Goal: Task Accomplishment & Management: Complete application form

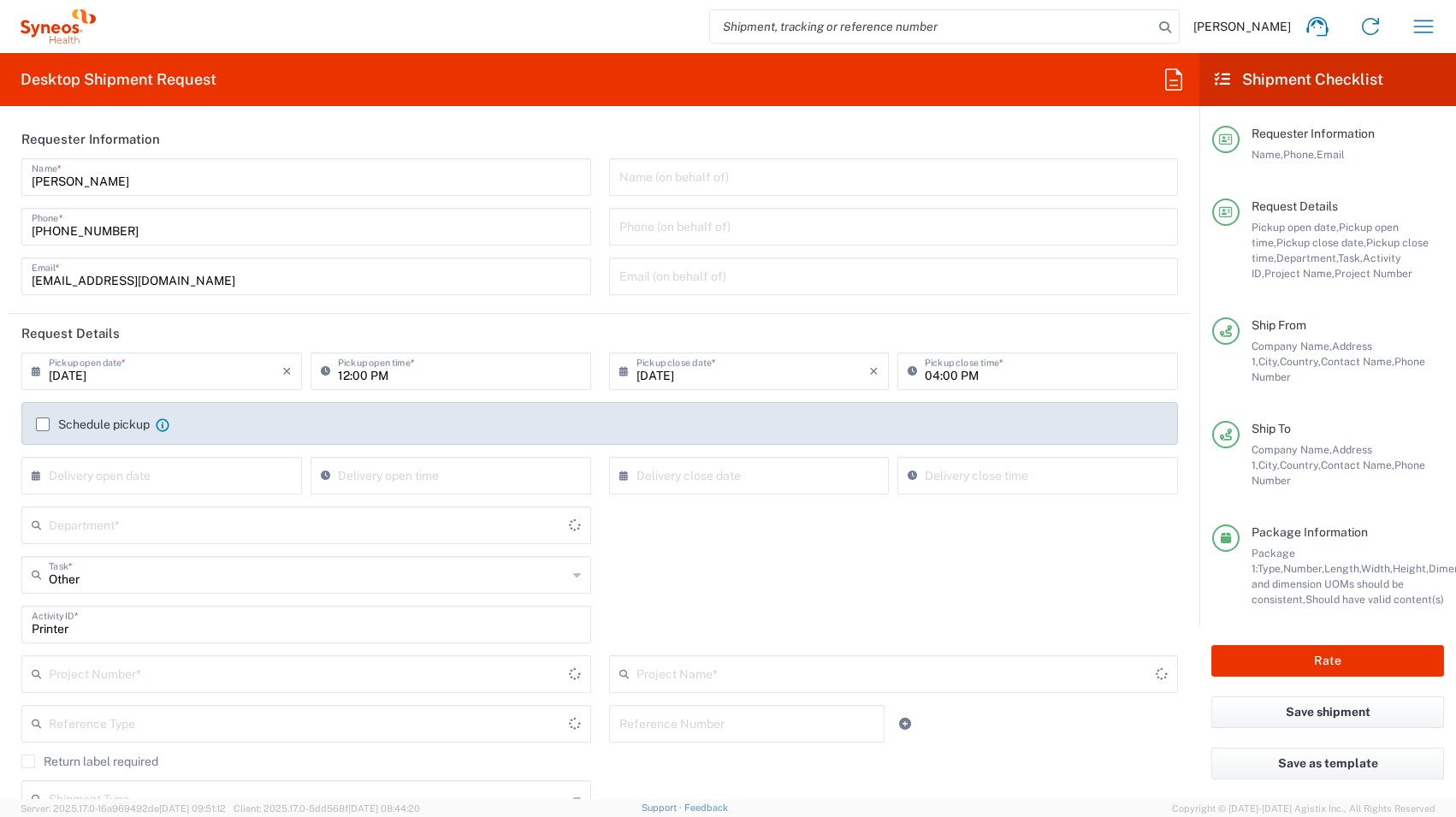
type input "Gauteng"
type input "4510 DEPARTMENTAL EXPENSE"
type input "4510"
type input "Your Packaging"
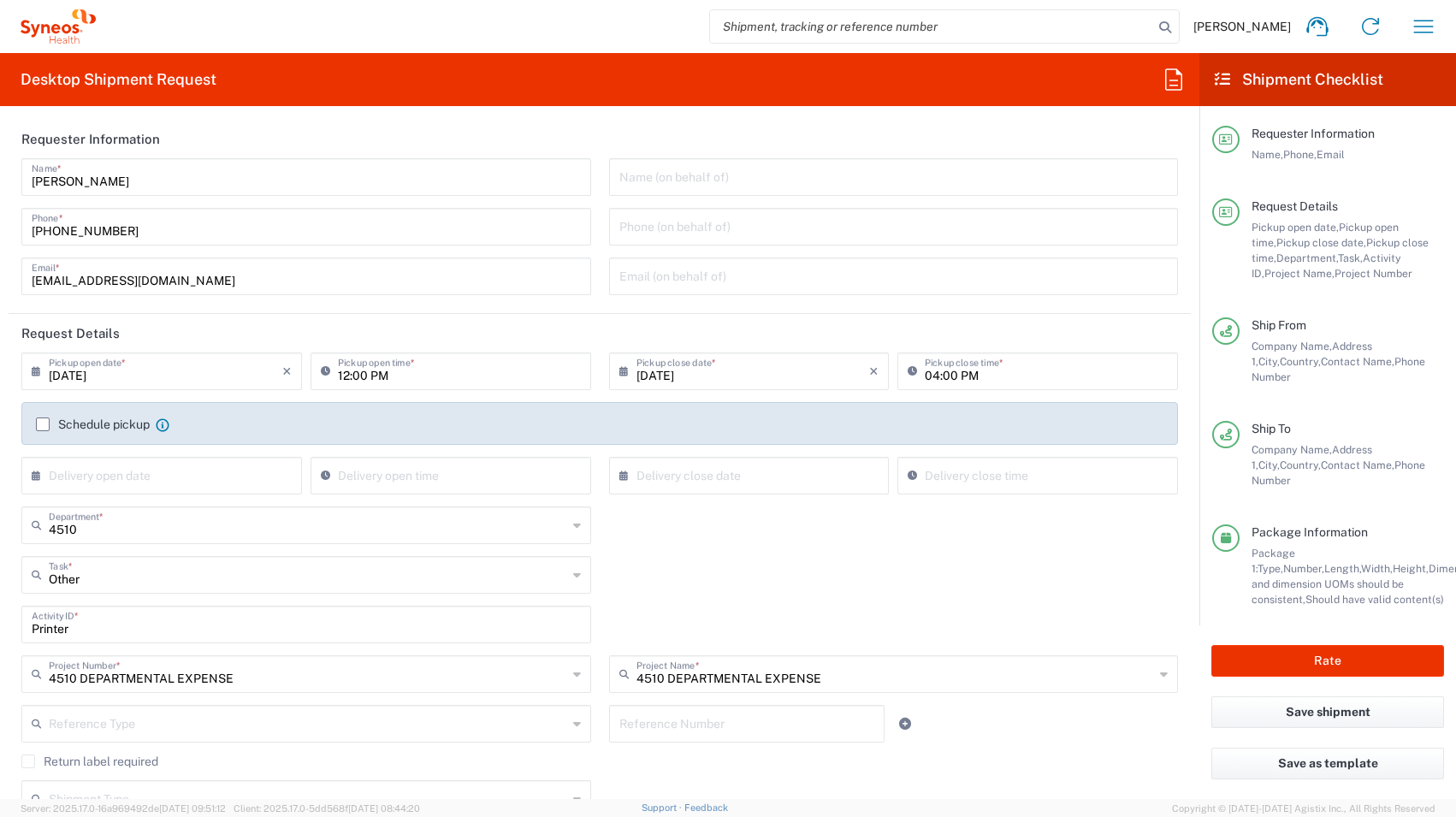
type input "[GEOGRAPHIC_DATA]"
type input "Free State"
type input "[GEOGRAPHIC_DATA]"
click at [48, 427] on label "Schedule pickup" at bounding box center [93, 424] width 114 height 13
click at [43, 424] on input "Schedule pickup" at bounding box center [43, 424] width 0 height 0
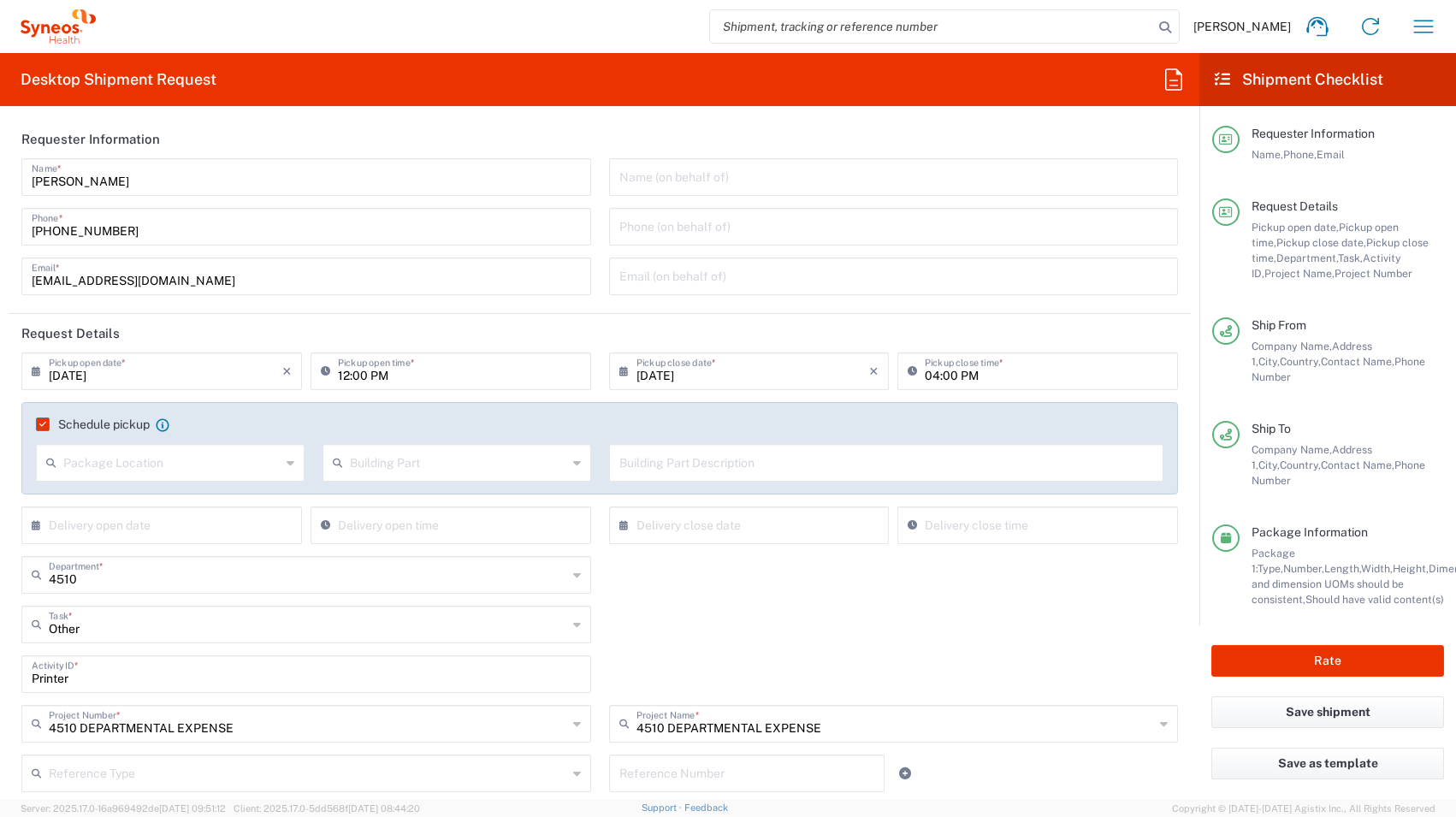
click at [289, 466] on icon at bounding box center [291, 463] width 8 height 28
click at [139, 372] on input "[DATE]" at bounding box center [165, 370] width 234 height 30
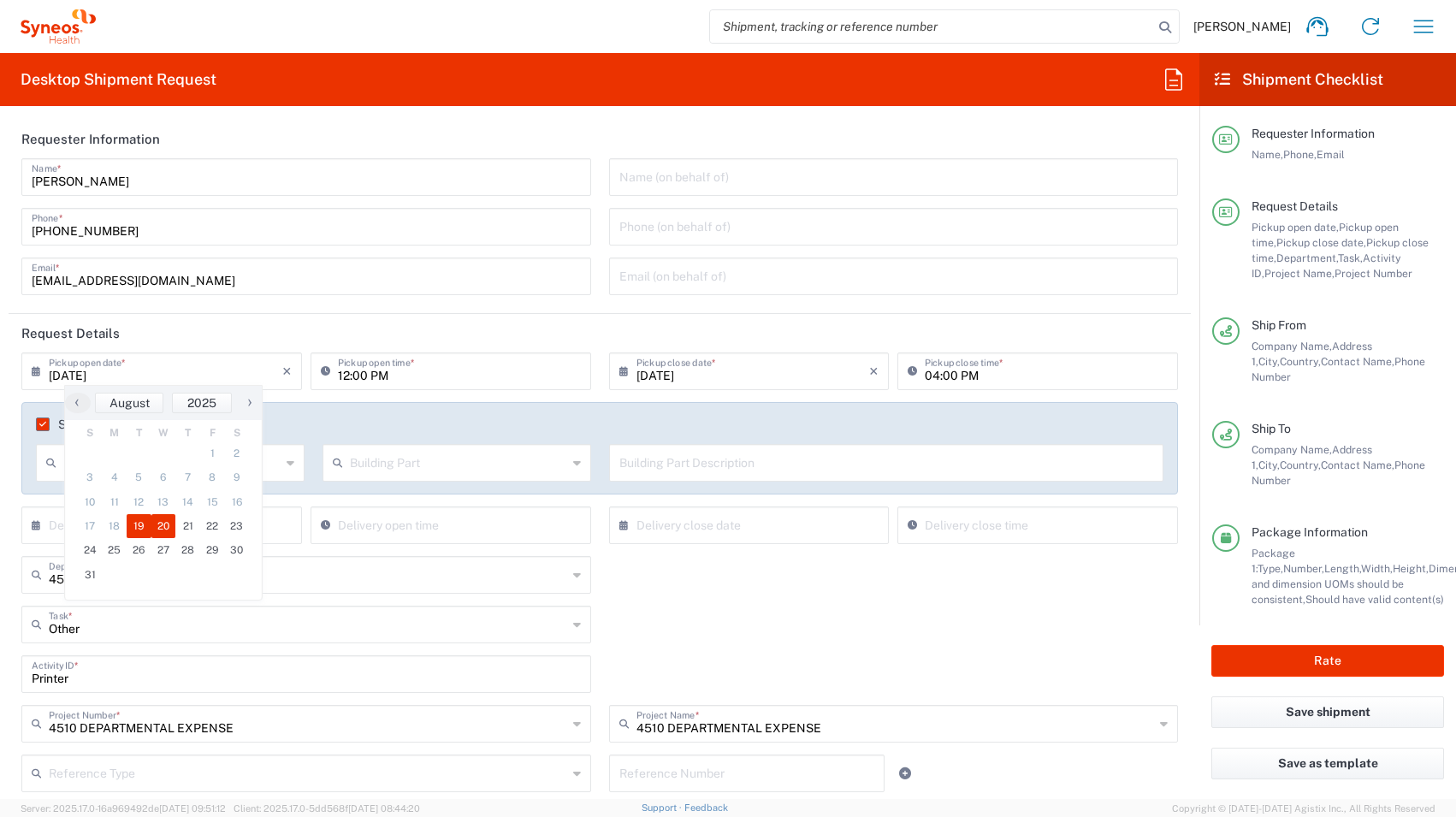
click at [164, 527] on span "20" at bounding box center [163, 525] width 25 height 24
type input "[DATE]"
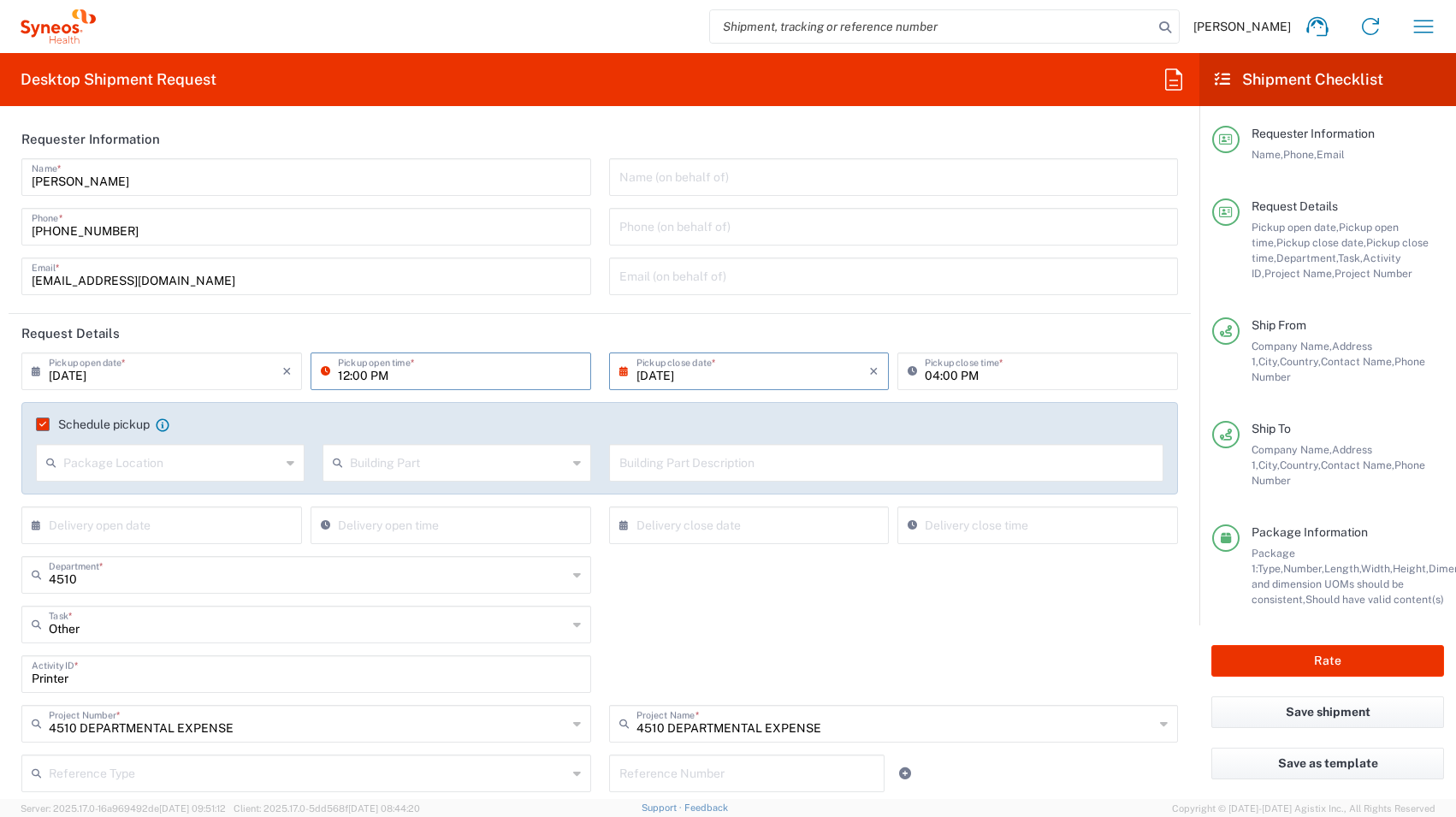
click at [507, 376] on input "12:00 PM" at bounding box center [460, 370] width 243 height 30
click at [787, 372] on input "[DATE]" at bounding box center [754, 370] width 234 height 30
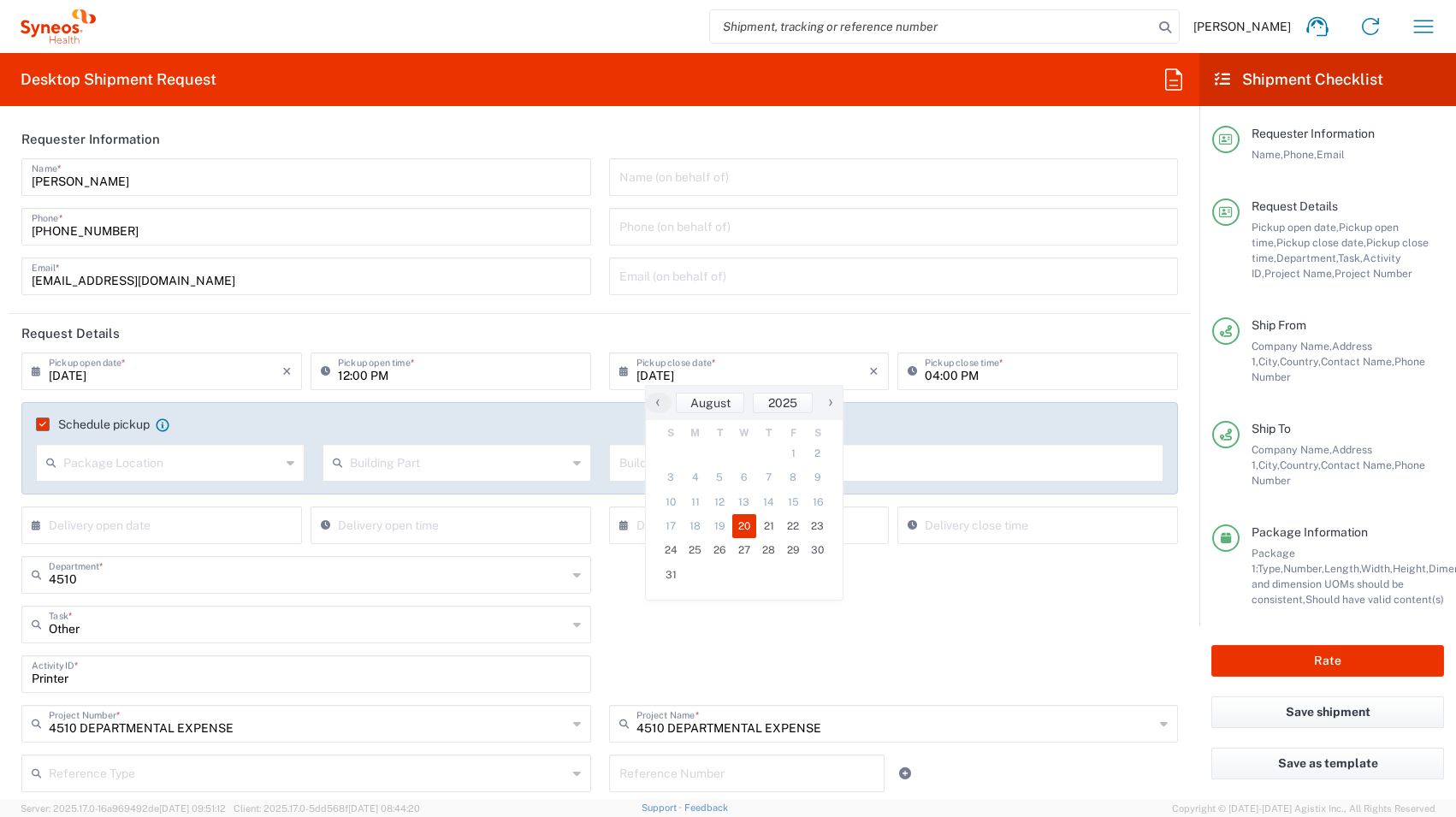
click at [999, 637] on div "Other Task * Other Break/Fix Inventory Transfer New Hire Refresh" at bounding box center [601, 630] width 1175 height 49
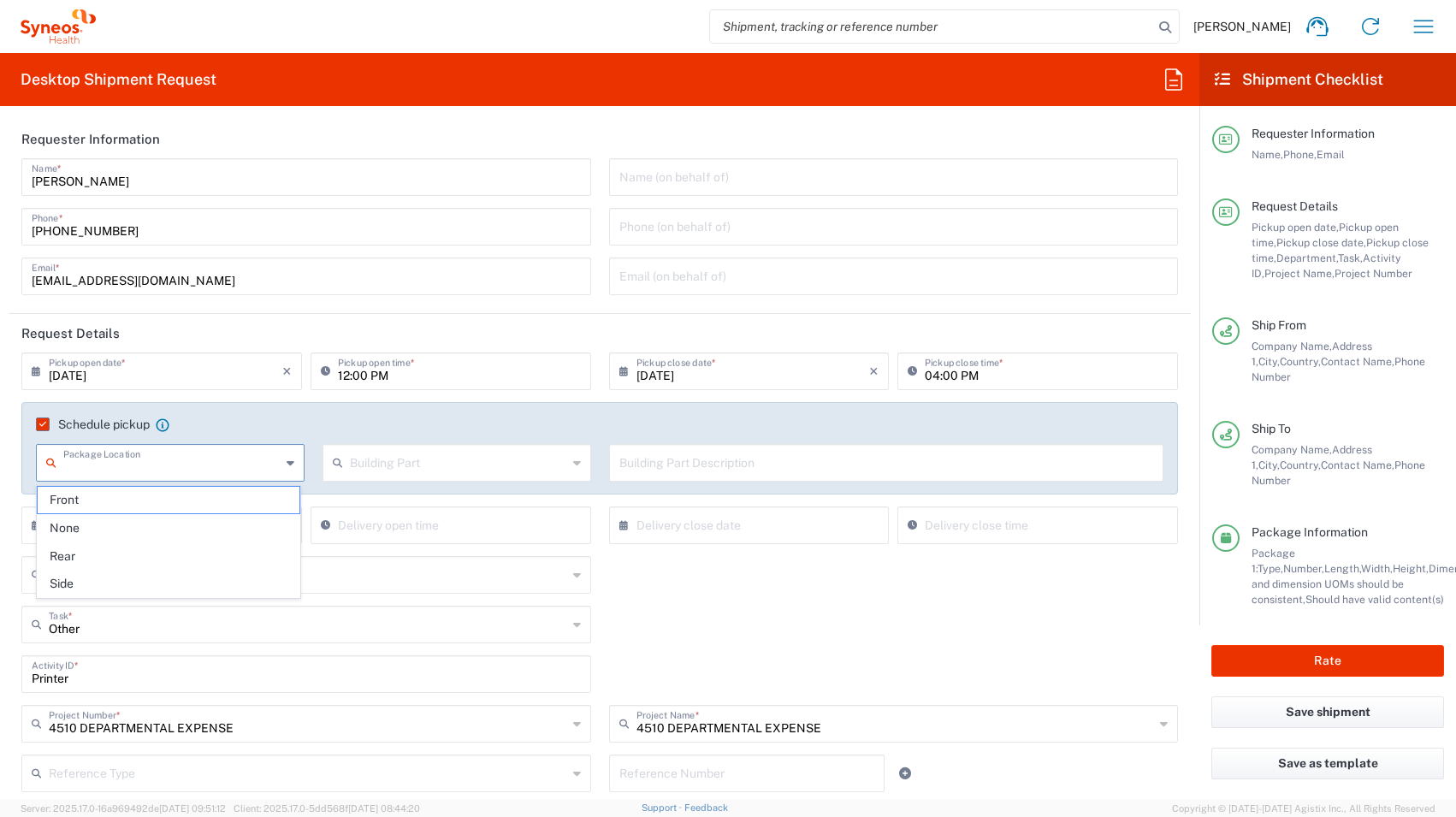
click at [132, 456] on input "text" at bounding box center [172, 462] width 218 height 30
click at [120, 502] on span "Front" at bounding box center [168, 500] width 261 height 27
type input "Front"
click at [412, 466] on input "text" at bounding box center [458, 462] width 218 height 30
click at [405, 528] on span "Building" at bounding box center [451, 528] width 261 height 27
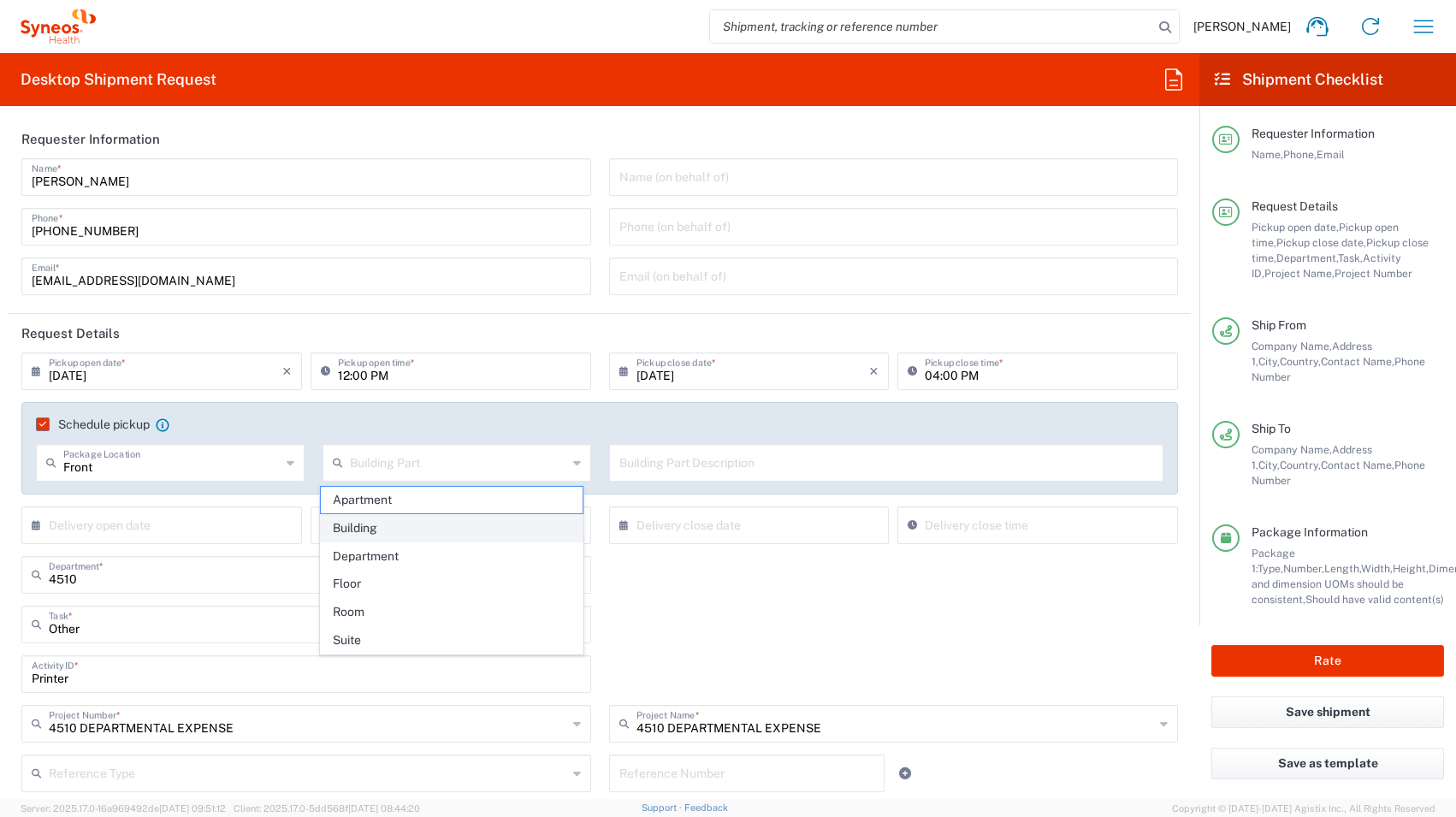
type input "Building"
click at [700, 464] on input "text" at bounding box center [887, 462] width 535 height 30
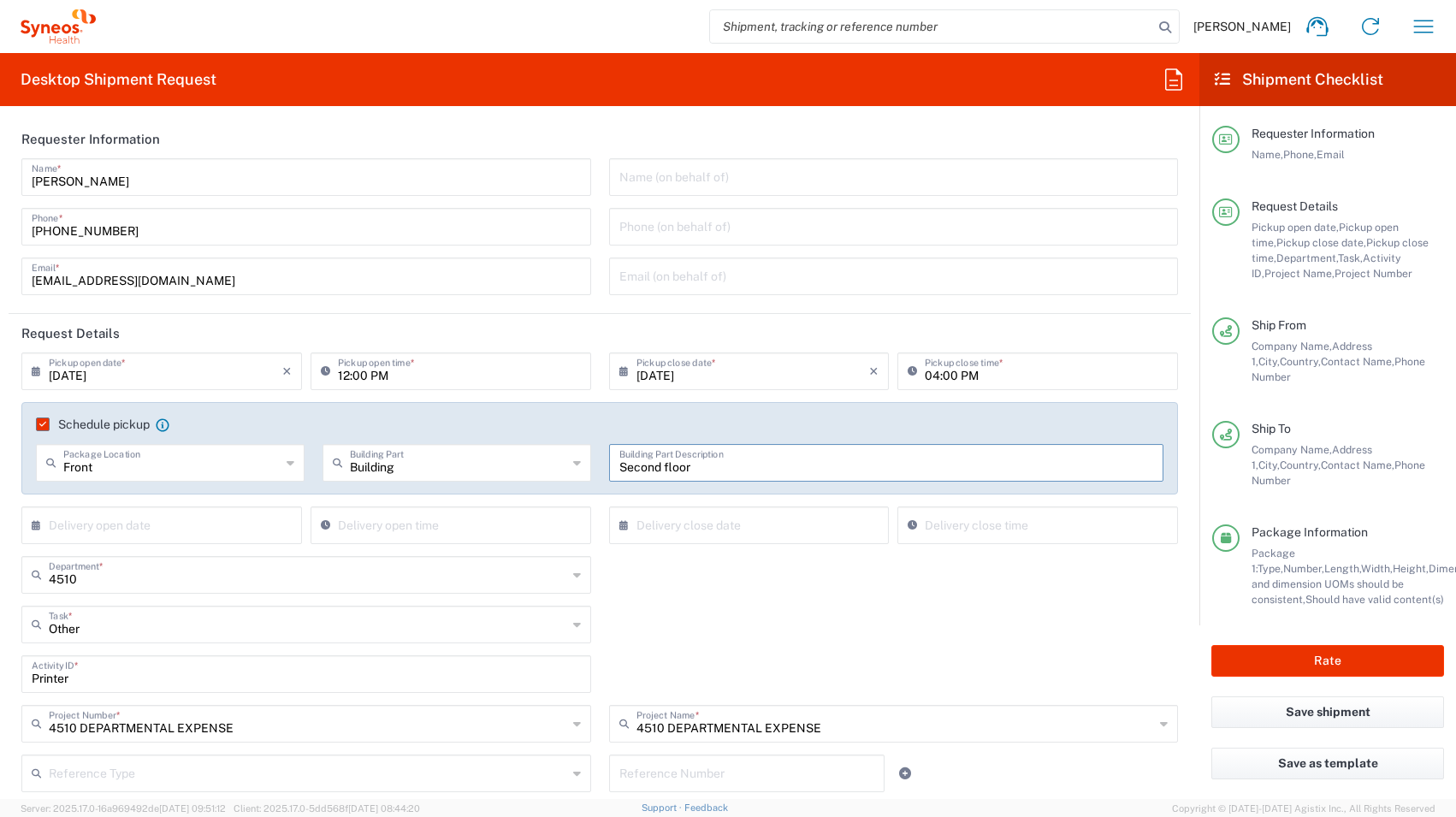
type input "Second floor"
click at [181, 528] on input "text" at bounding box center [165, 524] width 234 height 30
click at [1050, 614] on div "Other Task * Other Break/Fix Inventory Transfer New Hire Refresh" at bounding box center [601, 630] width 1175 height 49
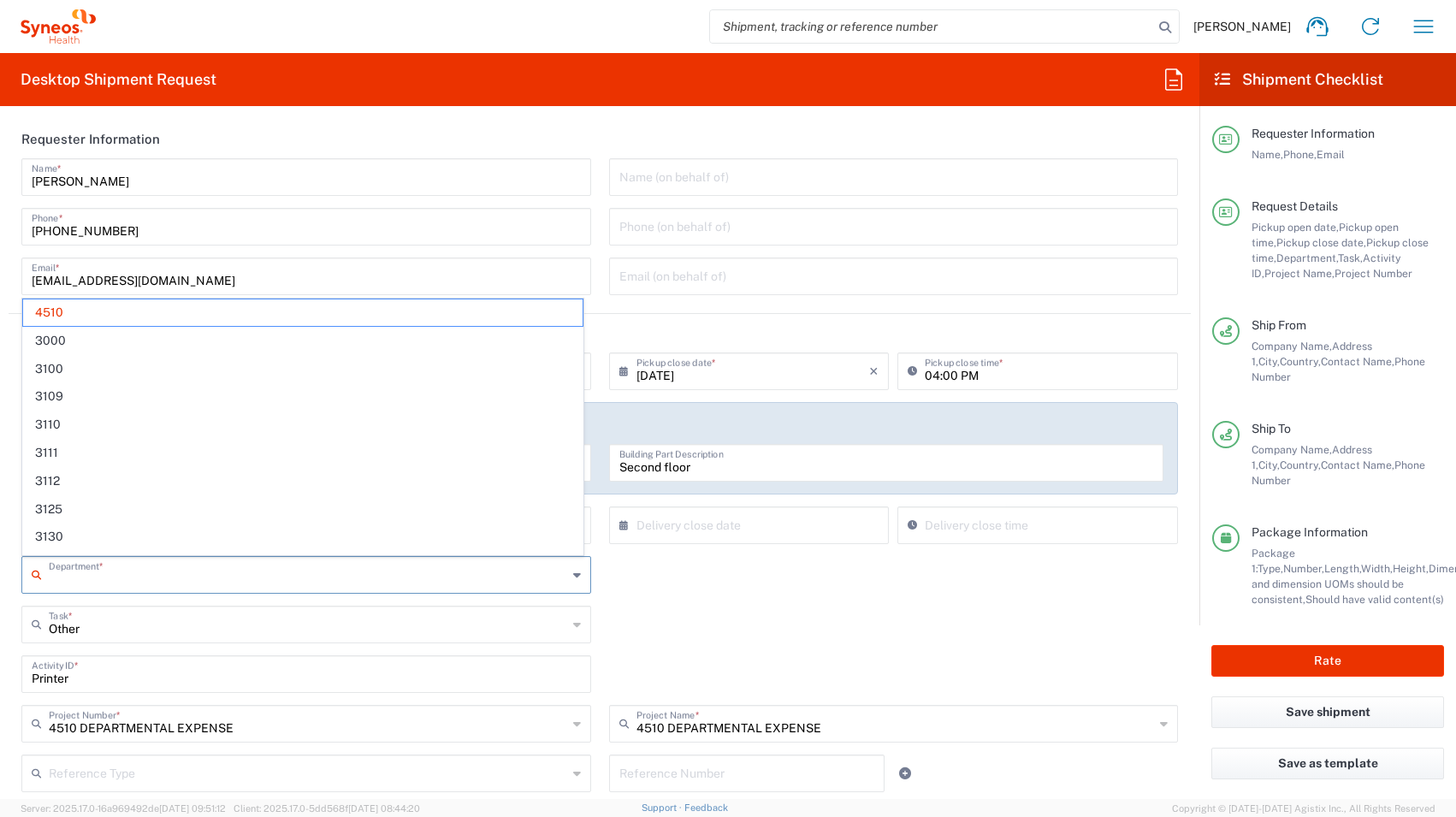
click at [176, 585] on input "text" at bounding box center [307, 574] width 518 height 30
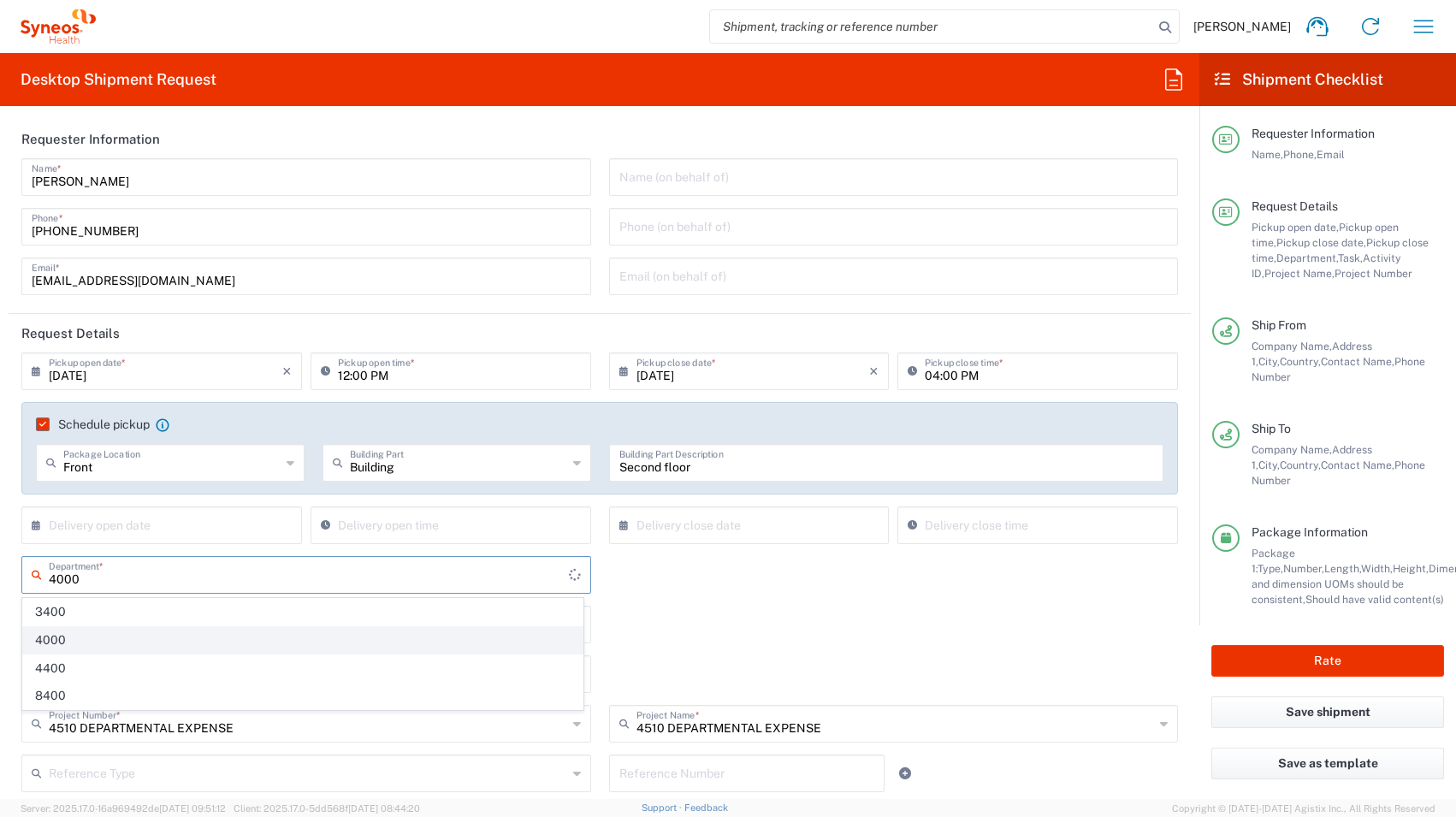
type input "4000"
click at [70, 637] on agx-dropdown-content "No Results Found" at bounding box center [303, 617] width 563 height 41
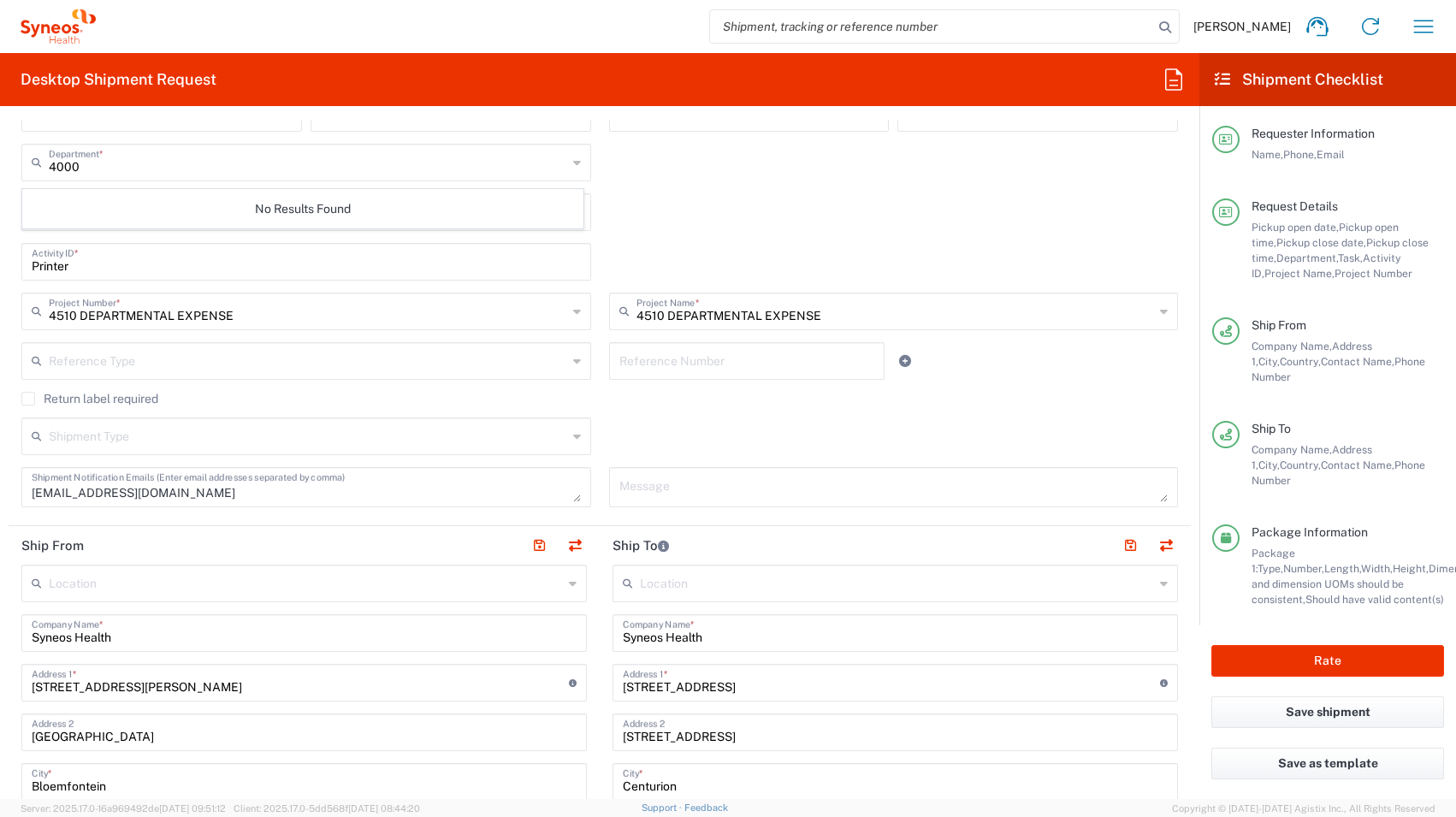
scroll to position [430, 0]
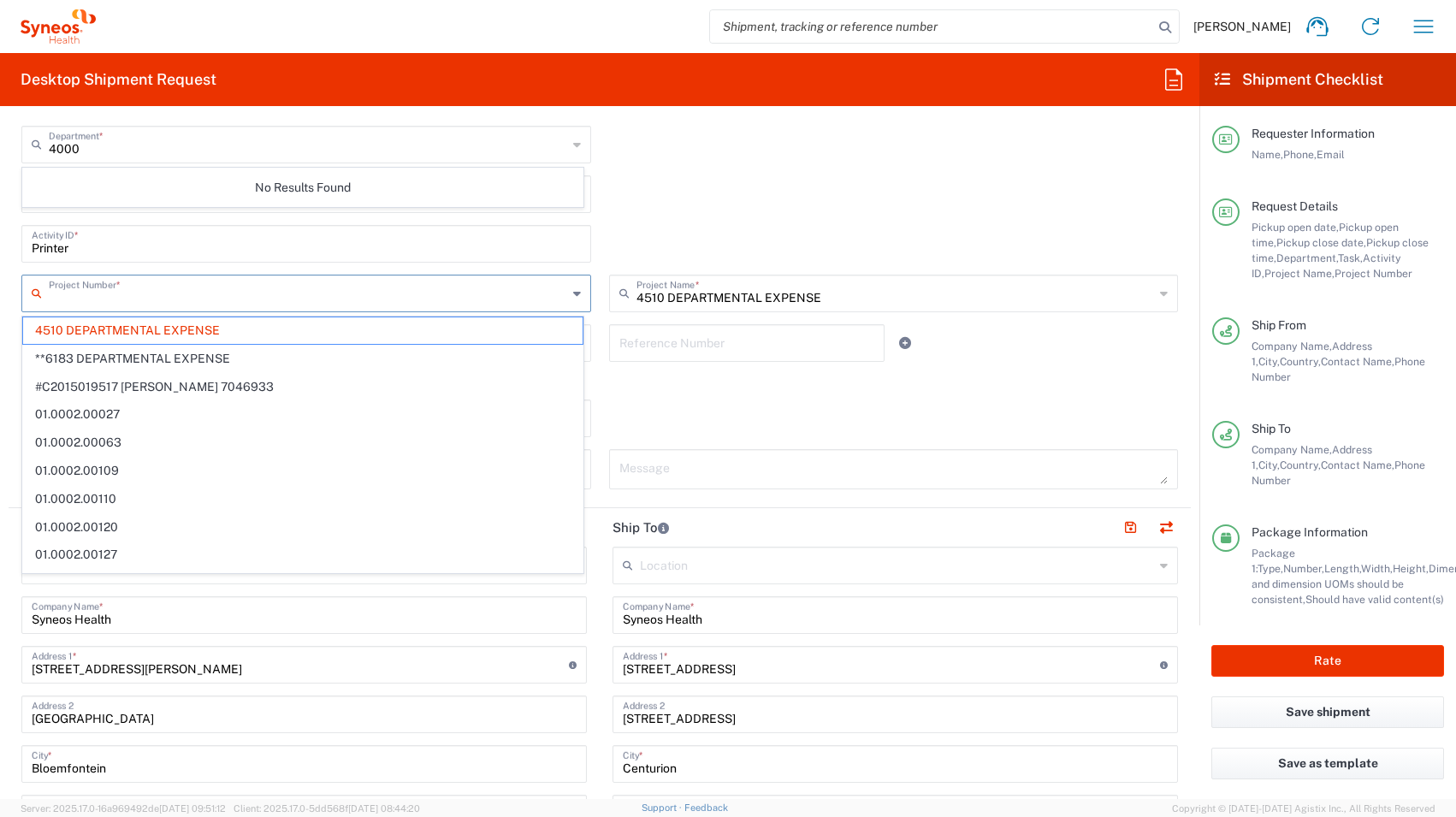
click at [297, 300] on input "text" at bounding box center [307, 293] width 518 height 30
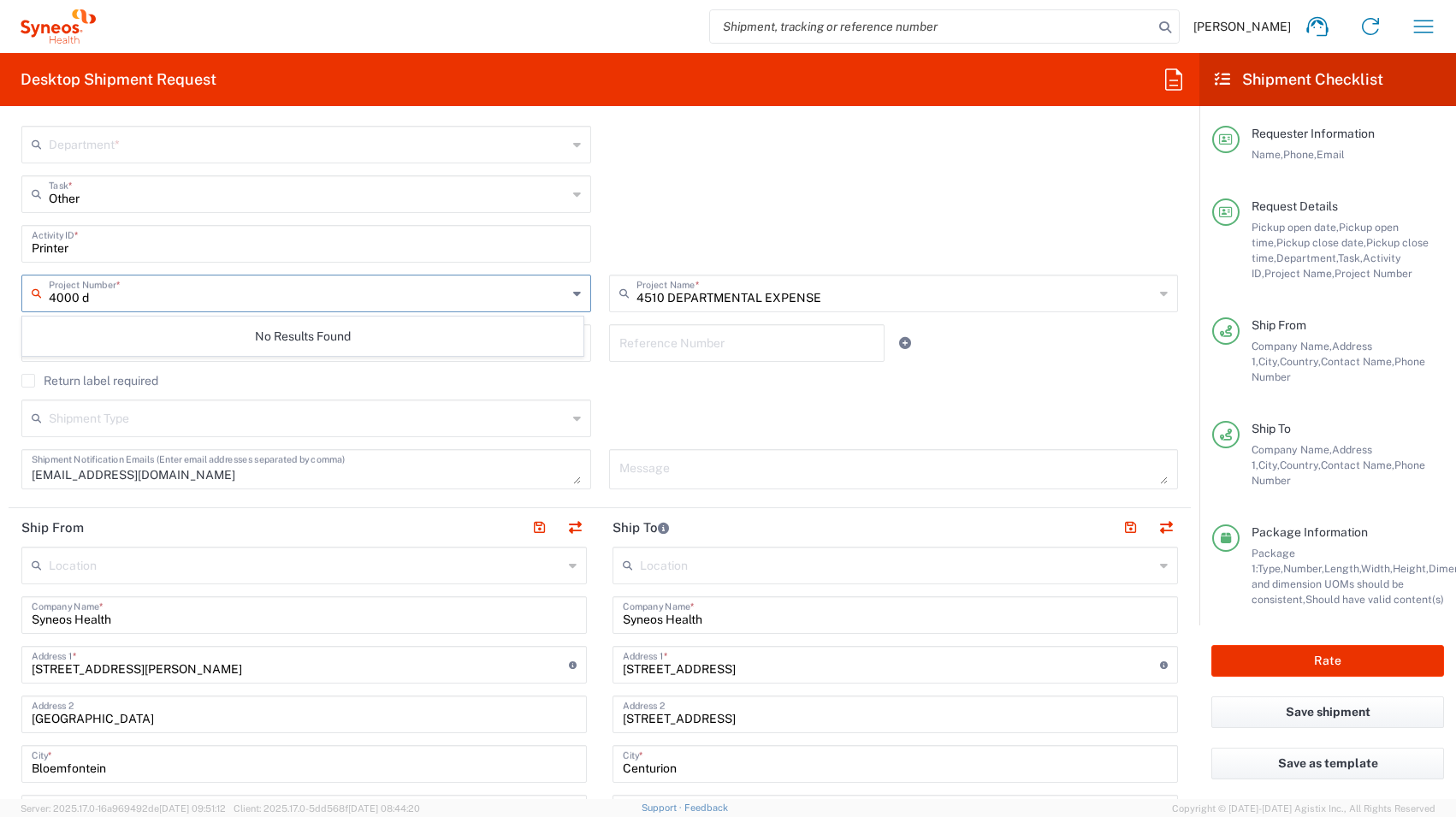
click at [499, 297] on input "4000 d" at bounding box center [307, 293] width 518 height 30
drag, startPoint x: 90, startPoint y: 301, endPoint x: 42, endPoint y: 300, distance: 48.0
click at [42, 300] on div "4000 d Project Number *" at bounding box center [306, 294] width 569 height 38
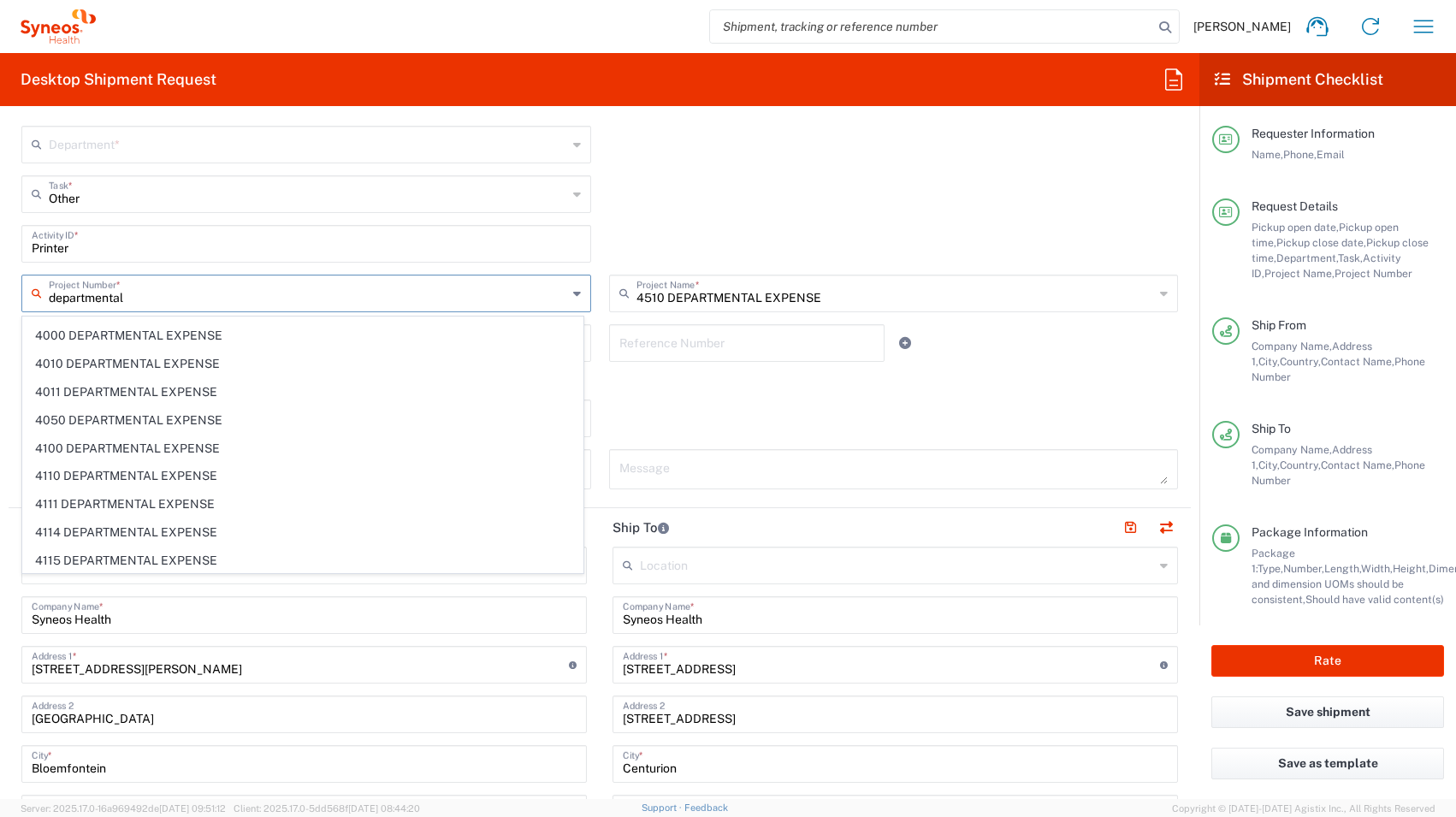
scroll to position [3509, 0]
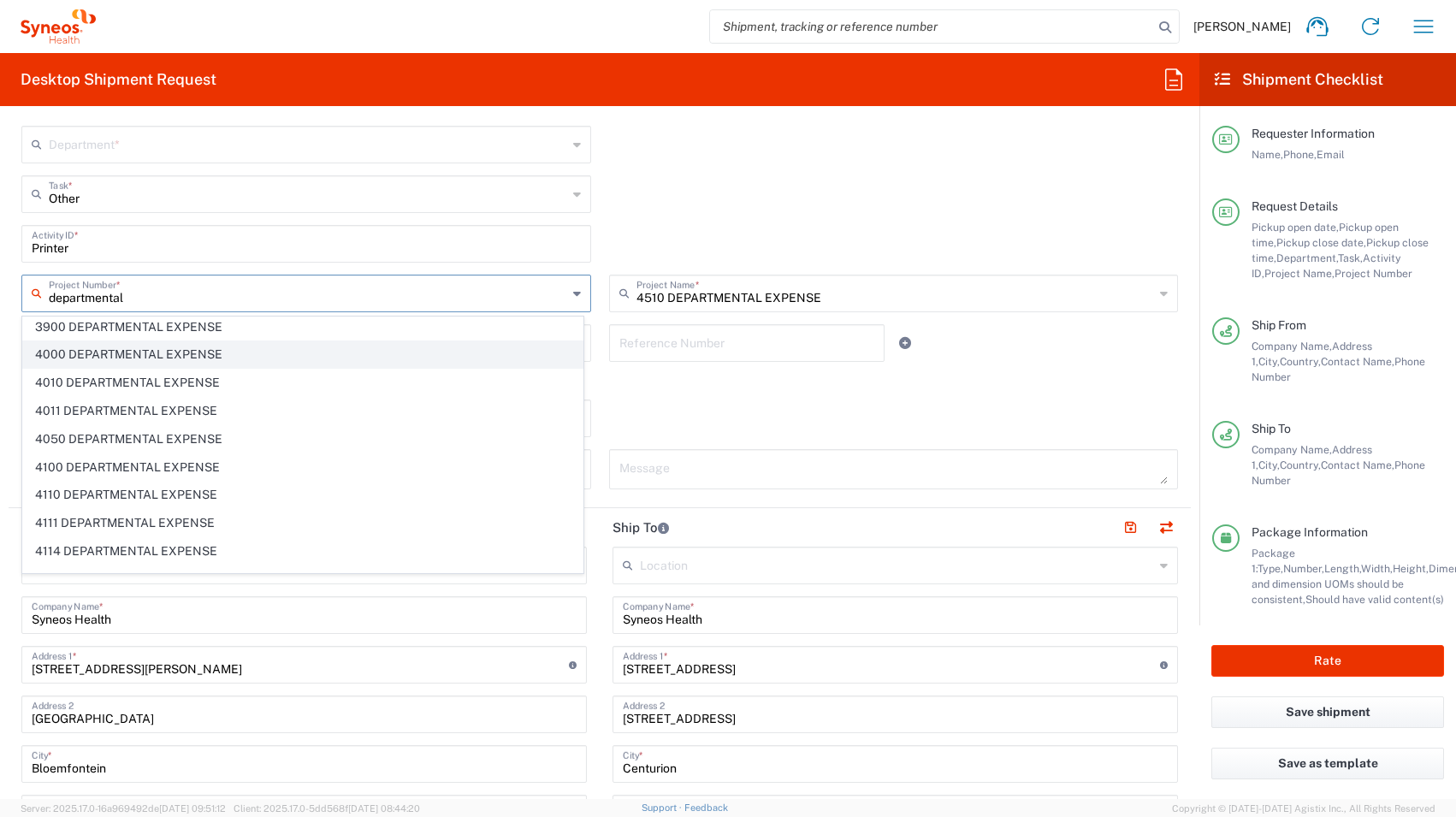
click at [139, 359] on span "4000 DEPARTMENTAL EXPENSE" at bounding box center [302, 354] width 560 height 27
type input "4000 DEPARTMENTAL EXPENSE"
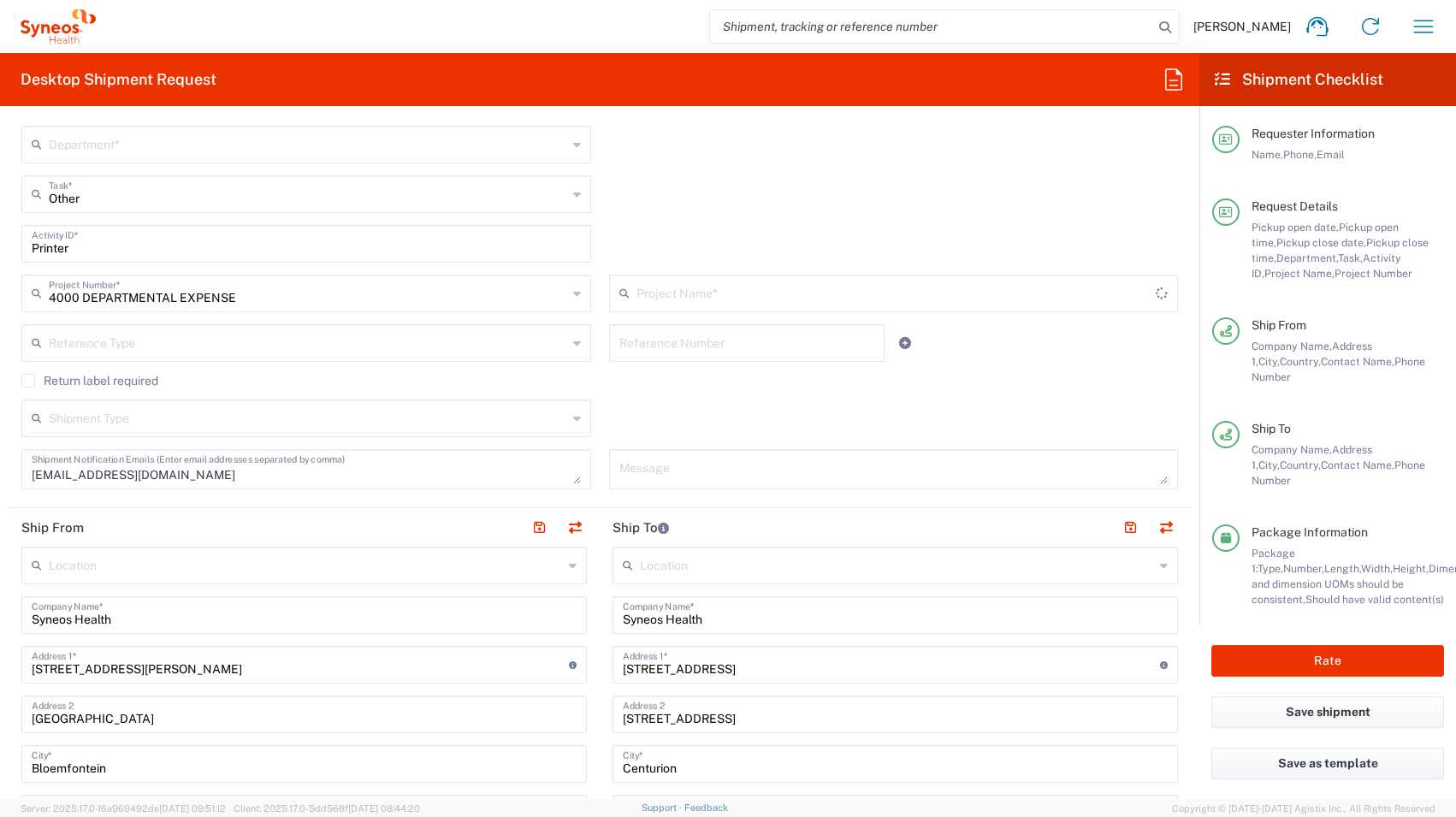
type input "4000 DEPARTMENTAL EXPENSE"
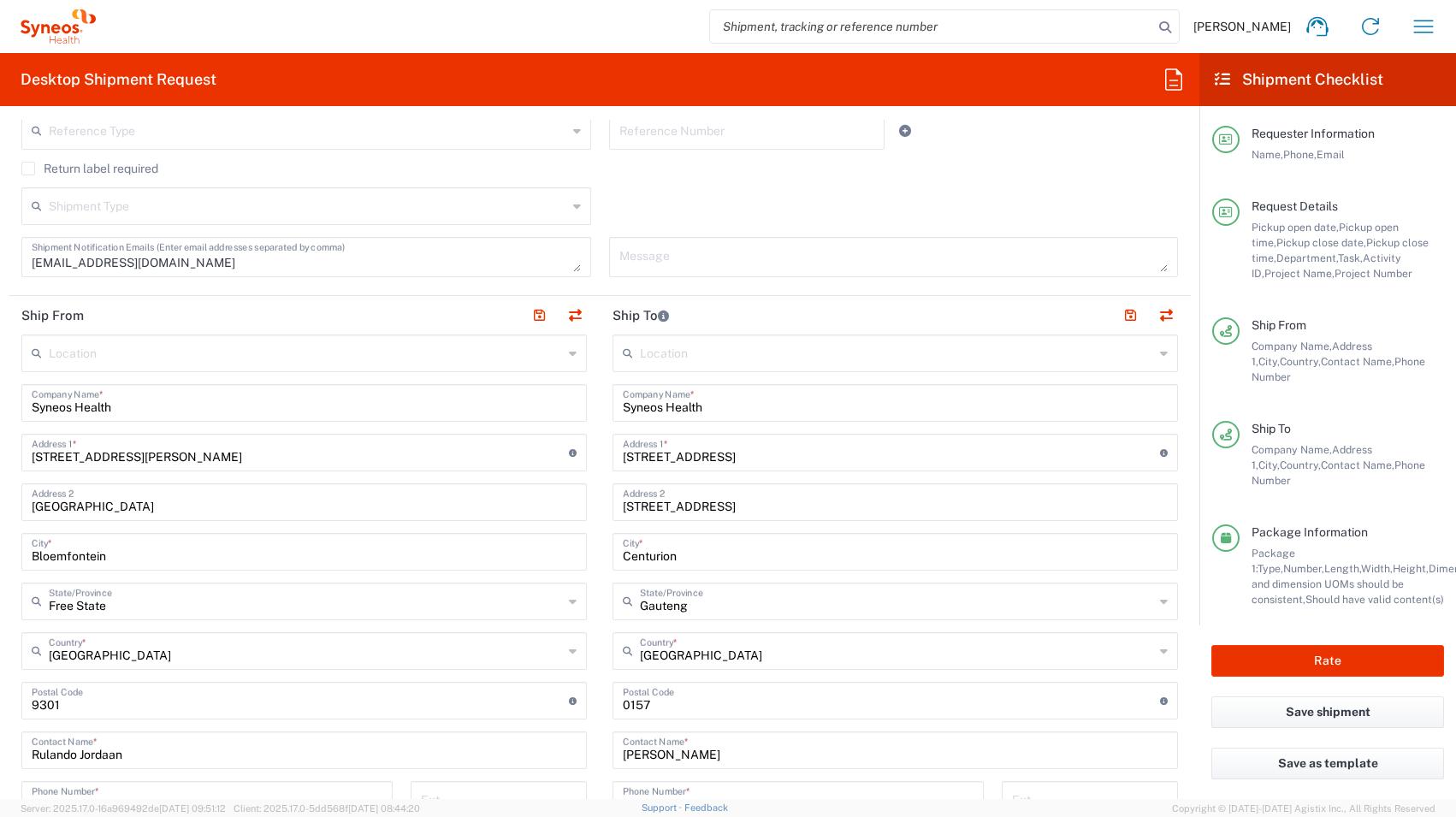
scroll to position [647, 0]
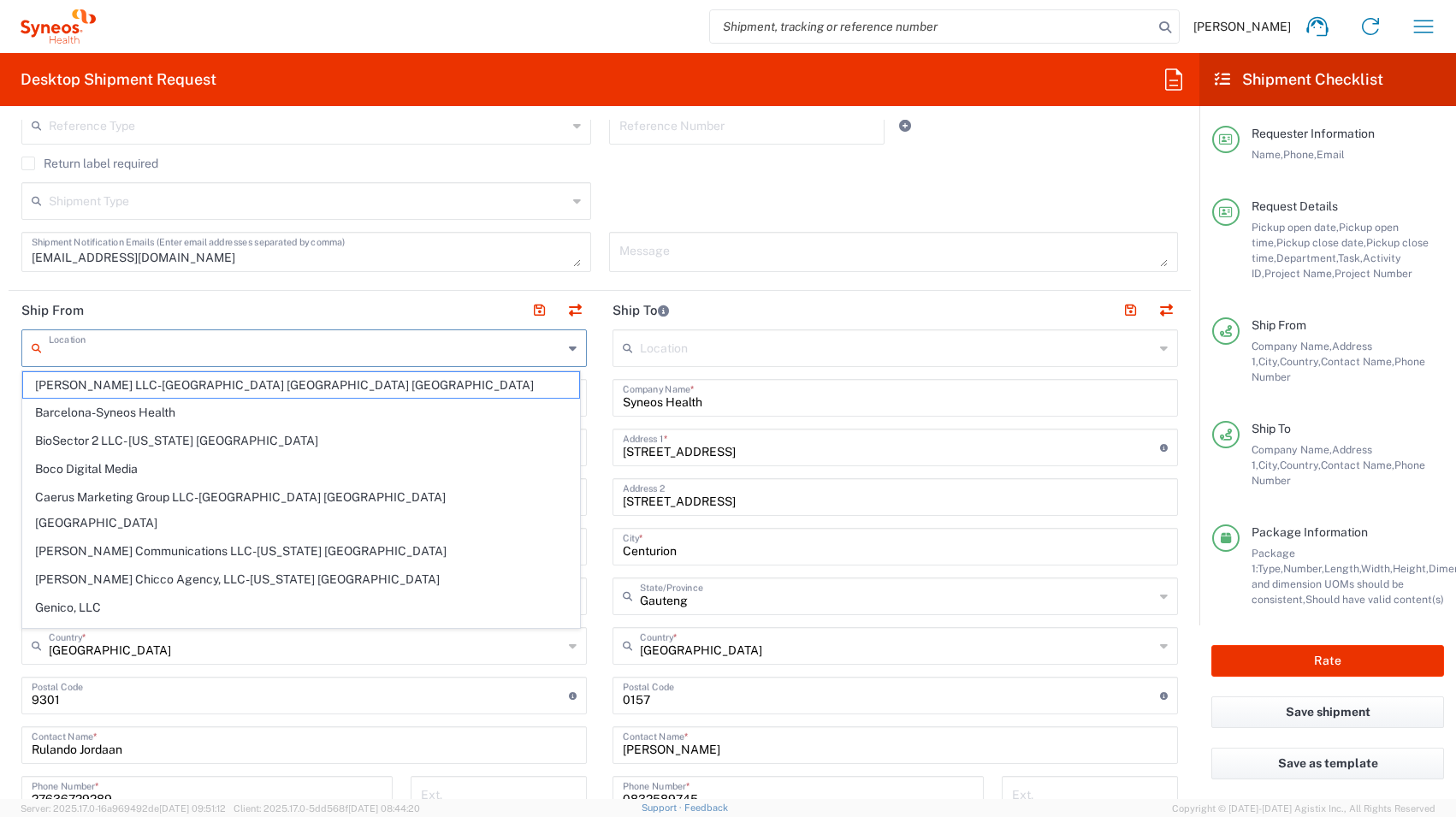
click at [92, 349] on input "text" at bounding box center [305, 347] width 514 height 30
click at [891, 304] on header "Ship To" at bounding box center [895, 310] width 591 height 39
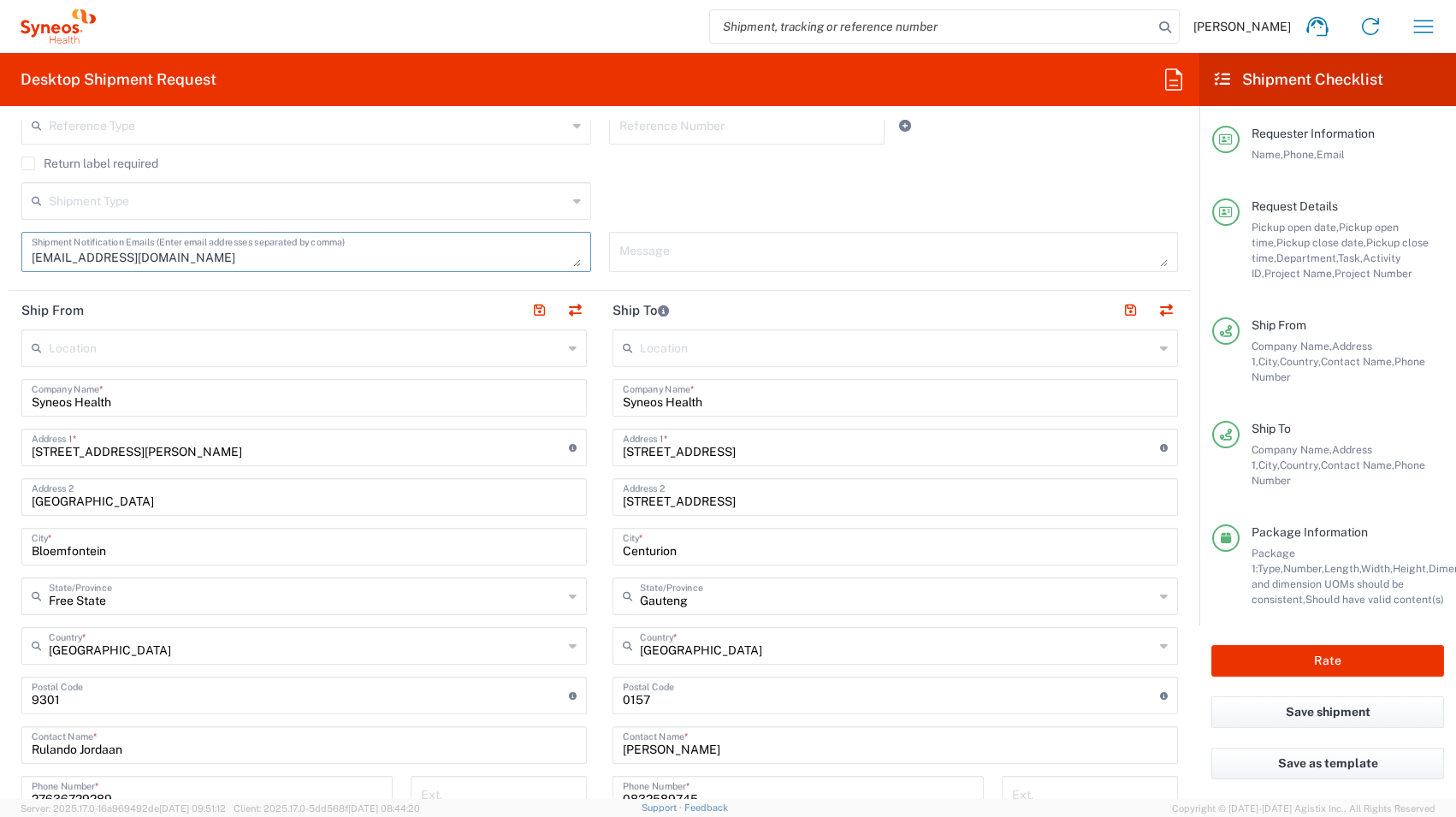
click at [252, 254] on textarea "[EMAIL_ADDRESS][DOMAIN_NAME]" at bounding box center [306, 252] width 549 height 30
drag, startPoint x: 252, startPoint y: 254, endPoint x: 2, endPoint y: 266, distance: 250.3
click at [2, 266] on form "Requester Information [PERSON_NAME] Name * [PHONE_NUMBER] Phone * [EMAIL_ADDRES…" at bounding box center [600, 459] width 1199 height 679
click at [698, 205] on div "Shipment Type Batch Regular" at bounding box center [601, 207] width 1175 height 49
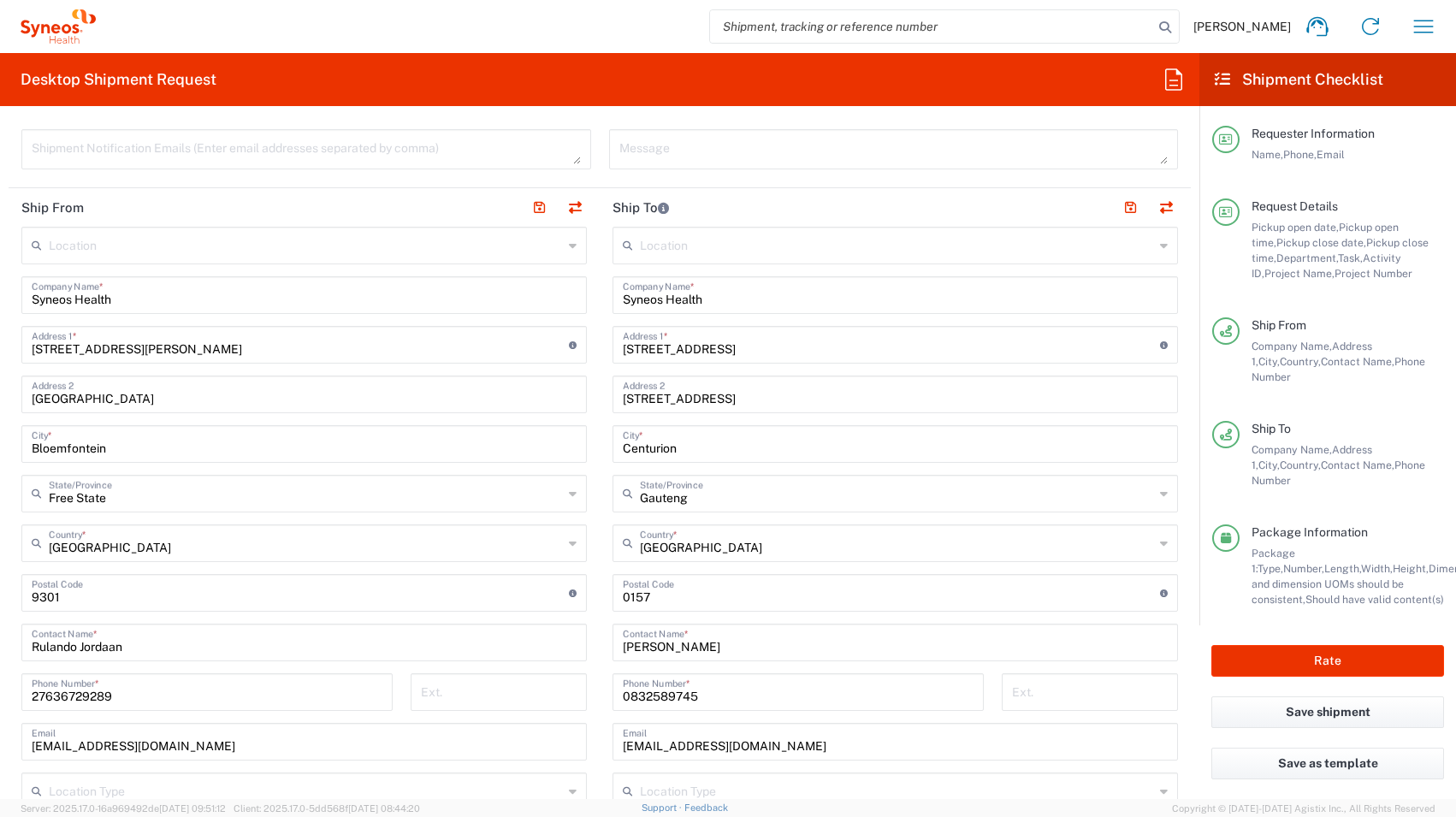
scroll to position [802, 0]
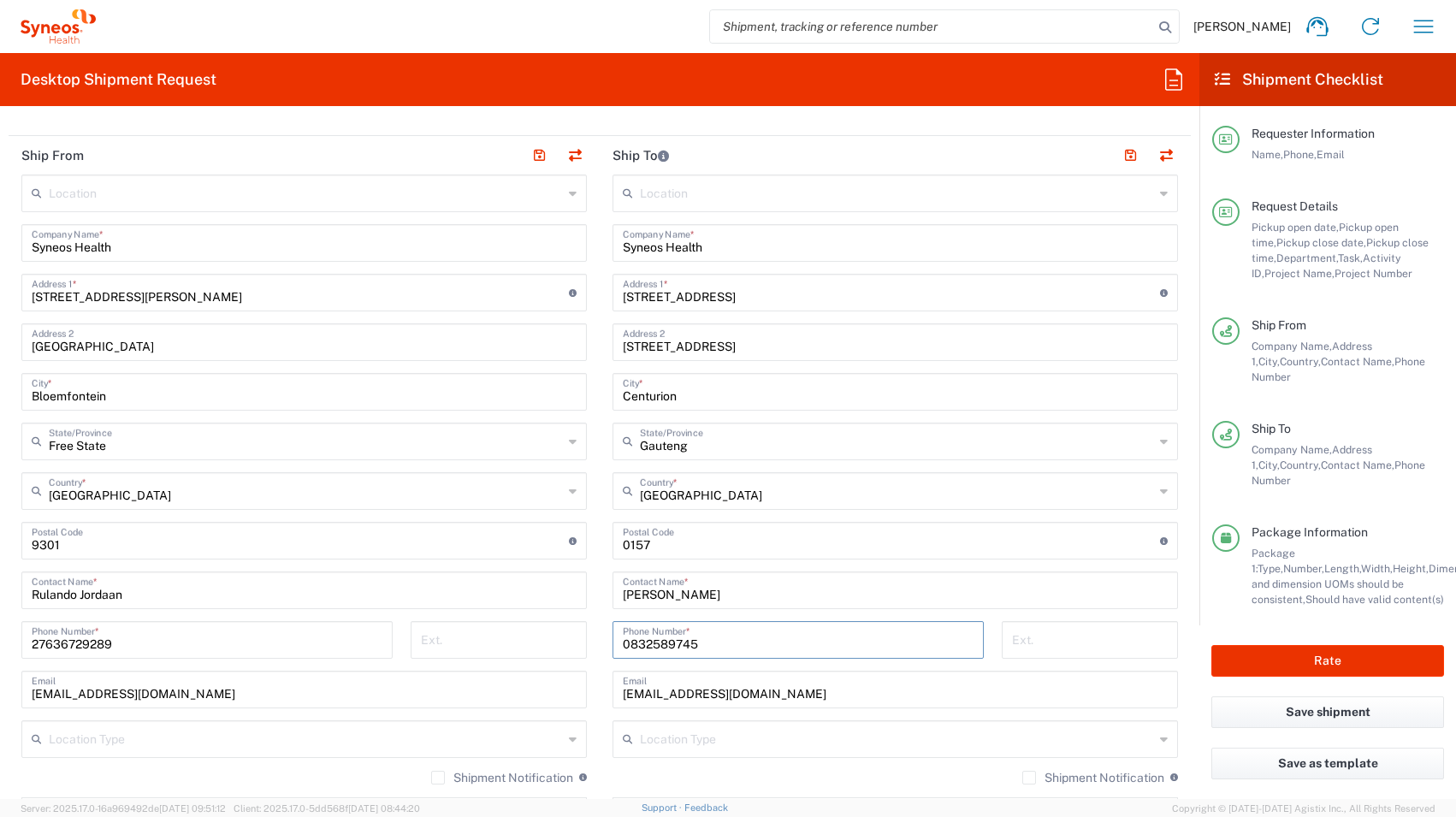
drag, startPoint x: 699, startPoint y: 643, endPoint x: 630, endPoint y: 650, distance: 69.4
click at [630, 650] on input "0832589745" at bounding box center [797, 638] width 351 height 30
click at [1178, 611] on form "Requester Information [PERSON_NAME] Name * [PHONE_NUMBER] Phone * [EMAIL_ADDRES…" at bounding box center [600, 459] width 1199 height 679
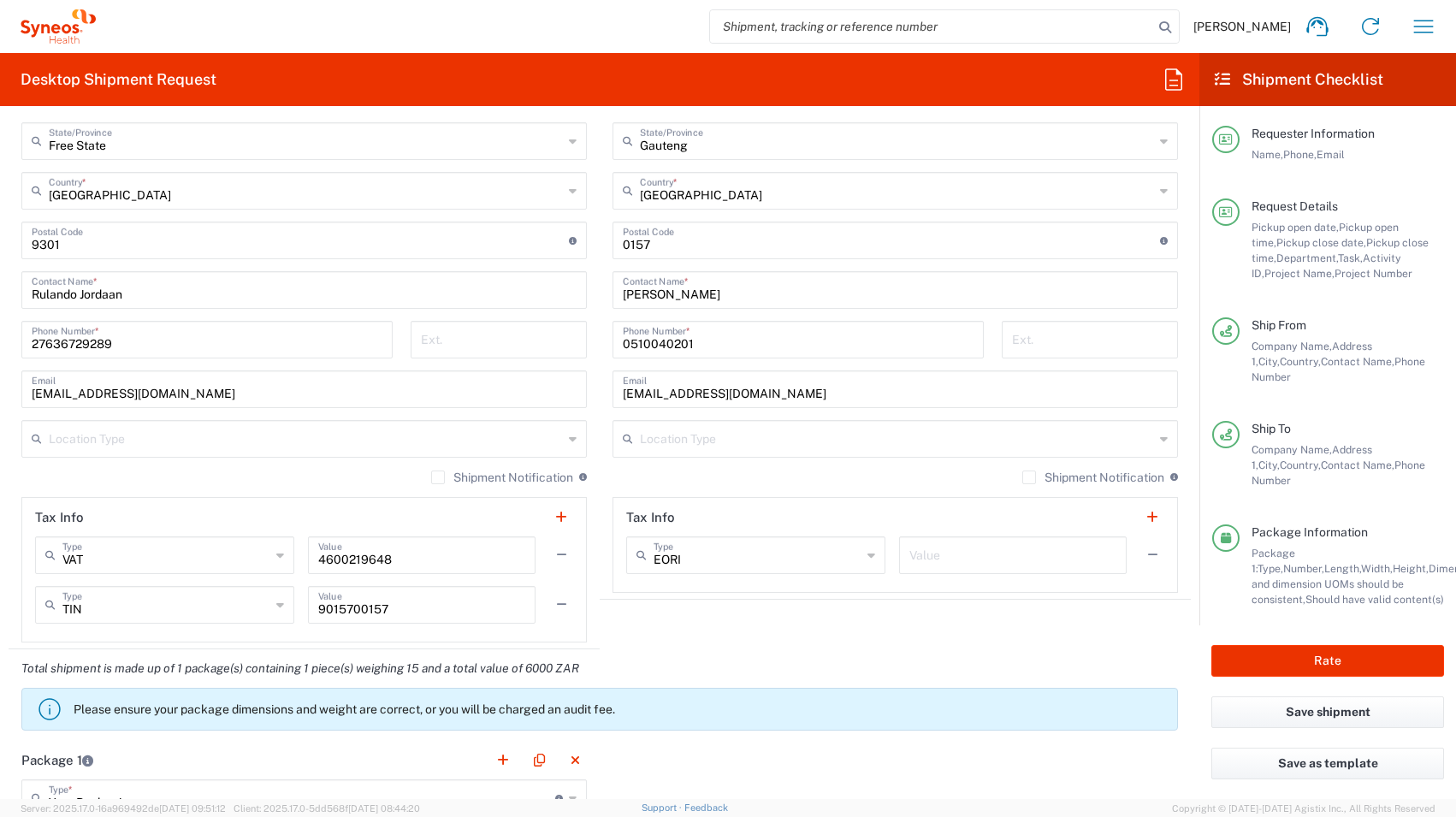
scroll to position [1104, 0]
click at [703, 339] on input "0510040201" at bounding box center [797, 336] width 351 height 30
drag, startPoint x: 690, startPoint y: 341, endPoint x: 621, endPoint y: 338, distance: 69.1
click at [623, 338] on input "0510040201" at bounding box center [797, 336] width 351 height 30
click at [603, 461] on main "Location [PERSON_NAME] LLC-[GEOGRAPHIC_DATA] [GEOGRAPHIC_DATA] [GEOGRAPHIC_DATA…" at bounding box center [895, 232] width 591 height 718
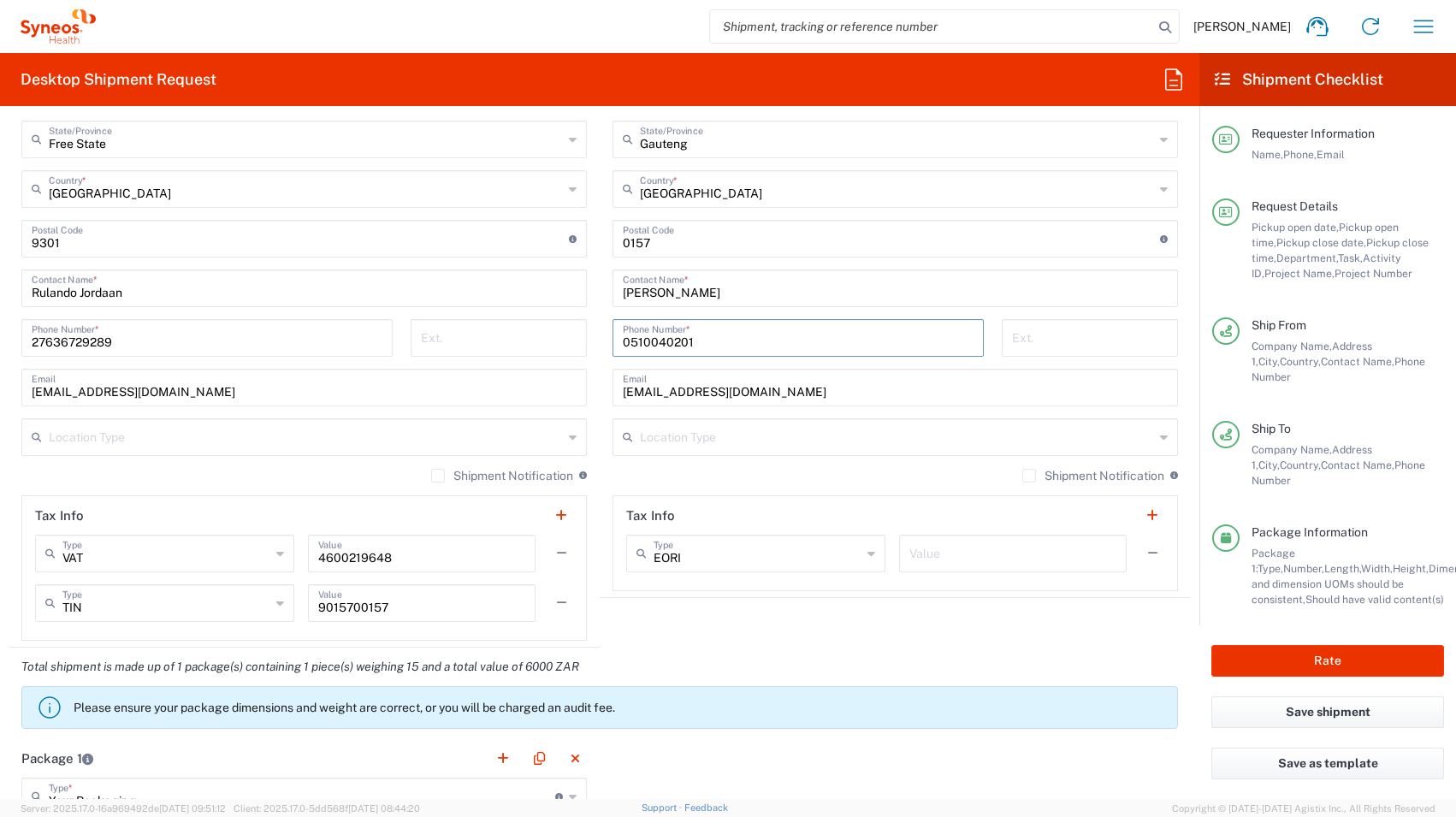
click at [729, 338] on input "0510040201" at bounding box center [797, 336] width 351 height 30
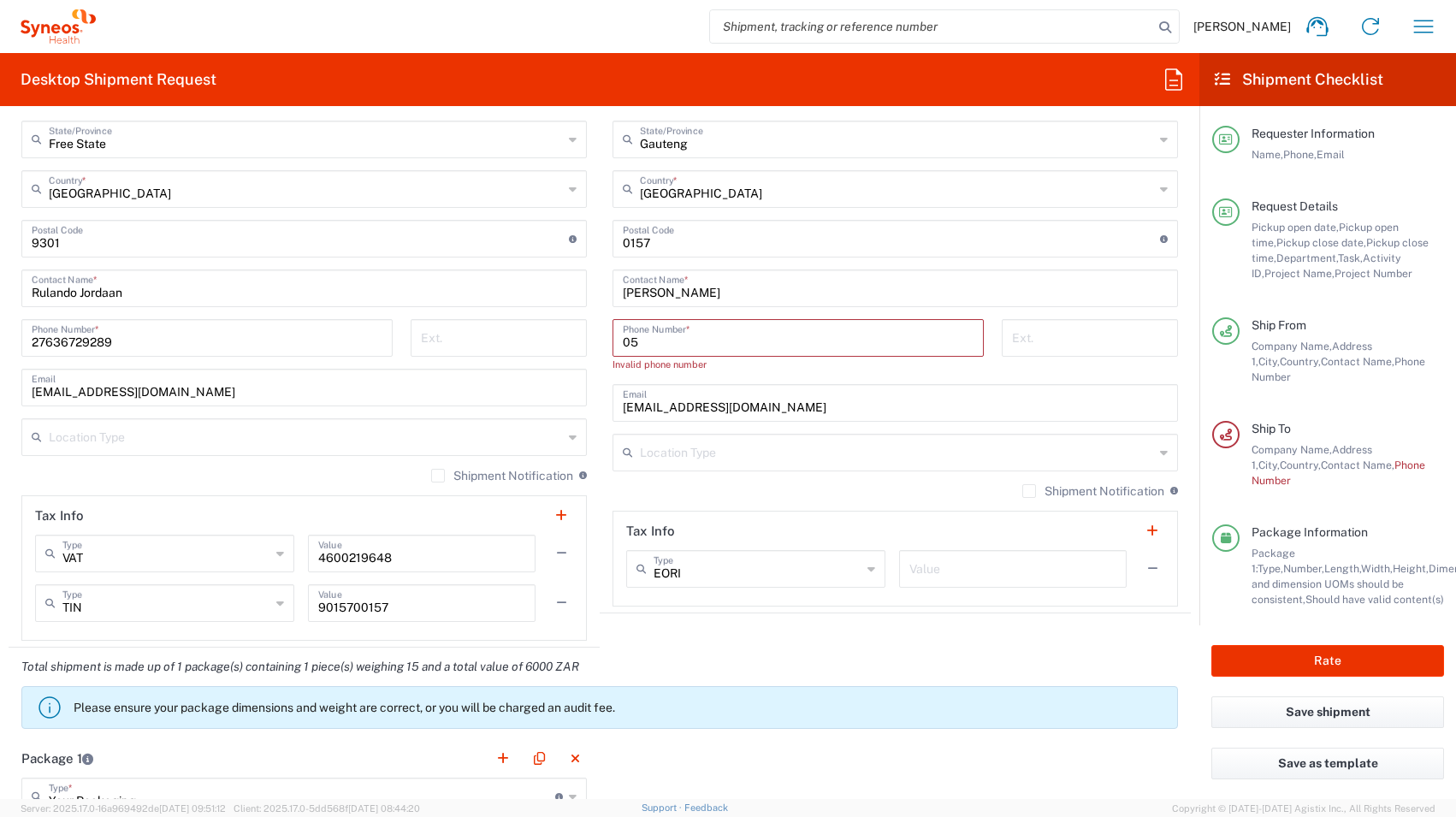
type input "0"
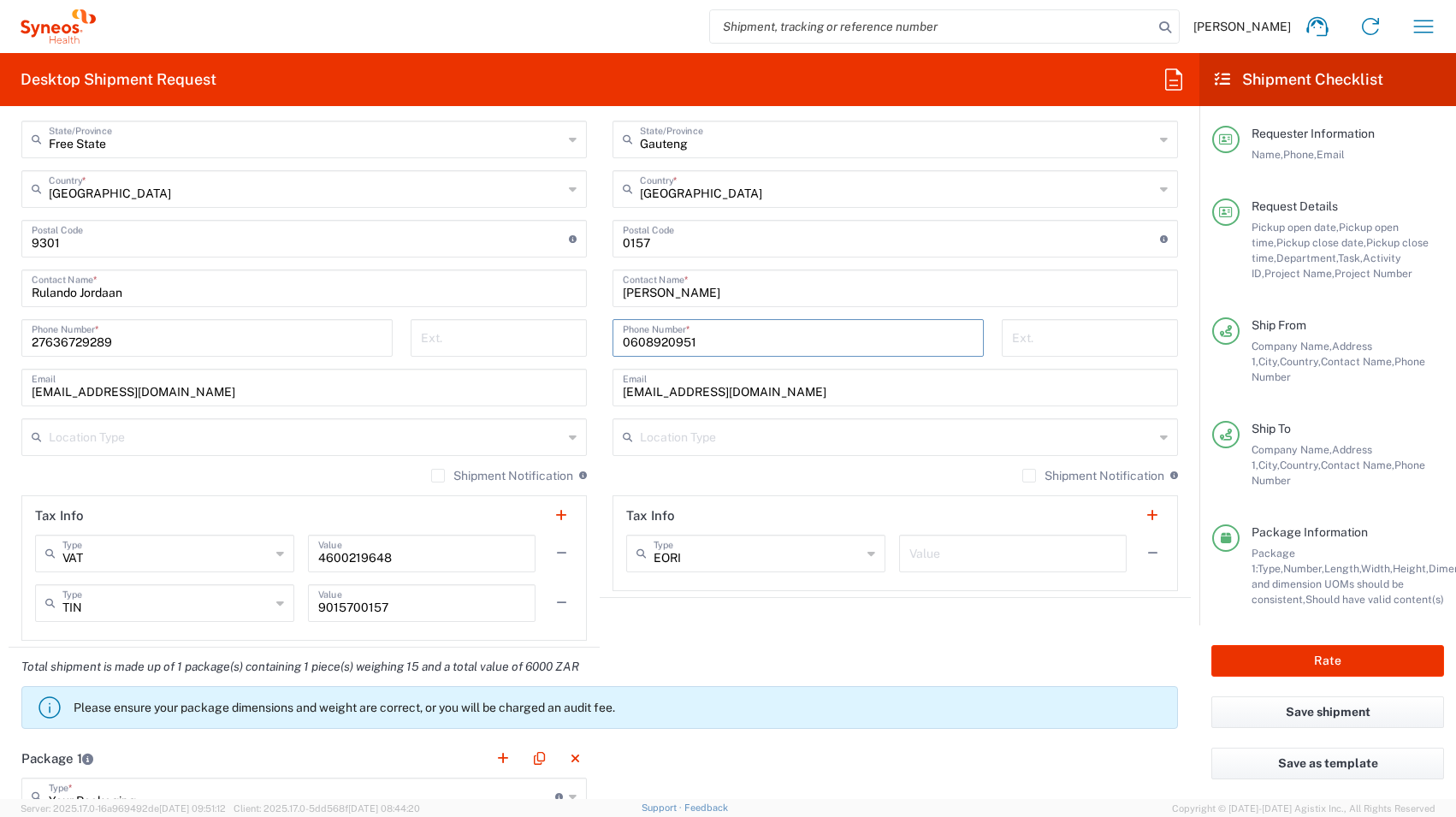
click at [745, 341] on input "0608920951" at bounding box center [797, 336] width 351 height 30
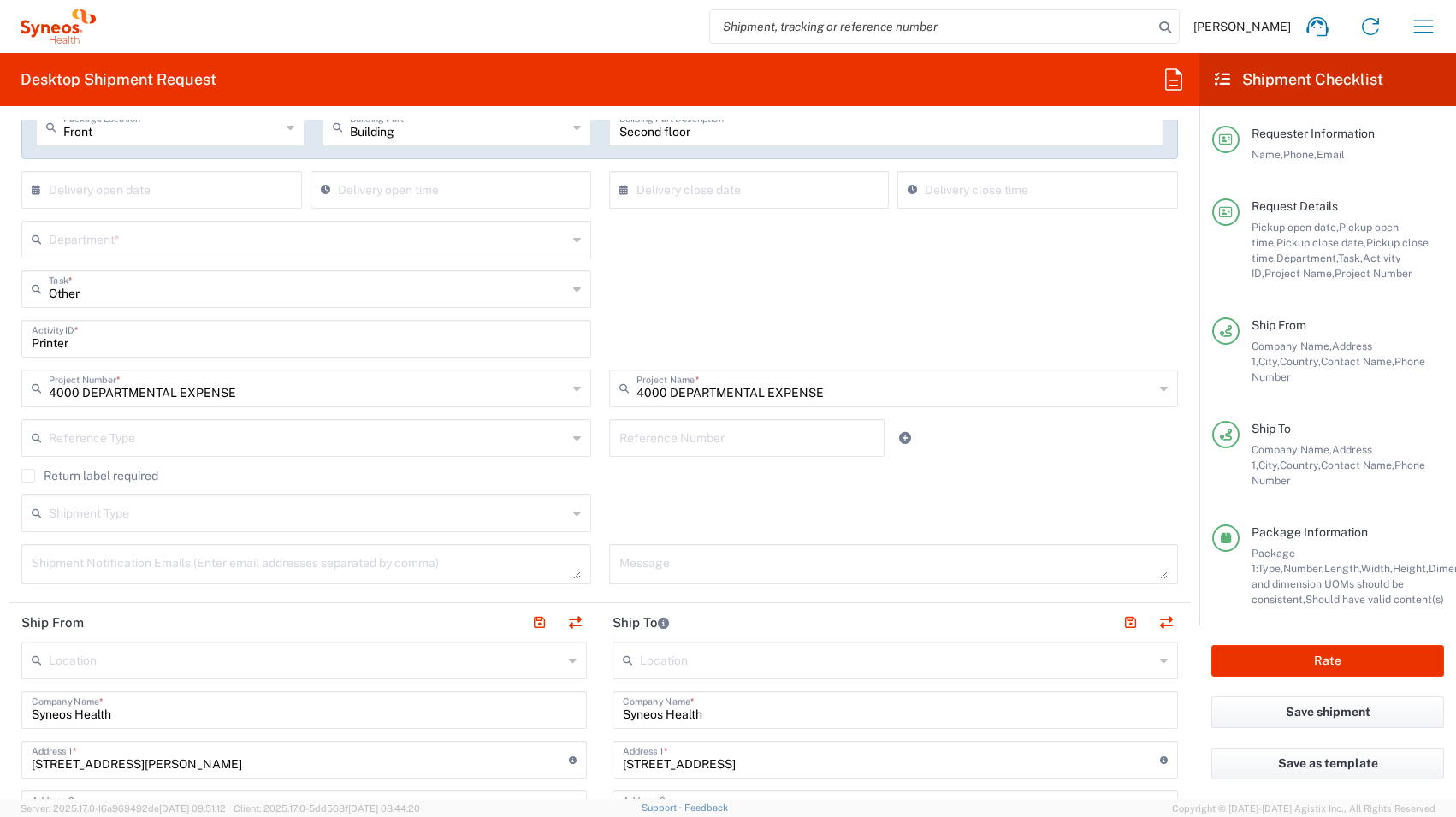
scroll to position [333, 0]
type input "0608920951"
click at [983, 479] on agx-checkbox-control "Return label required" at bounding box center [600, 477] width 1157 height 13
click at [210, 243] on input "text" at bounding box center [308, 240] width 520 height 30
click at [290, 256] on div "4000 Department *" at bounding box center [306, 241] width 569 height 38
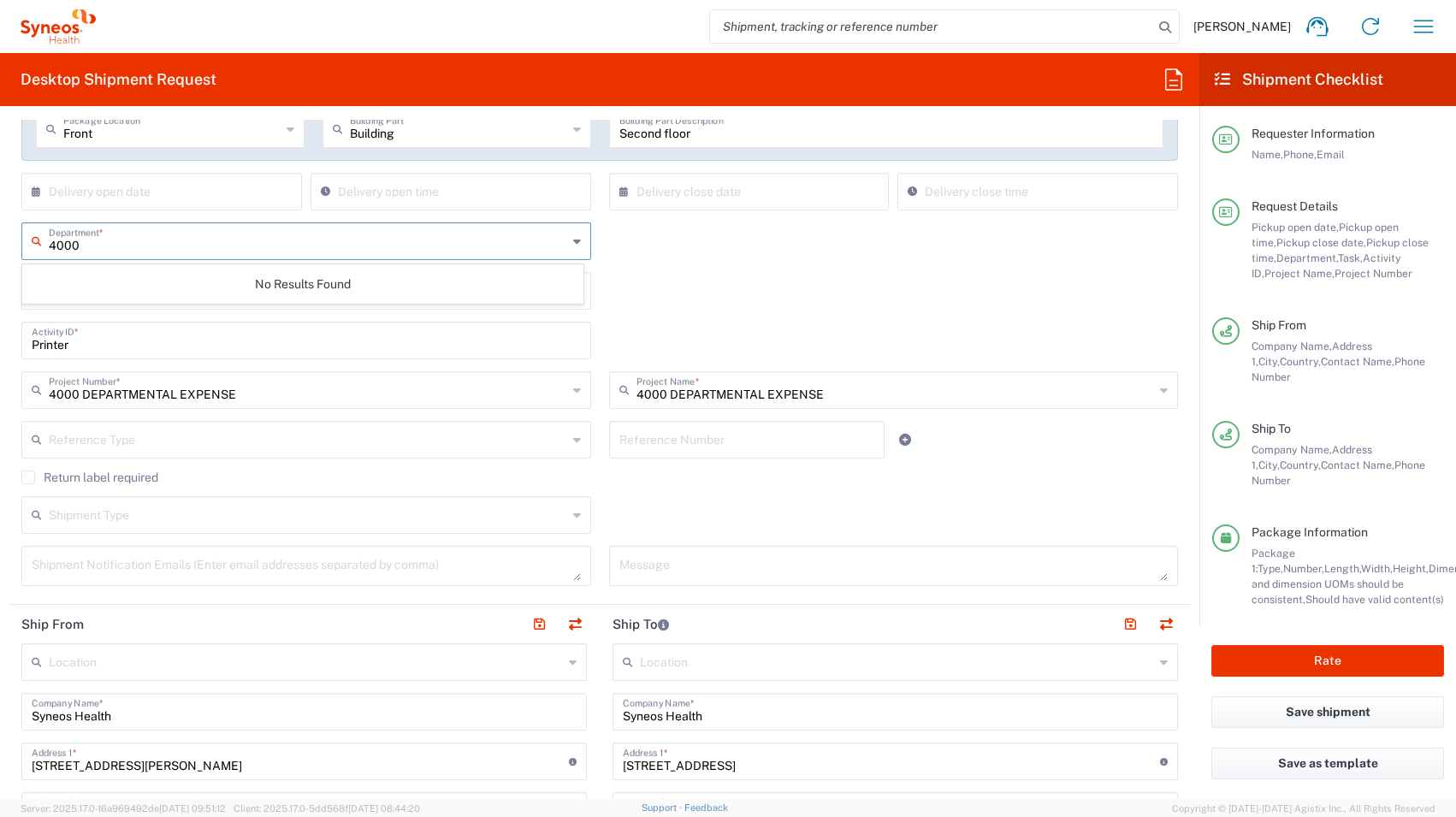
click at [90, 246] on input "4000" at bounding box center [307, 240] width 518 height 30
click at [573, 243] on icon at bounding box center [577, 240] width 8 height 28
type input "4"
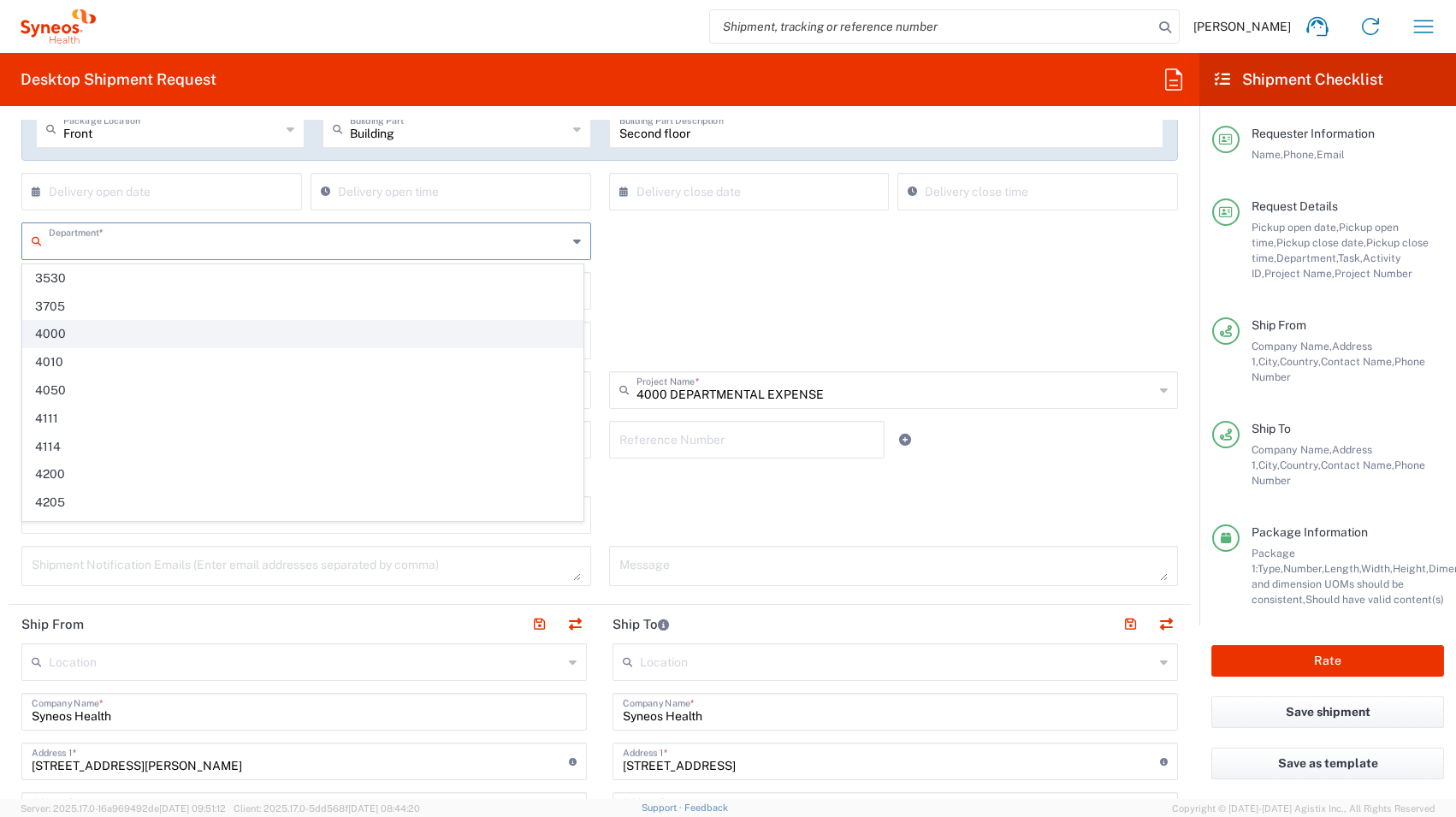
click at [72, 336] on span "4000" at bounding box center [302, 334] width 560 height 27
type input "4000"
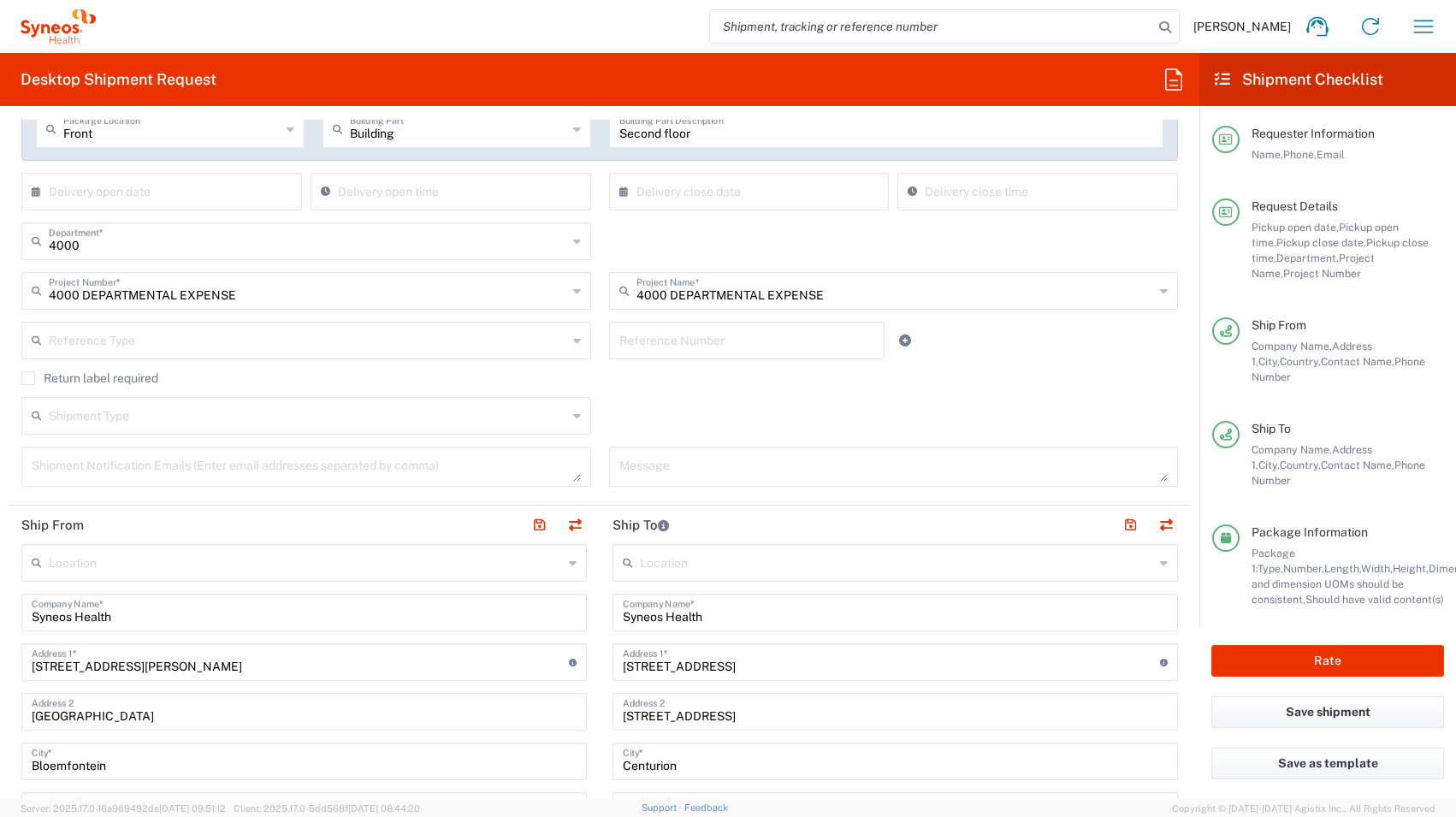
click at [770, 404] on div "Shipment Type Batch Regular" at bounding box center [601, 422] width 1175 height 49
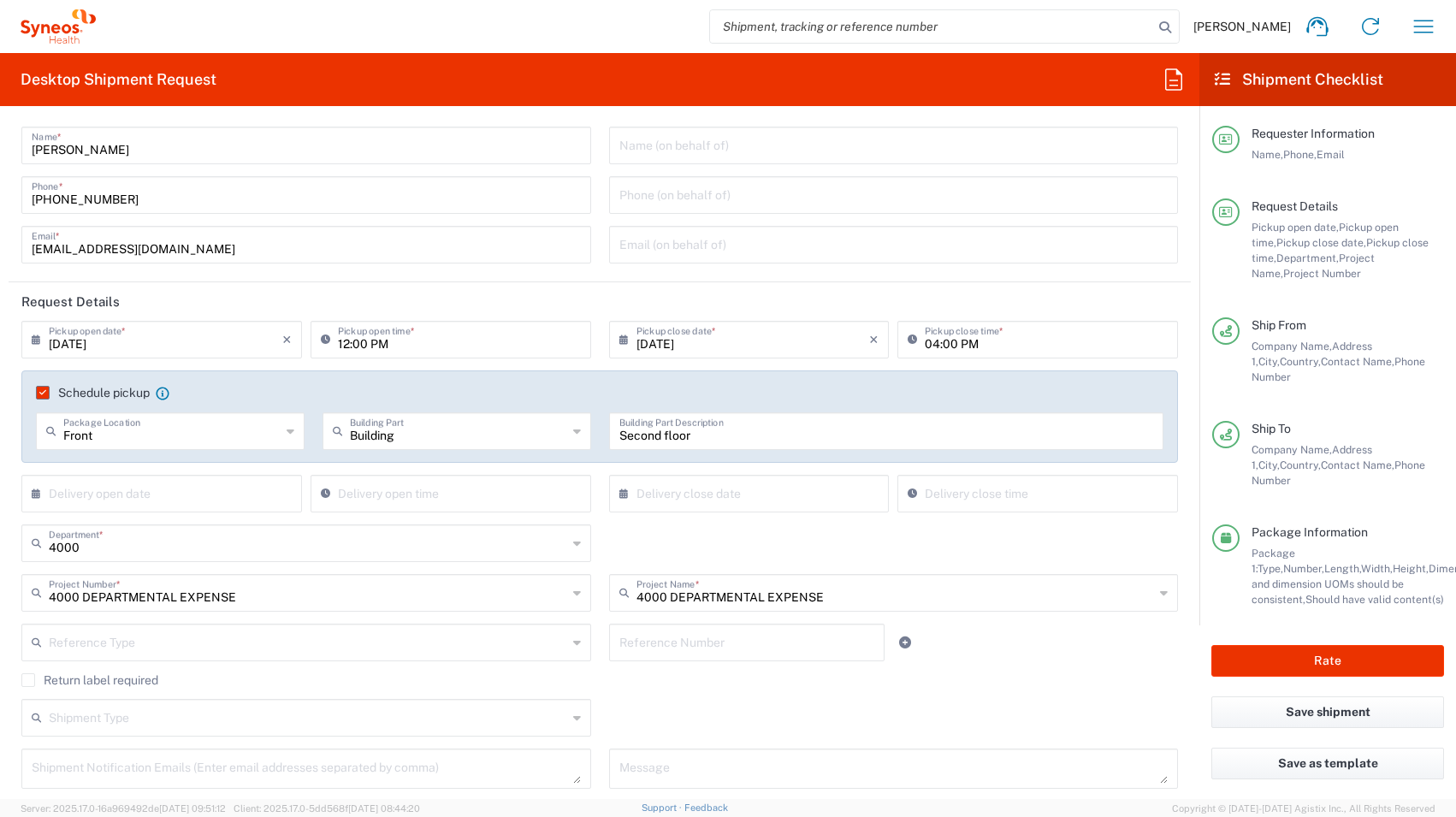
scroll to position [0, 0]
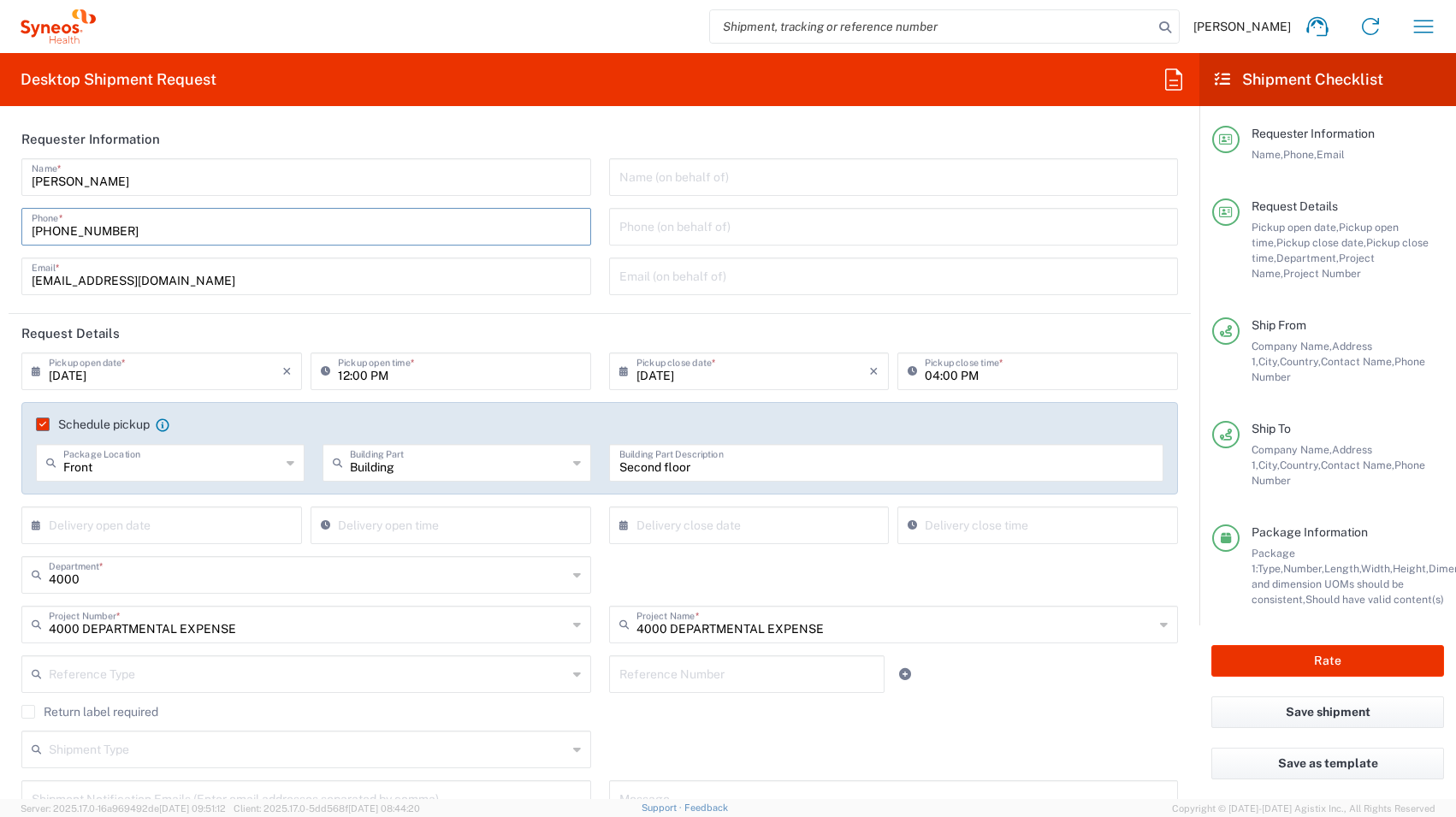
drag, startPoint x: 123, startPoint y: 230, endPoint x: 55, endPoint y: 229, distance: 68.0
click at [55, 229] on input "[PHONE_NUMBER]" at bounding box center [306, 225] width 549 height 30
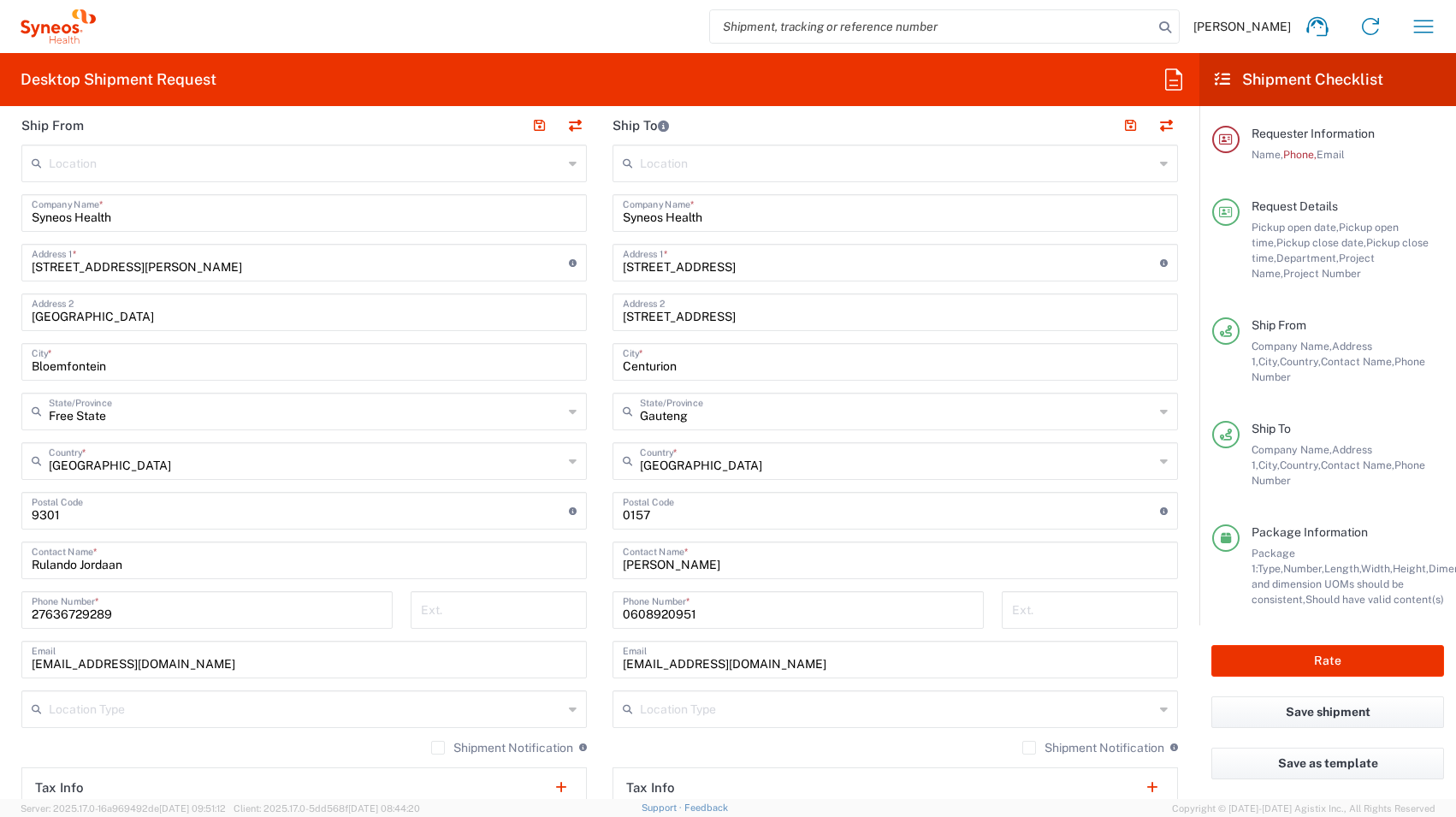
scroll to position [749, 0]
drag, startPoint x: 699, startPoint y: 616, endPoint x: 612, endPoint y: 612, distance: 87.1
click at [612, 612] on div "[PHONE_NUMBER] Phone Number *" at bounding box center [797, 610] width 372 height 38
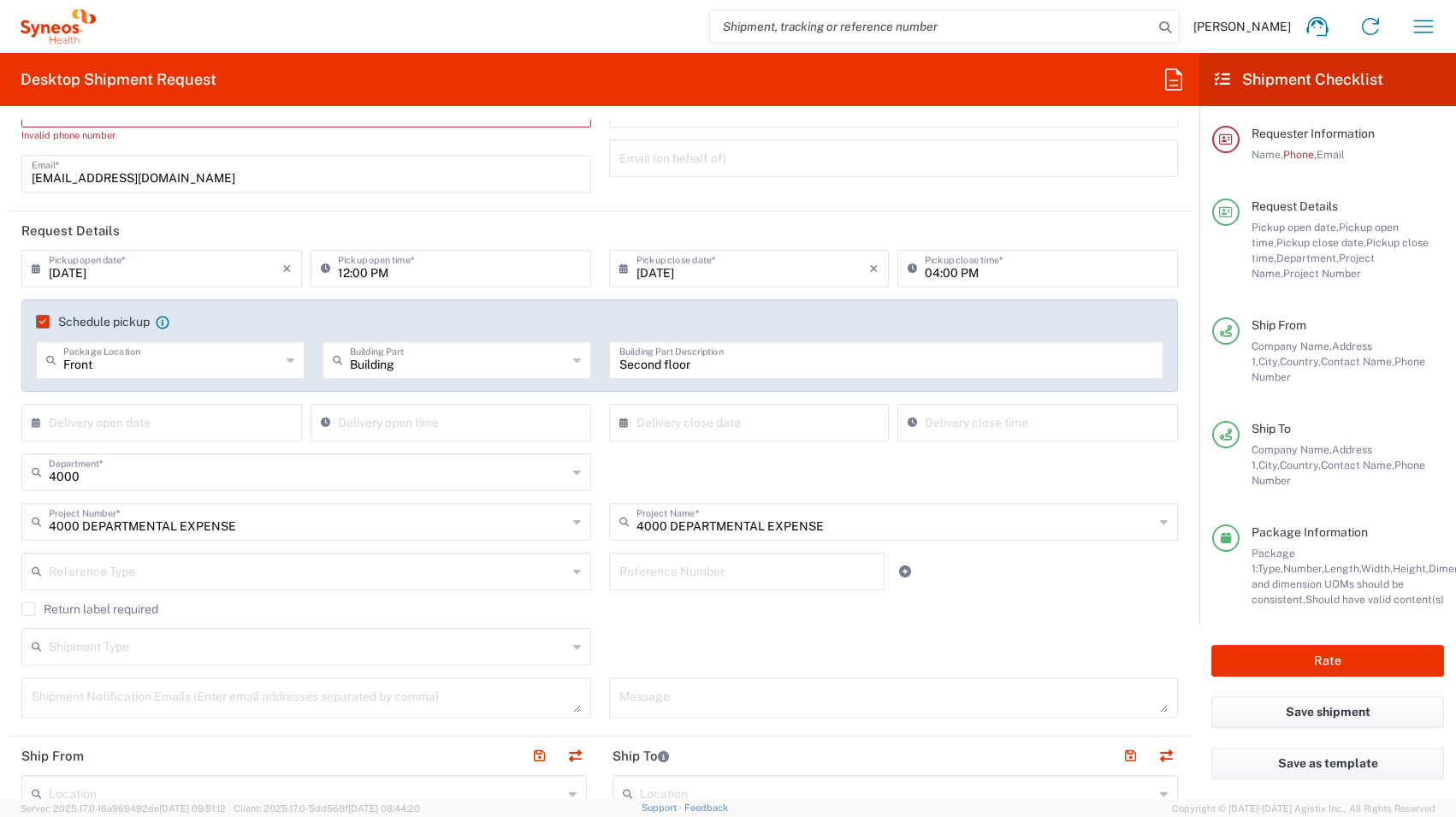
scroll to position [0, 0]
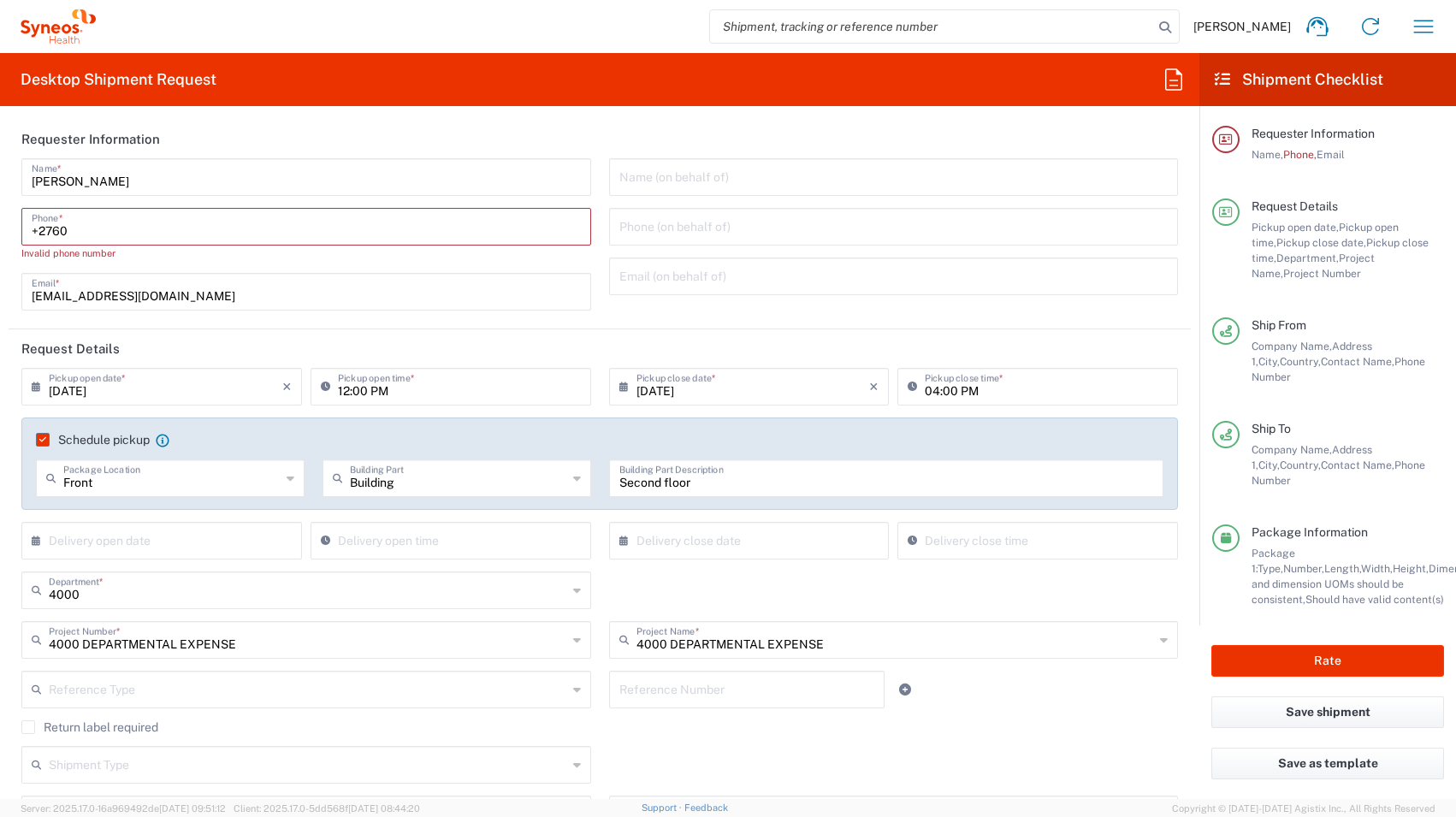
drag, startPoint x: 70, startPoint y: 236, endPoint x: 55, endPoint y: 232, distance: 15.5
click at [55, 232] on input "+2760" at bounding box center [306, 225] width 549 height 30
paste input "0608920951"
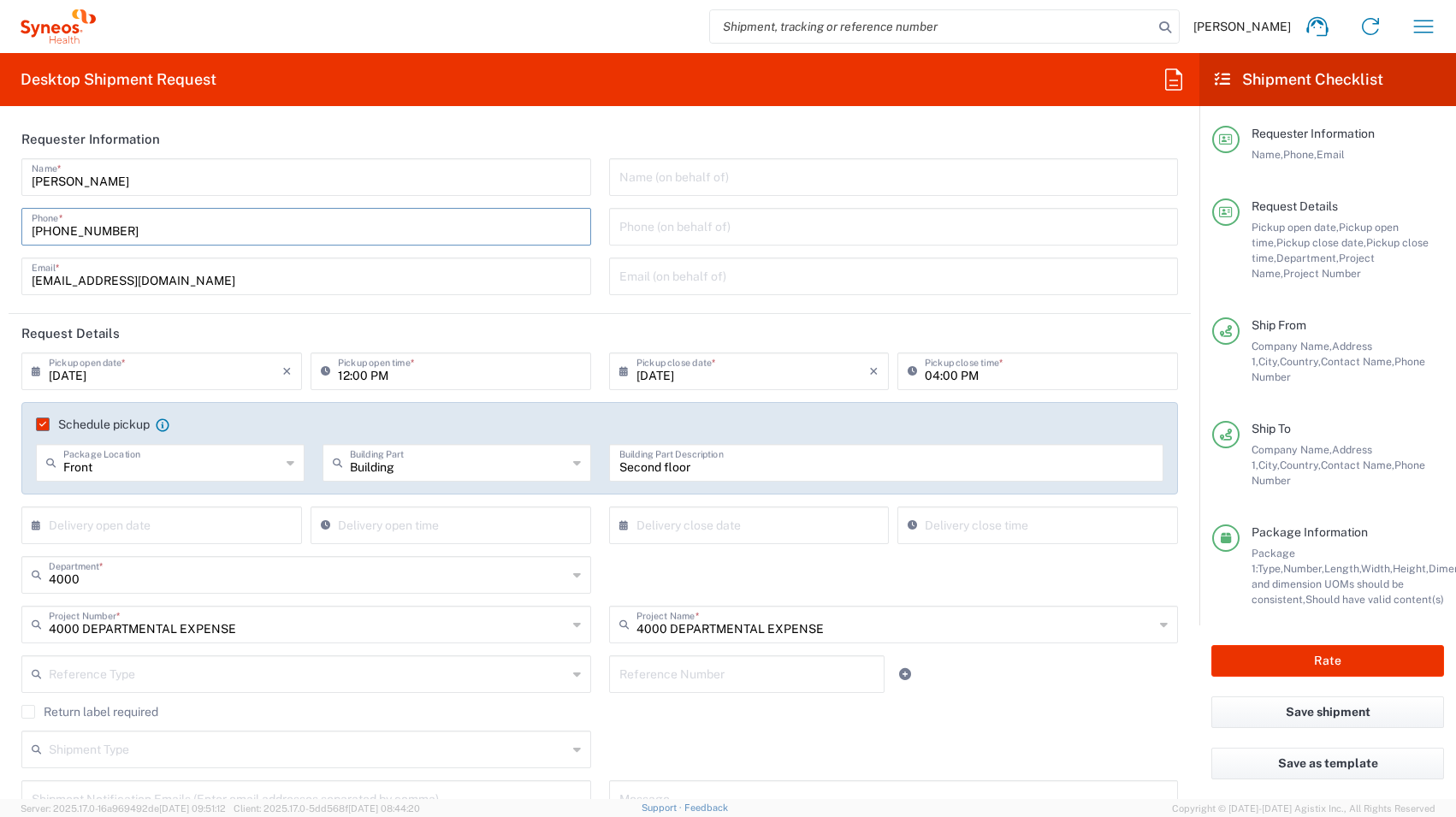
click at [62, 233] on input "[PHONE_NUMBER]" at bounding box center [306, 225] width 549 height 30
type input "[PHONE_NUMBER]"
click at [1035, 720] on div "Return label required" at bounding box center [600, 717] width 1157 height 26
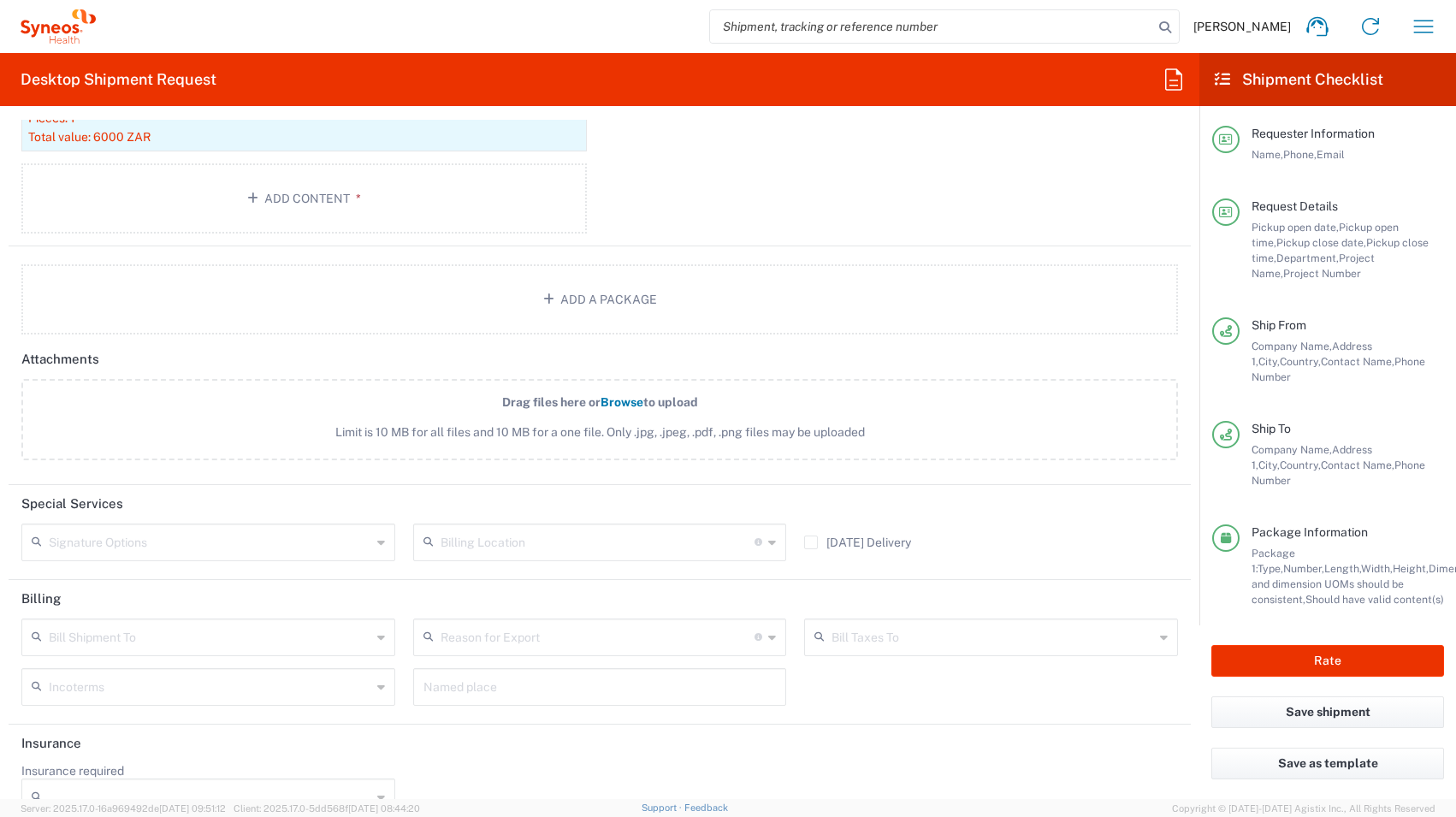
scroll to position [2009, 0]
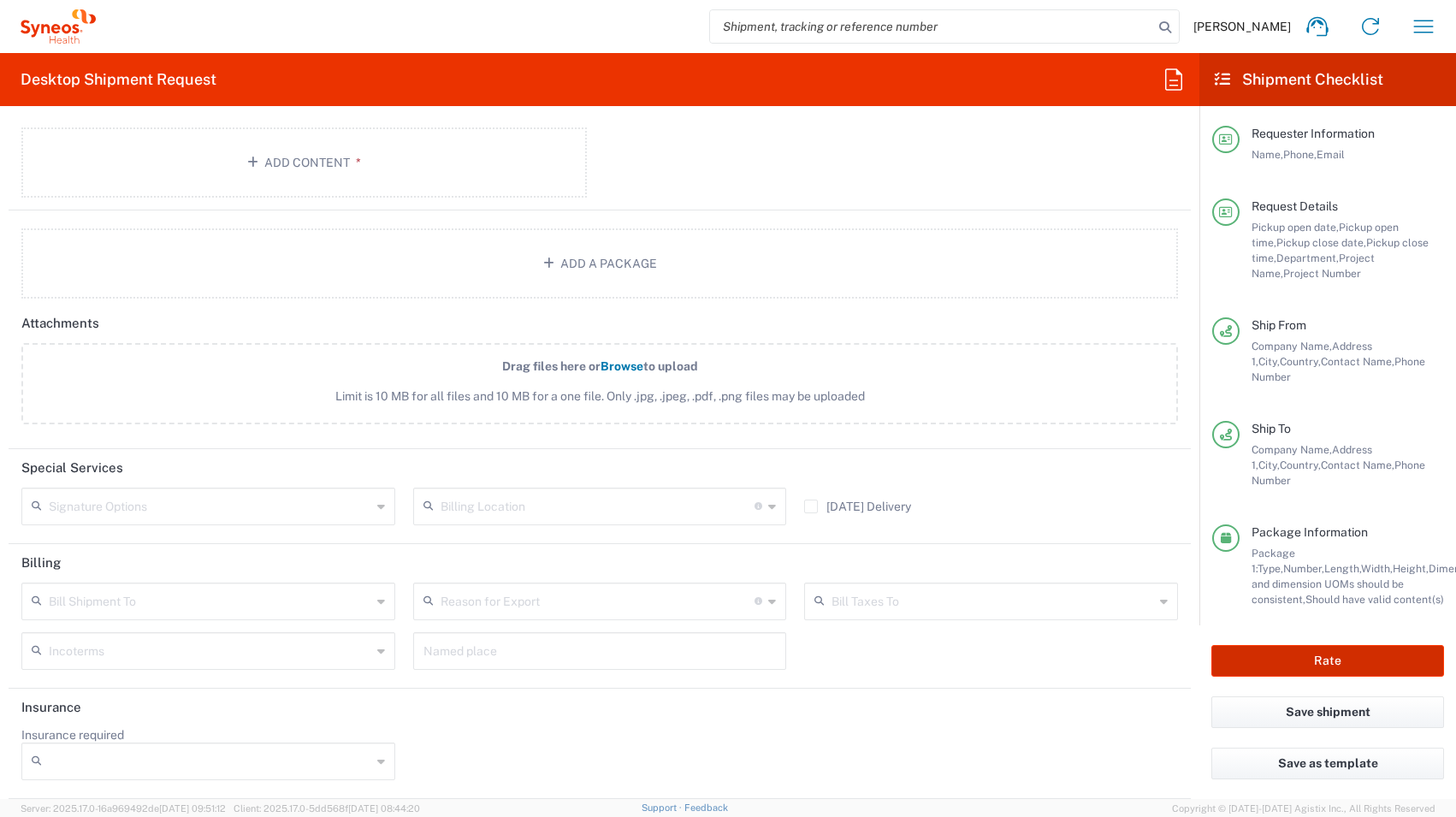
click at [1313, 651] on button "Rate" at bounding box center [1327, 660] width 233 height 31
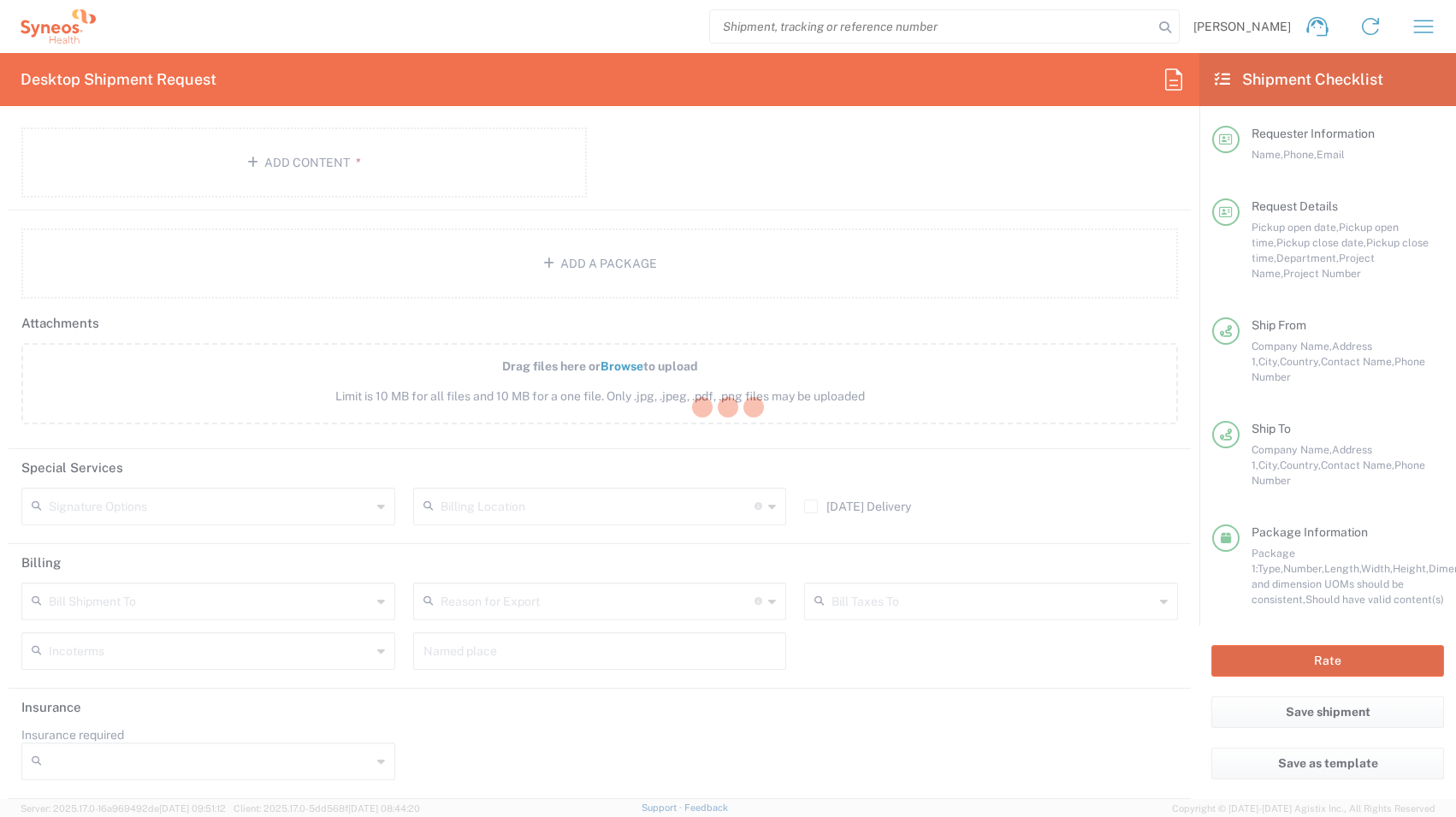
type input "4000 DEPARTMENTAL EXPENSE"
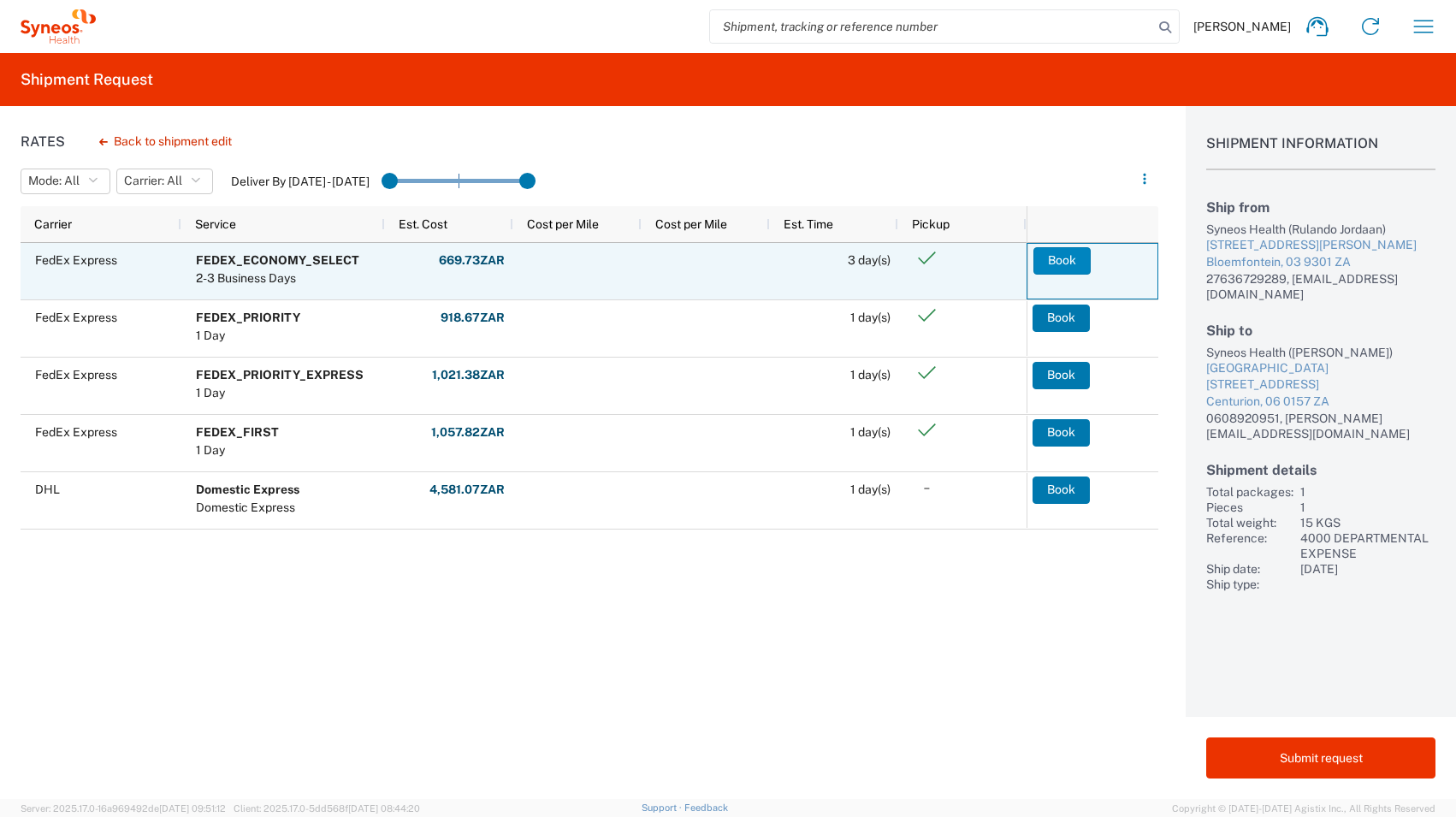
click at [1057, 257] on button "Book" at bounding box center [1062, 260] width 57 height 28
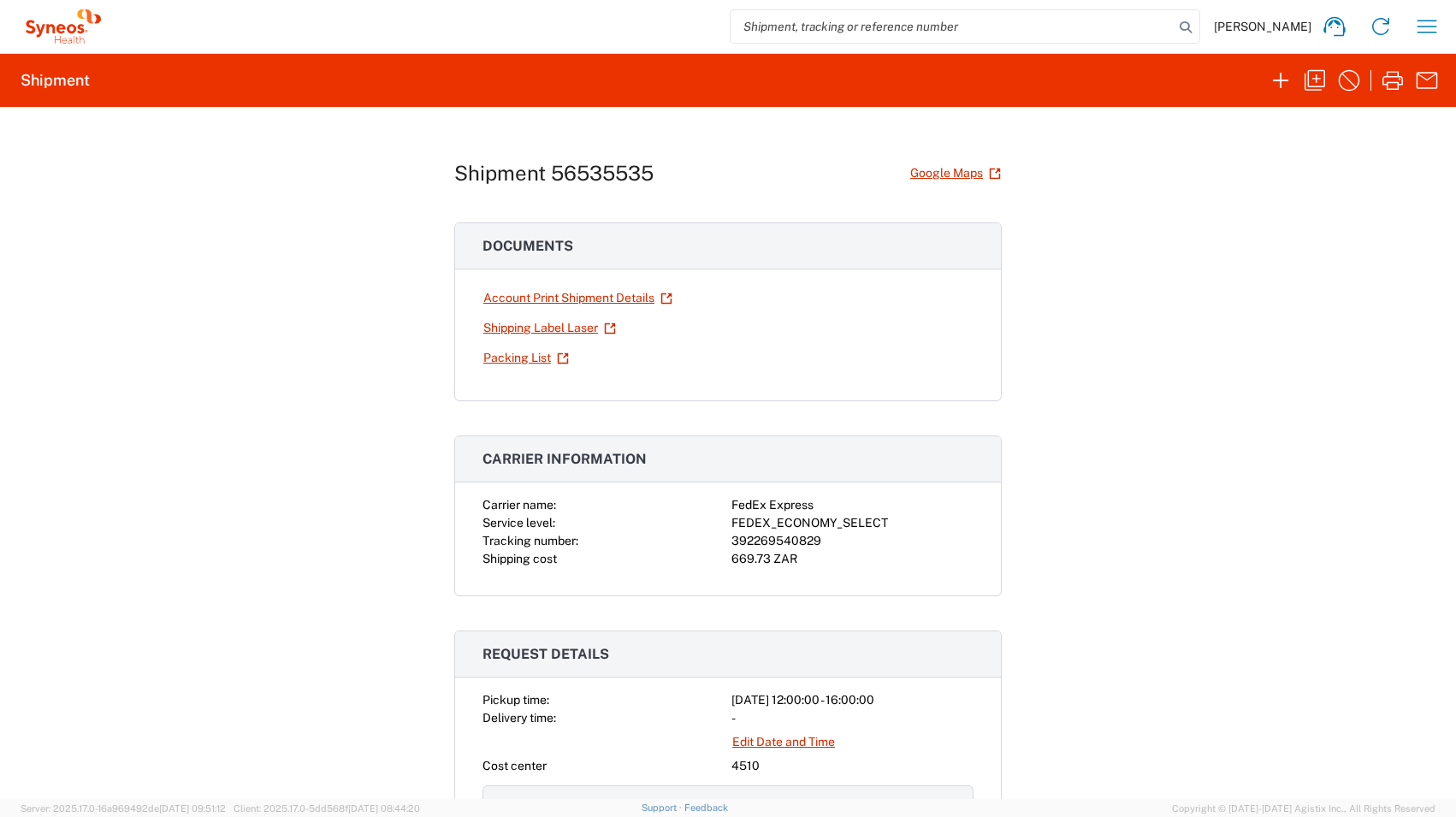
click at [1146, 315] on div "Shipment 56535535 Google Maps Documents Account Print Shipment Details Shipping…" at bounding box center [728, 453] width 1456 height 692
drag, startPoint x: 724, startPoint y: 559, endPoint x: 792, endPoint y: 558, distance: 68.0
click at [792, 558] on div "669.73 ZAR" at bounding box center [853, 559] width 242 height 18
click at [1124, 402] on div "Shipment 56535535 Google Maps Documents Account Print Shipment Details Shipping…" at bounding box center [728, 453] width 1456 height 692
click at [1282, 84] on icon "button" at bounding box center [1280, 80] width 28 height 28
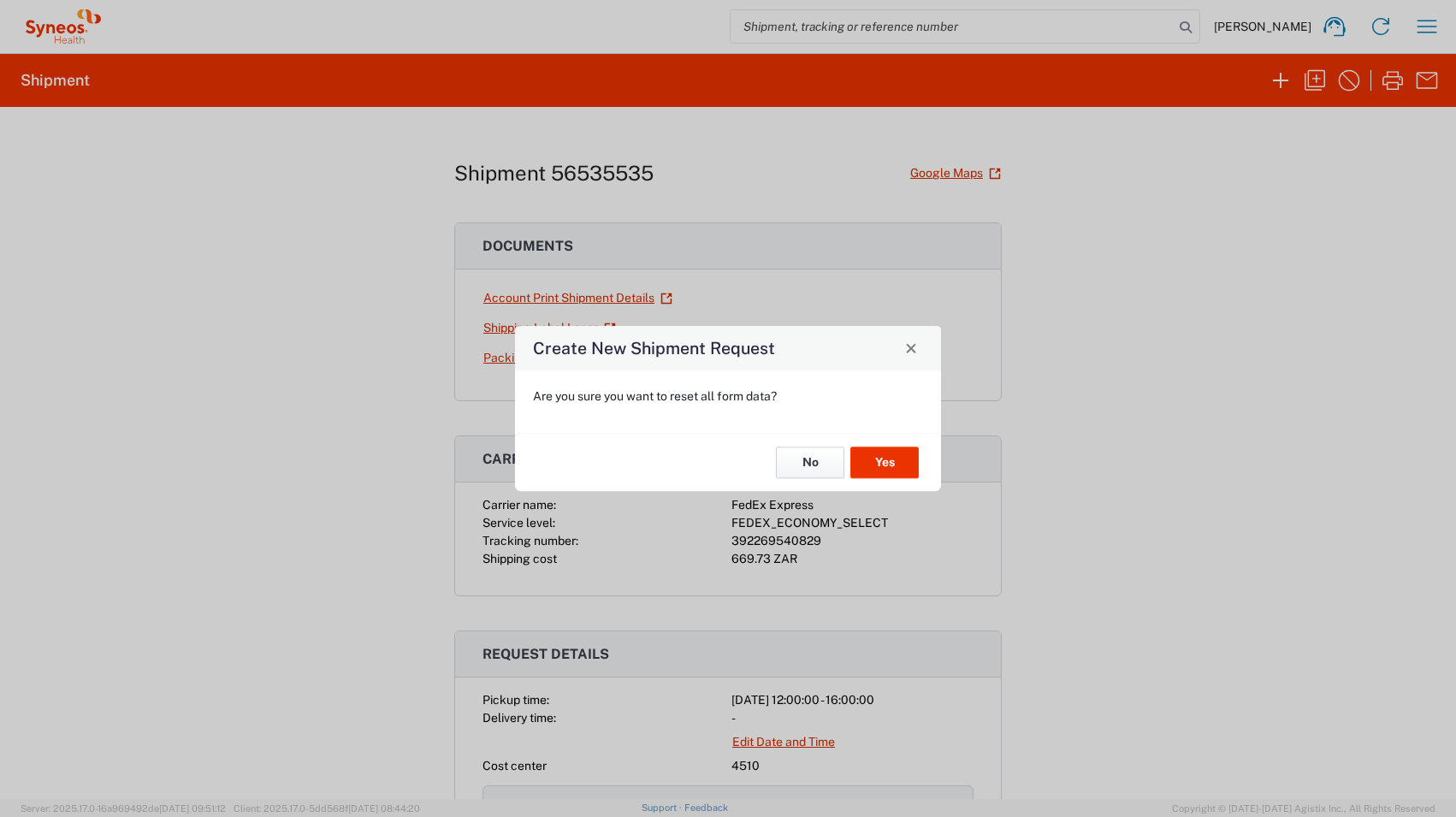
click at [817, 457] on button "No" at bounding box center [810, 463] width 68 height 31
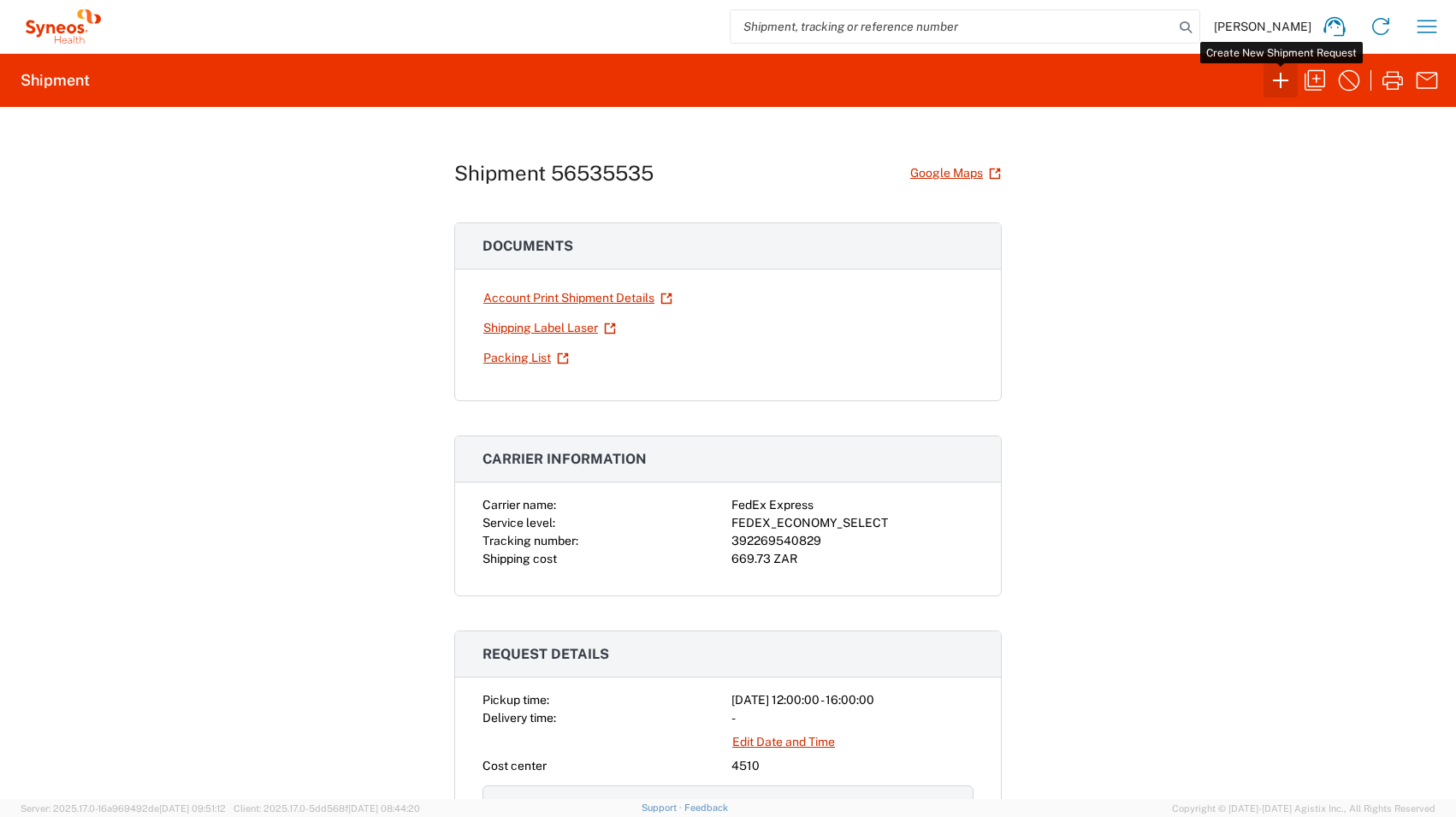
click at [1272, 82] on icon "button" at bounding box center [1280, 80] width 28 height 28
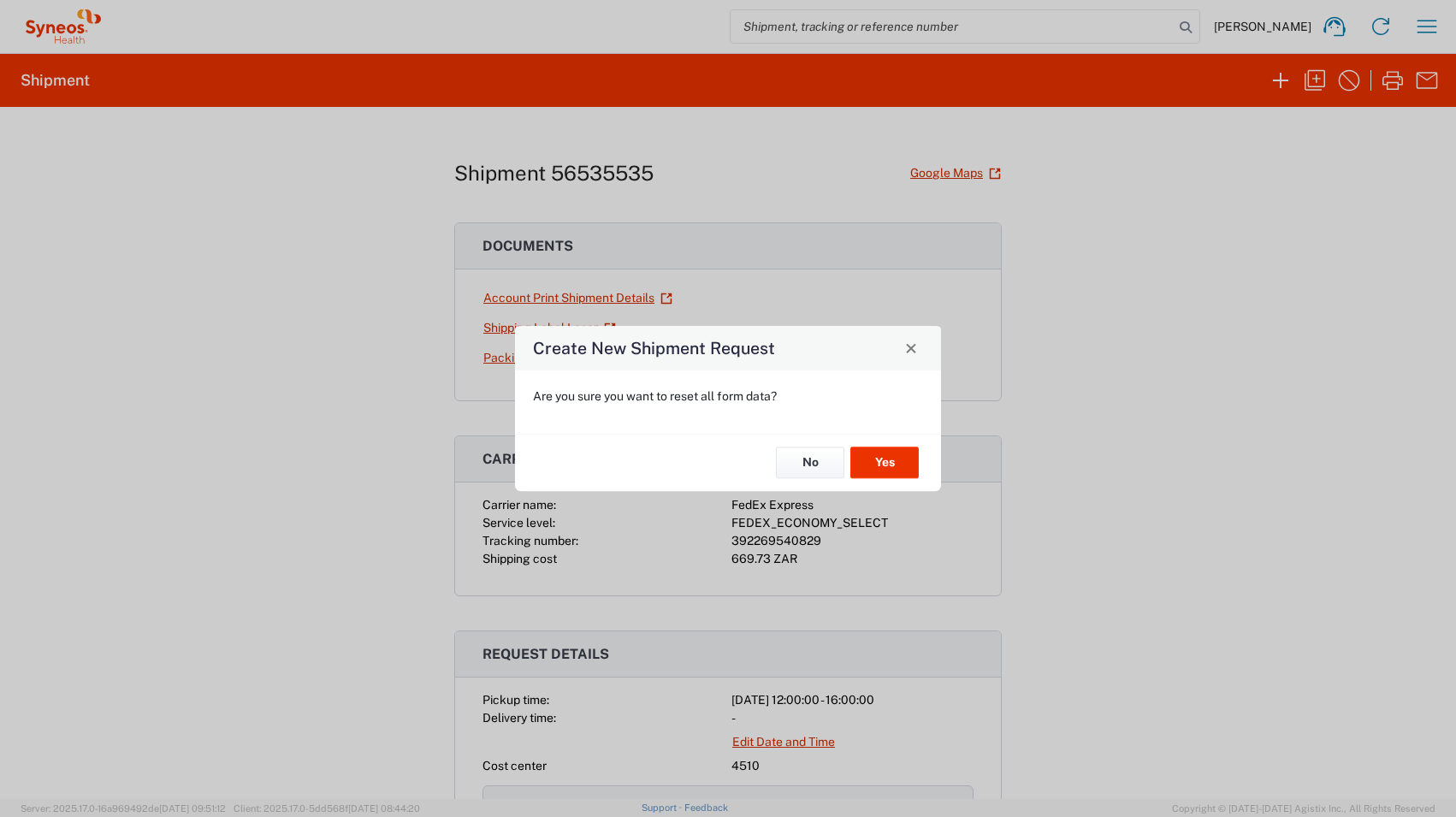
click at [1186, 299] on div "Create New Shipment Request Are you sure you want to reset all form data? No Yes" at bounding box center [728, 408] width 1456 height 817
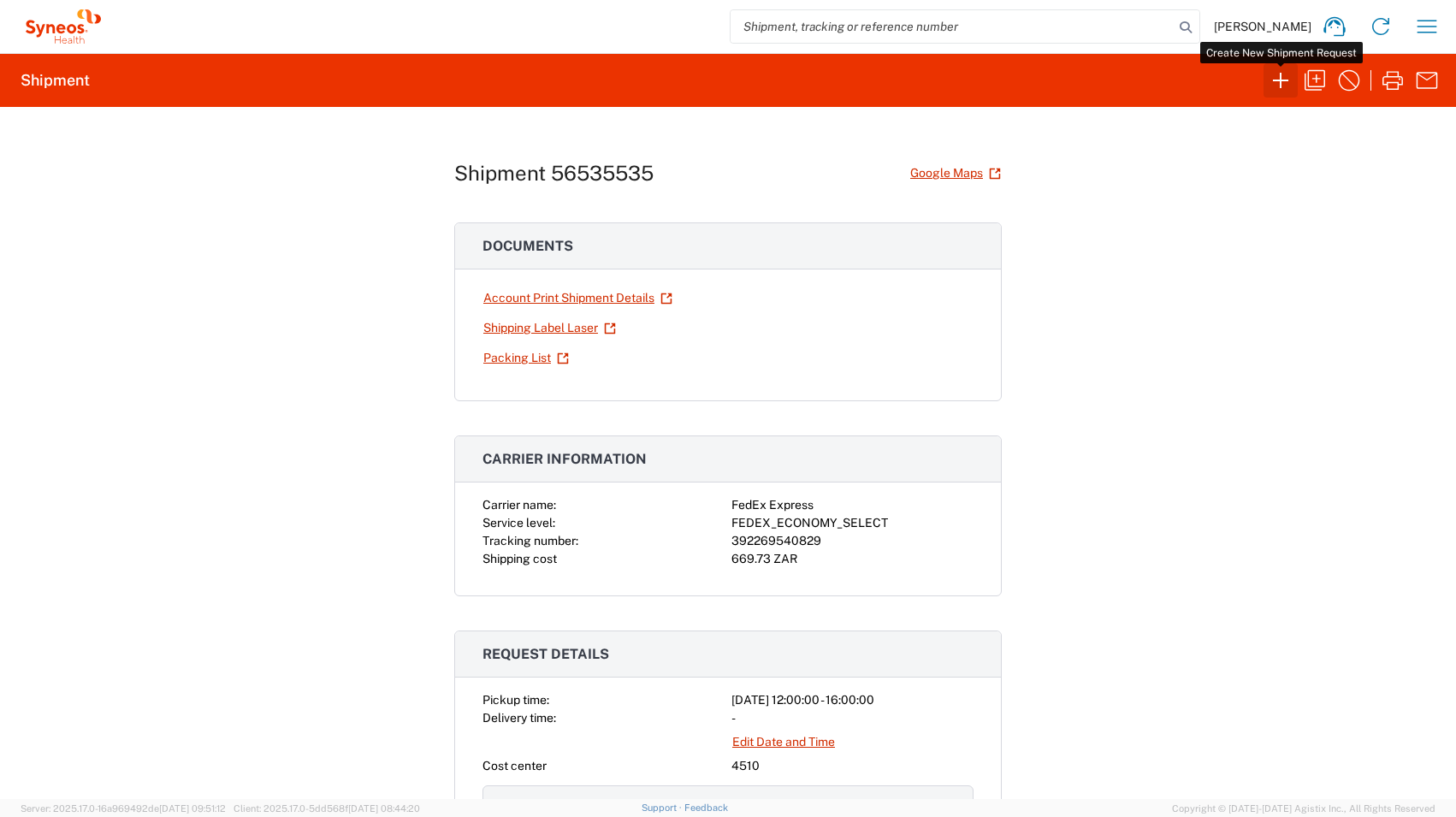
click at [1287, 82] on icon "button" at bounding box center [1280, 80] width 28 height 28
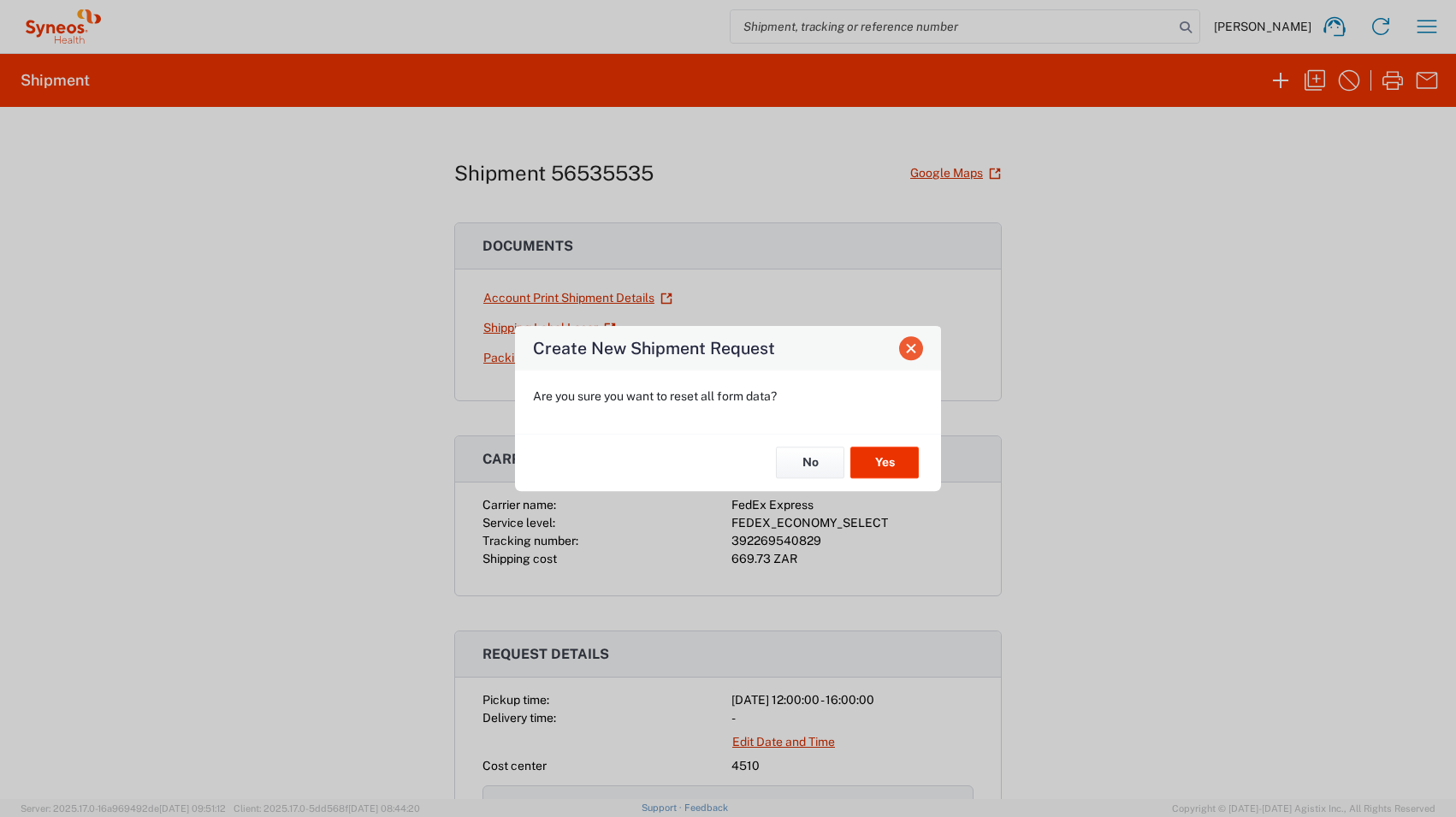
click at [910, 352] on span "Close" at bounding box center [910, 348] width 12 height 12
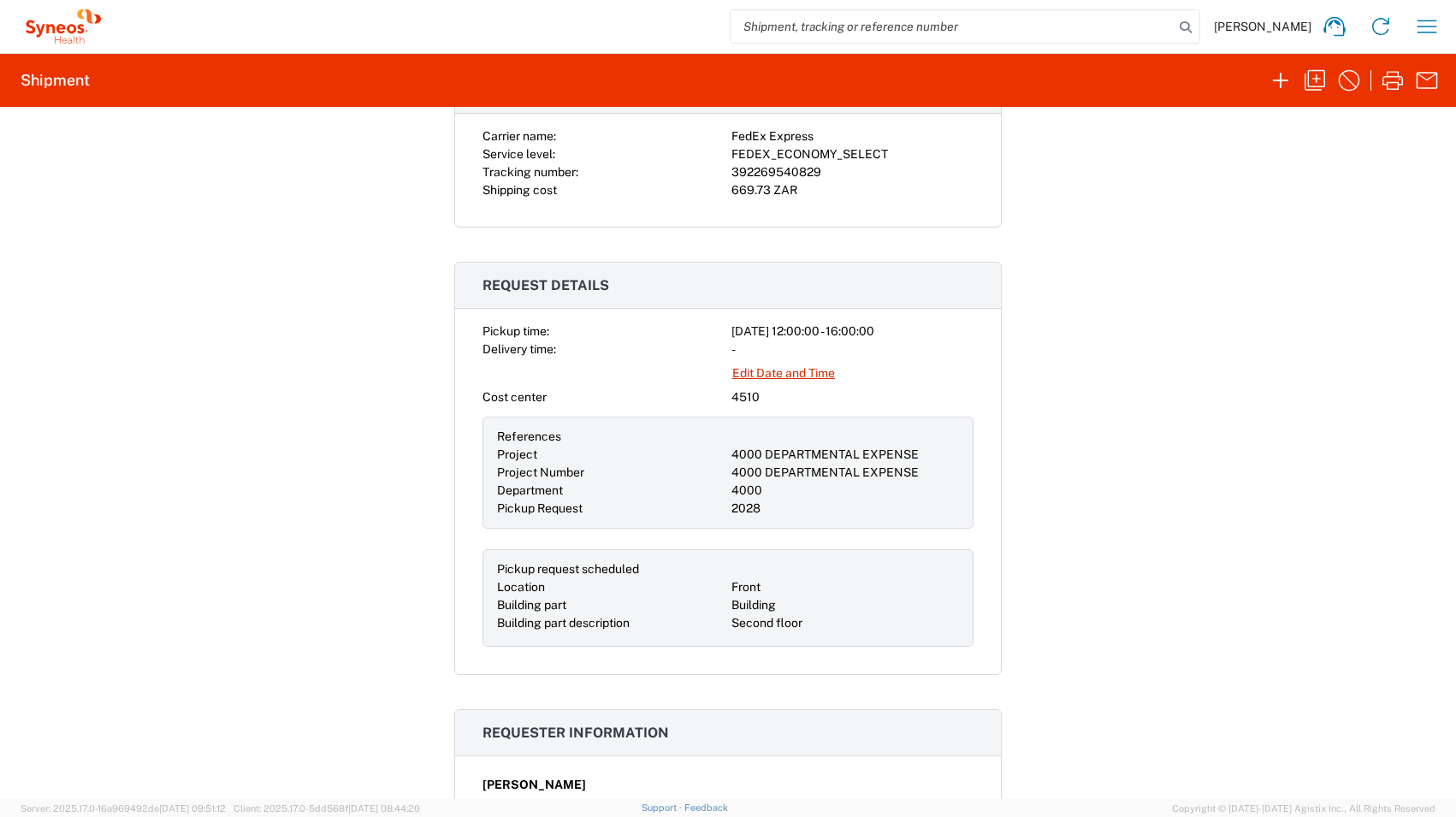
scroll to position [372, 0]
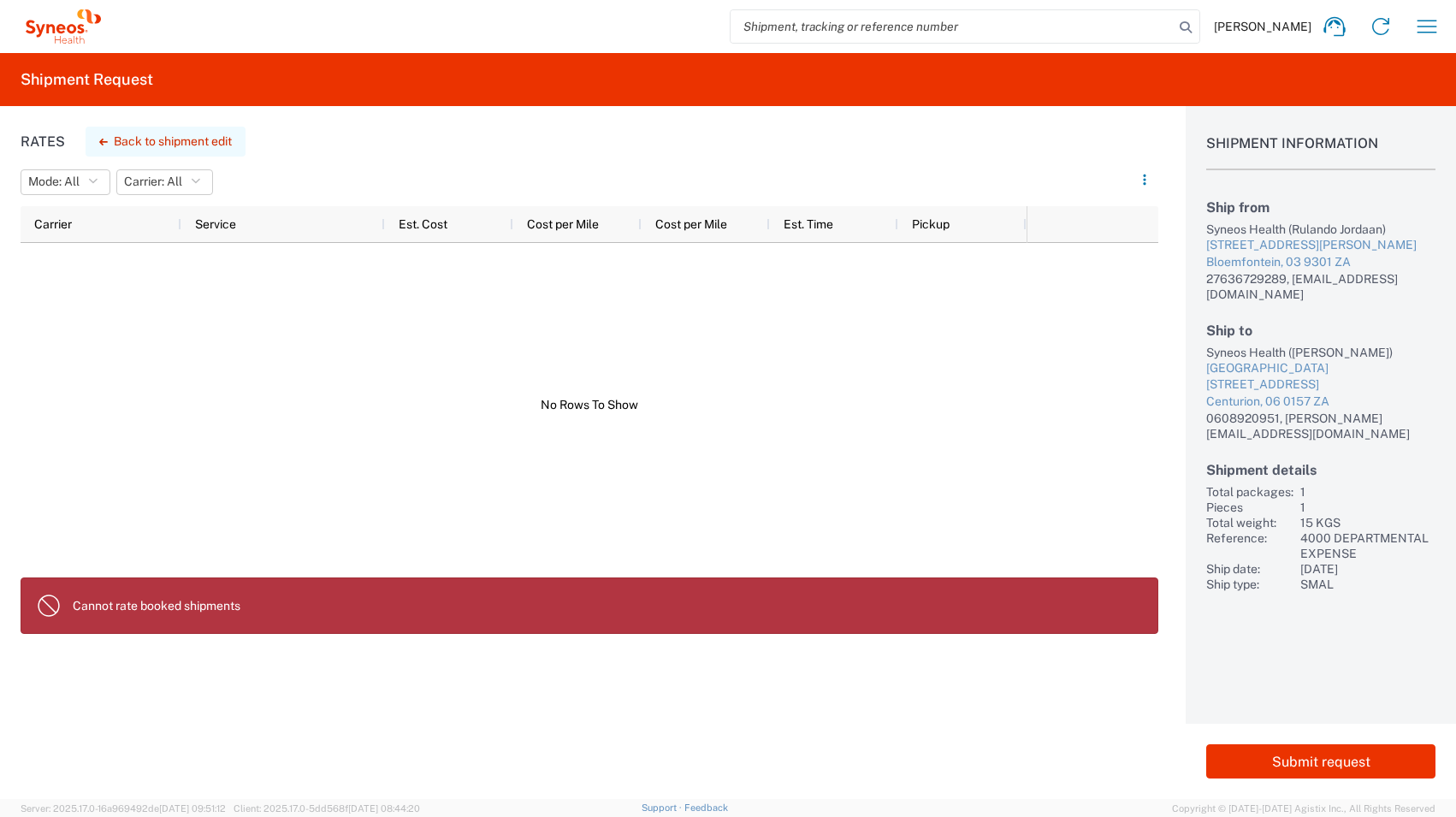
click at [179, 146] on button "Back to shipment edit" at bounding box center [165, 142] width 160 height 30
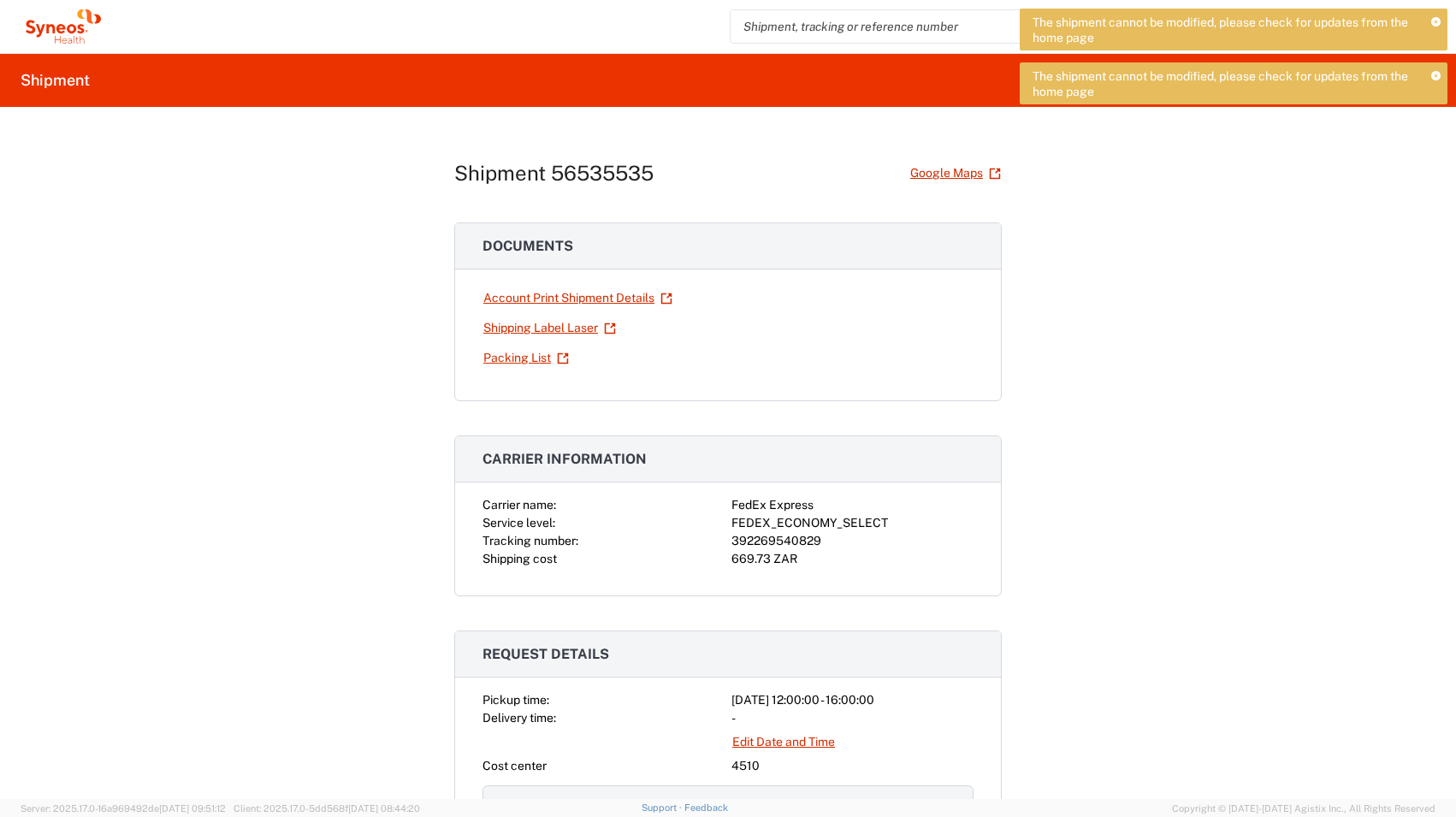
click at [1436, 78] on icon at bounding box center [1436, 77] width 10 height 10
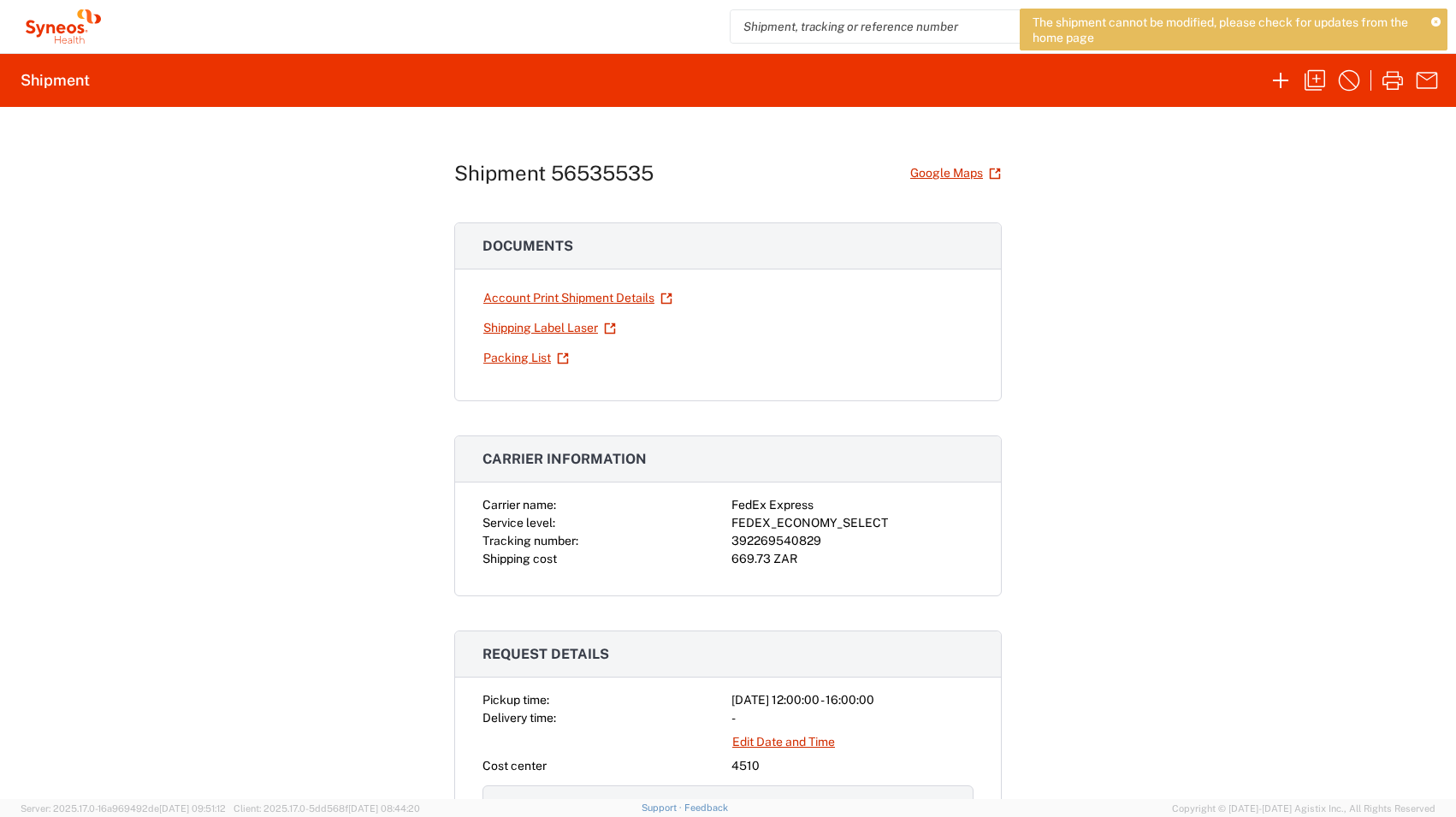
click at [1437, 22] on icon at bounding box center [1436, 23] width 10 height 10
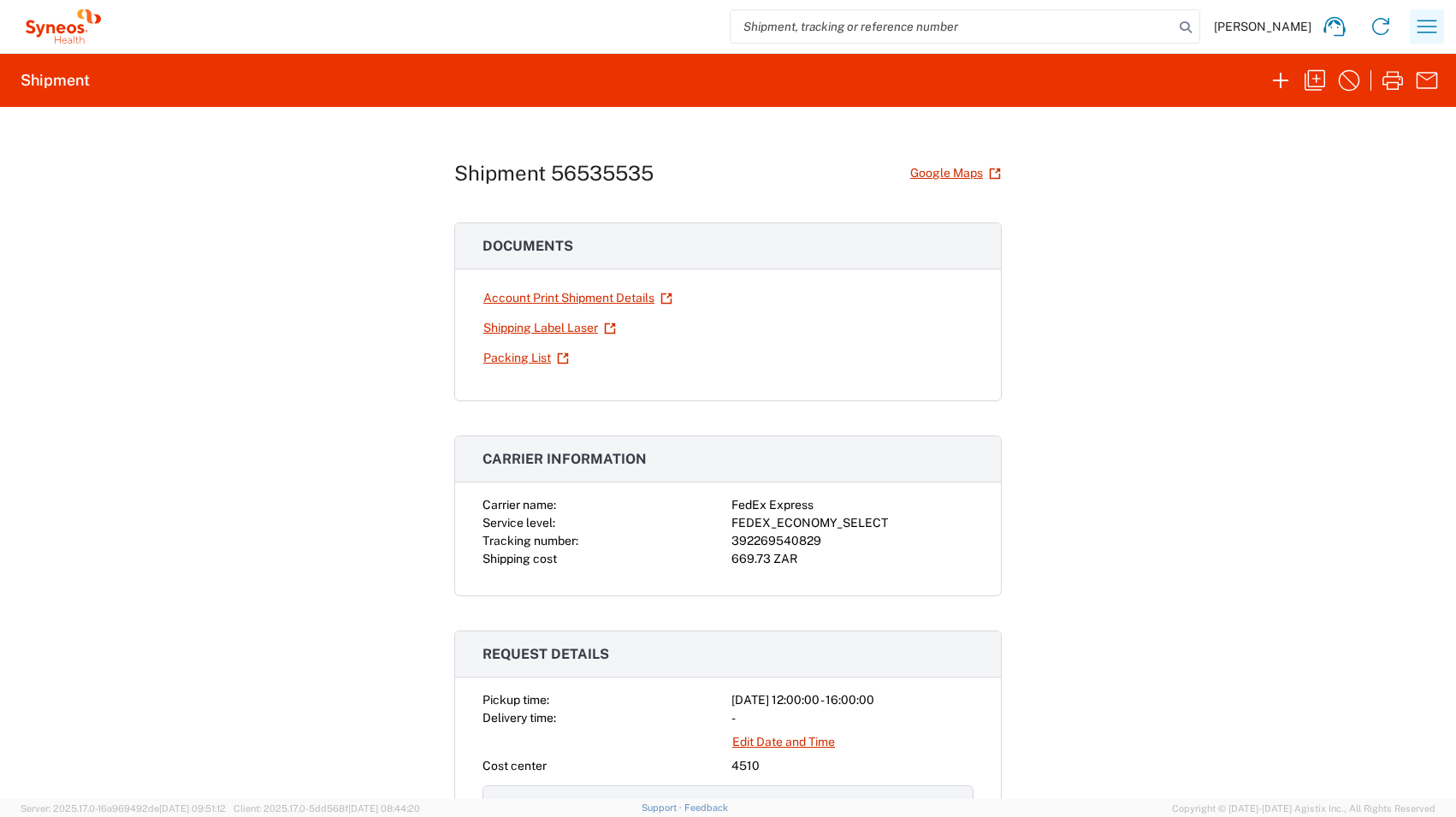
click at [1420, 23] on icon "button" at bounding box center [1427, 27] width 28 height 28
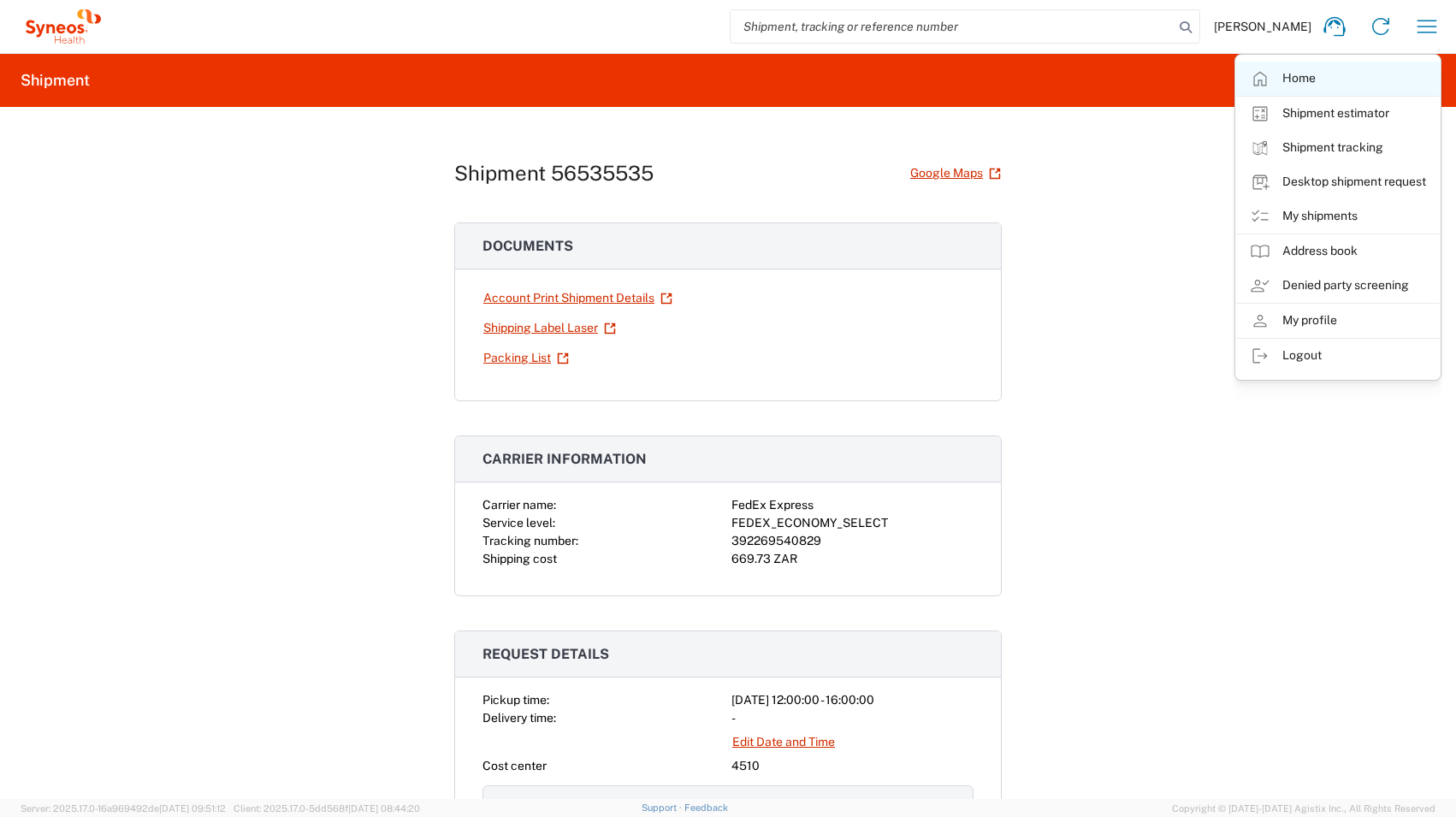
click at [1293, 86] on link "Home" at bounding box center [1338, 79] width 203 height 34
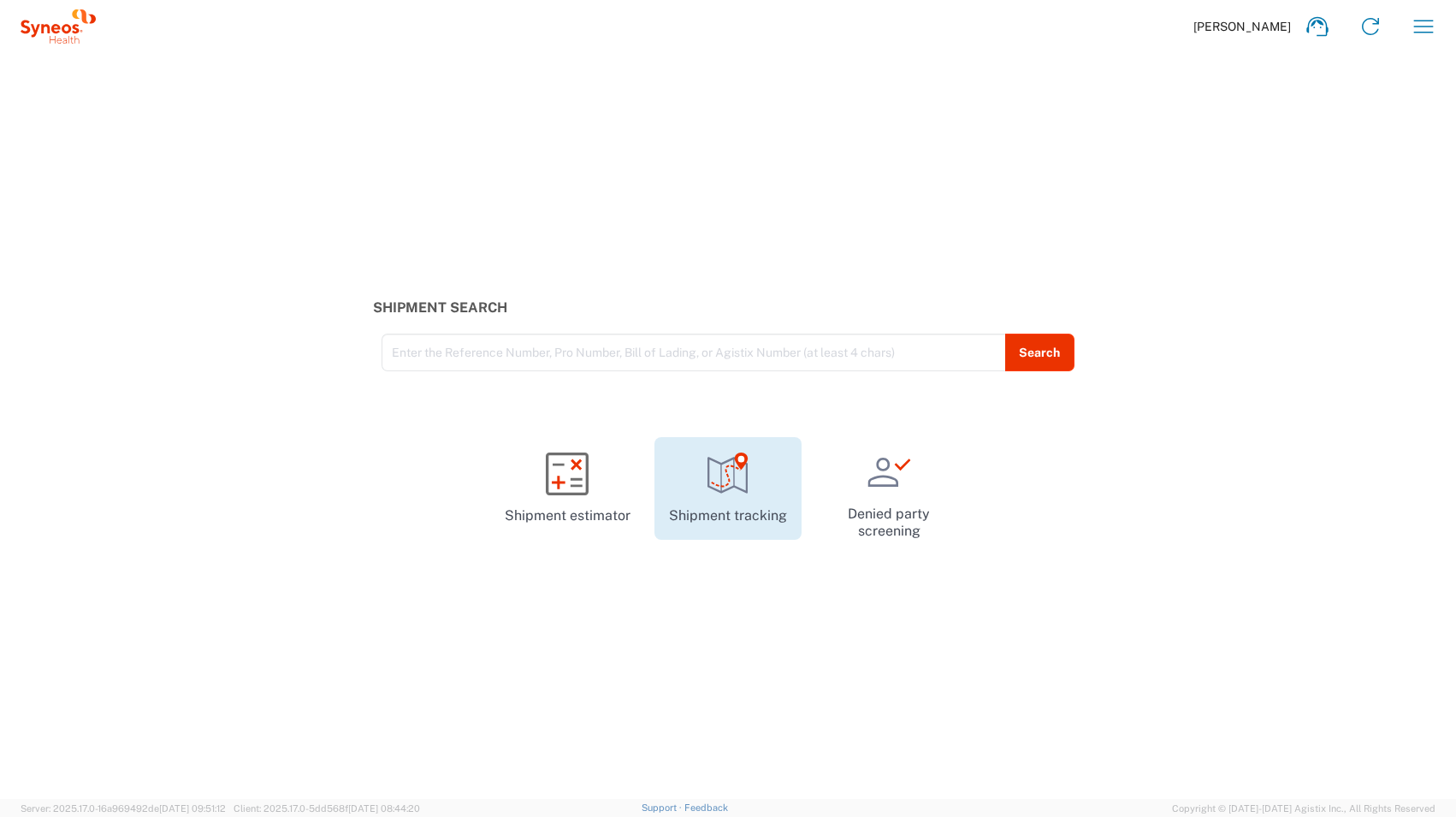
click at [741, 492] on icon at bounding box center [727, 473] width 43 height 43
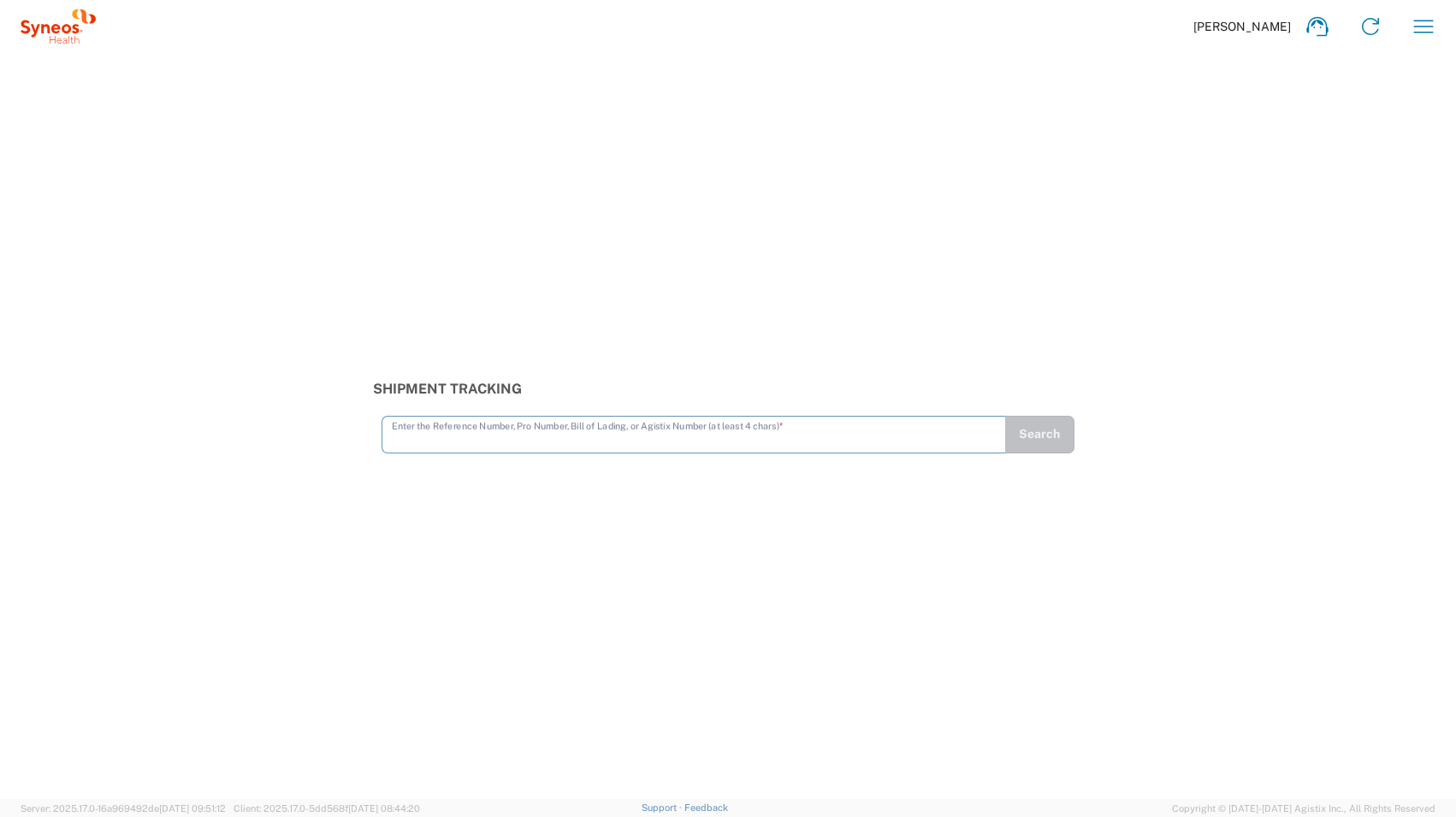
click at [804, 443] on input "text" at bounding box center [693, 433] width 603 height 30
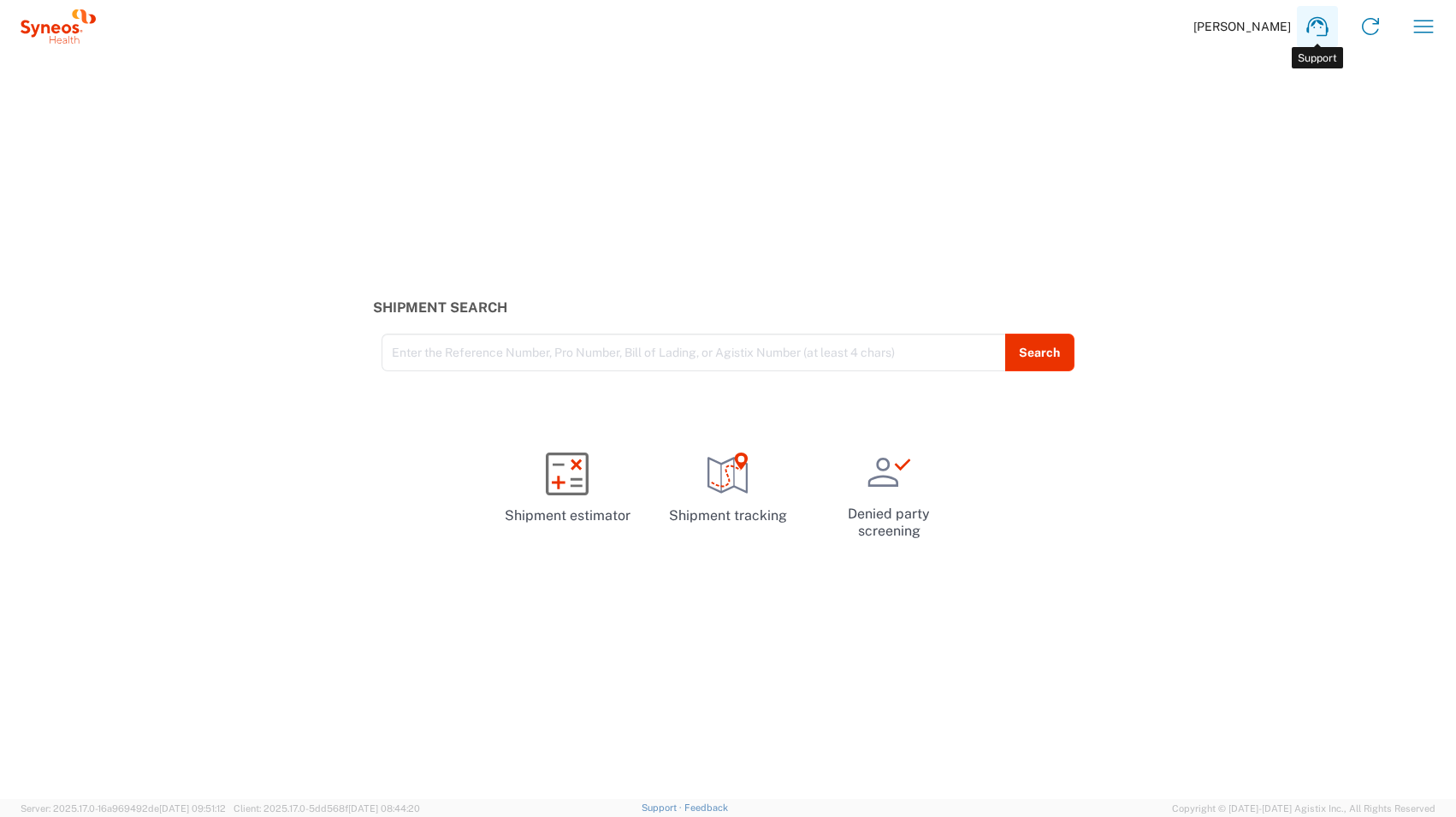
click at [1311, 30] on icon at bounding box center [1317, 27] width 28 height 28
click at [1362, 326] on div "Shipment Search Enter the Reference Number, Pro Number, Bill of Lading, or Agis…" at bounding box center [728, 335] width 1456 height 72
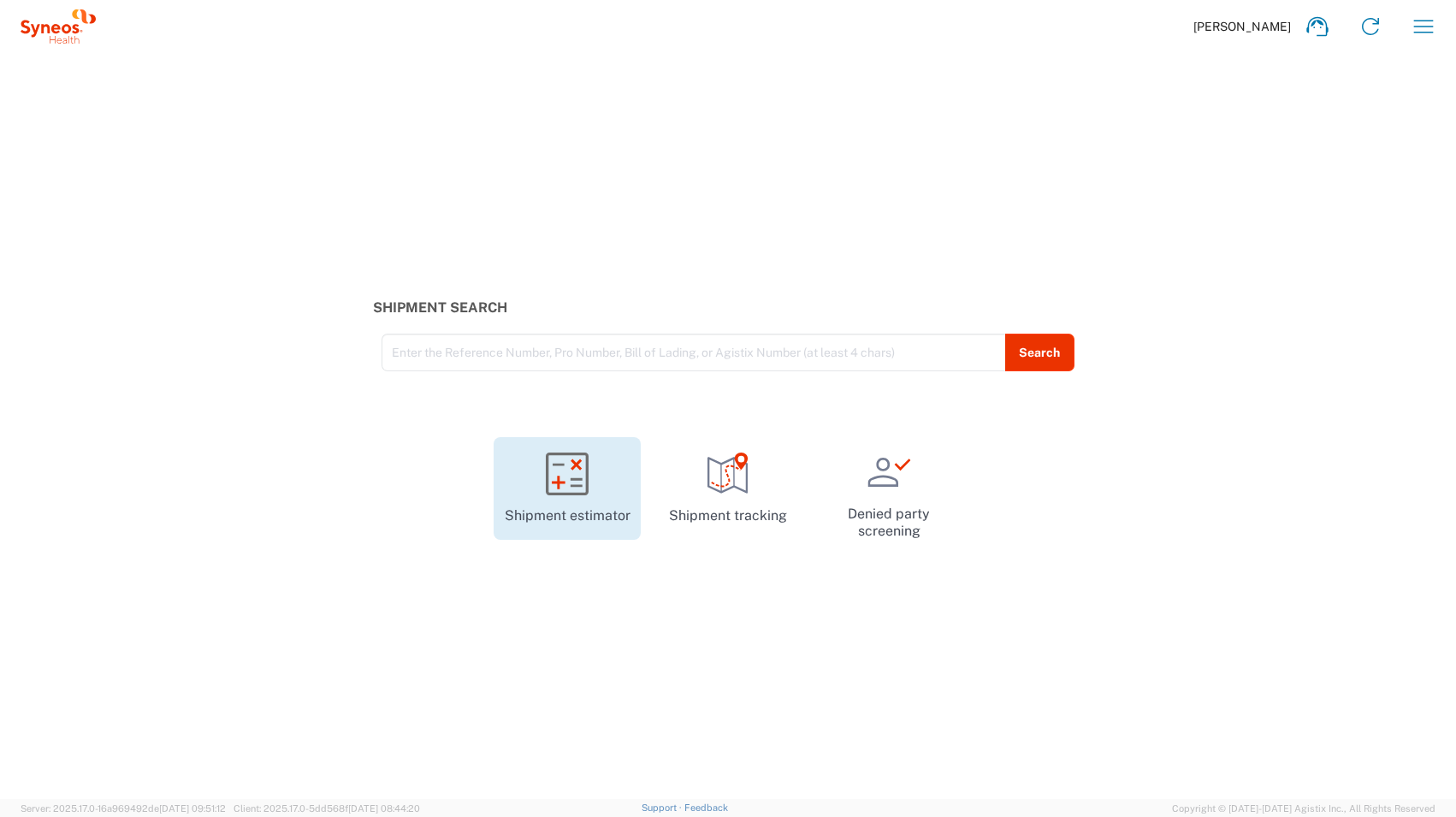
click at [575, 473] on icon at bounding box center [566, 473] width 43 height 43
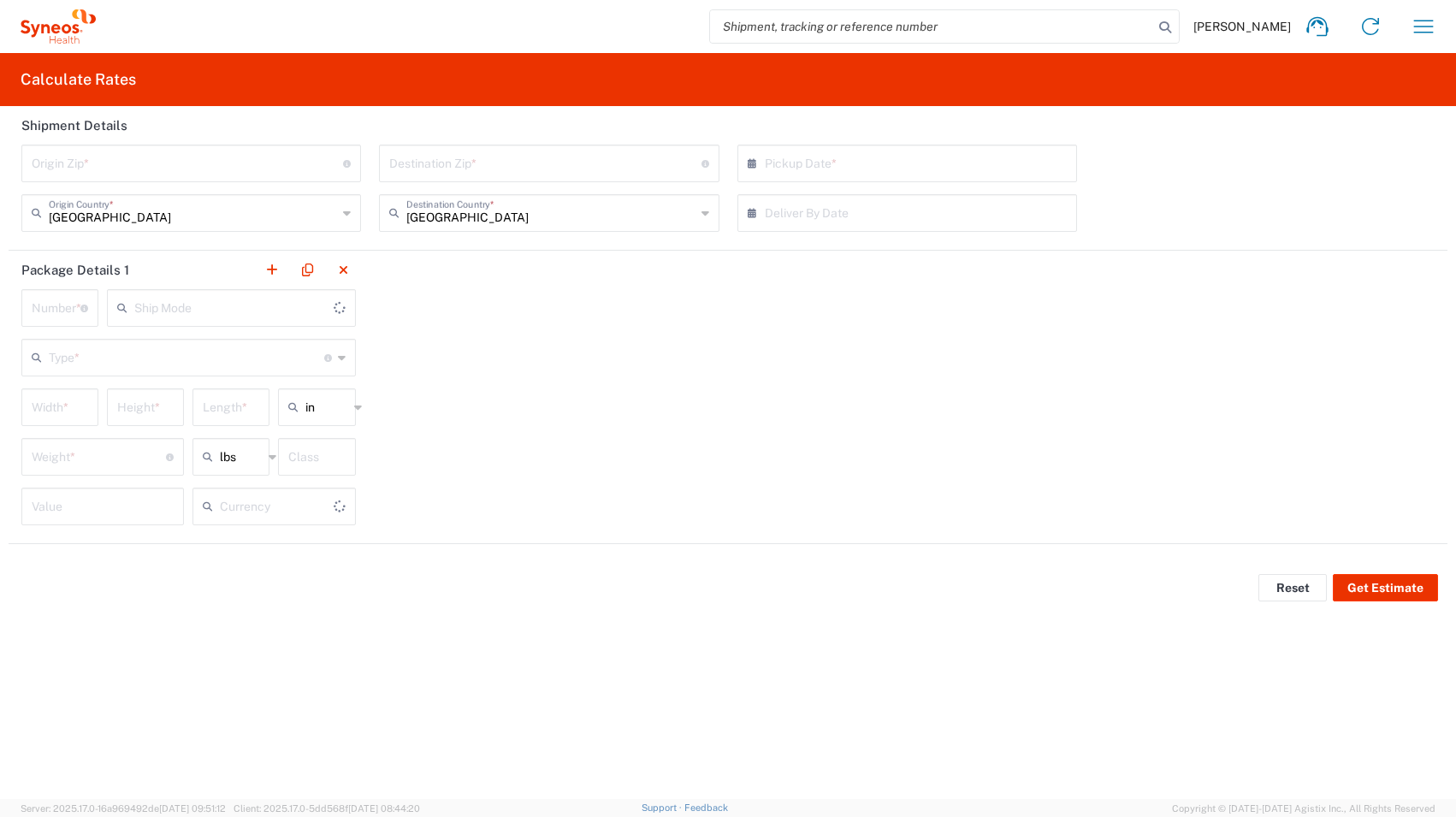
type input "US Dollar"
click at [90, 404] on div "Width *" at bounding box center [60, 408] width 77 height 38
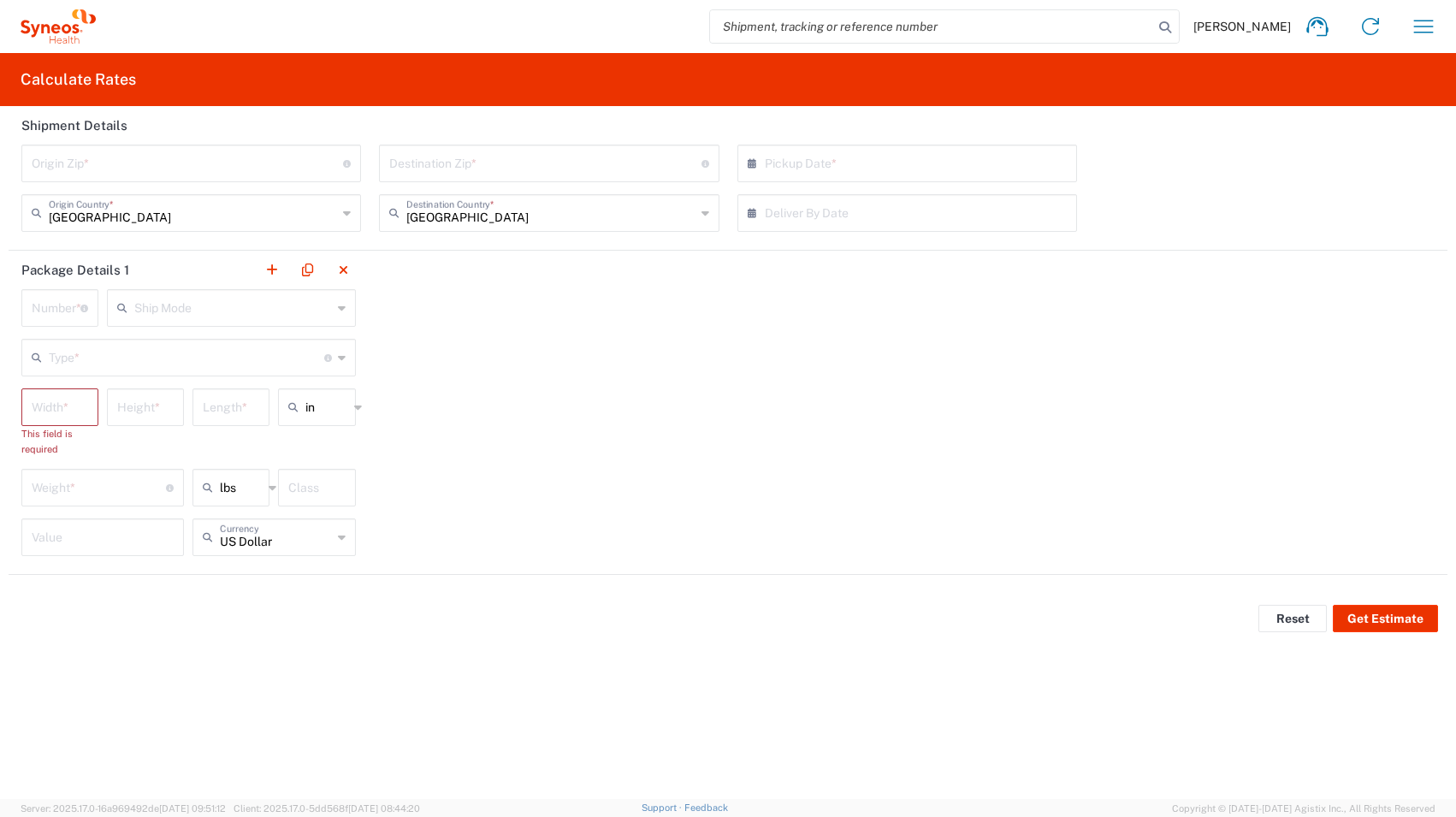
click at [179, 404] on div "Height *" at bounding box center [145, 408] width 77 height 38
click at [241, 405] on input "number" at bounding box center [230, 406] width 56 height 30
click at [312, 409] on input "text" at bounding box center [326, 407] width 43 height 28
click at [514, 429] on div "Package Details 1 Number * Number of packages of specified package type and dim…" at bounding box center [728, 412] width 1439 height 324
type input "in"
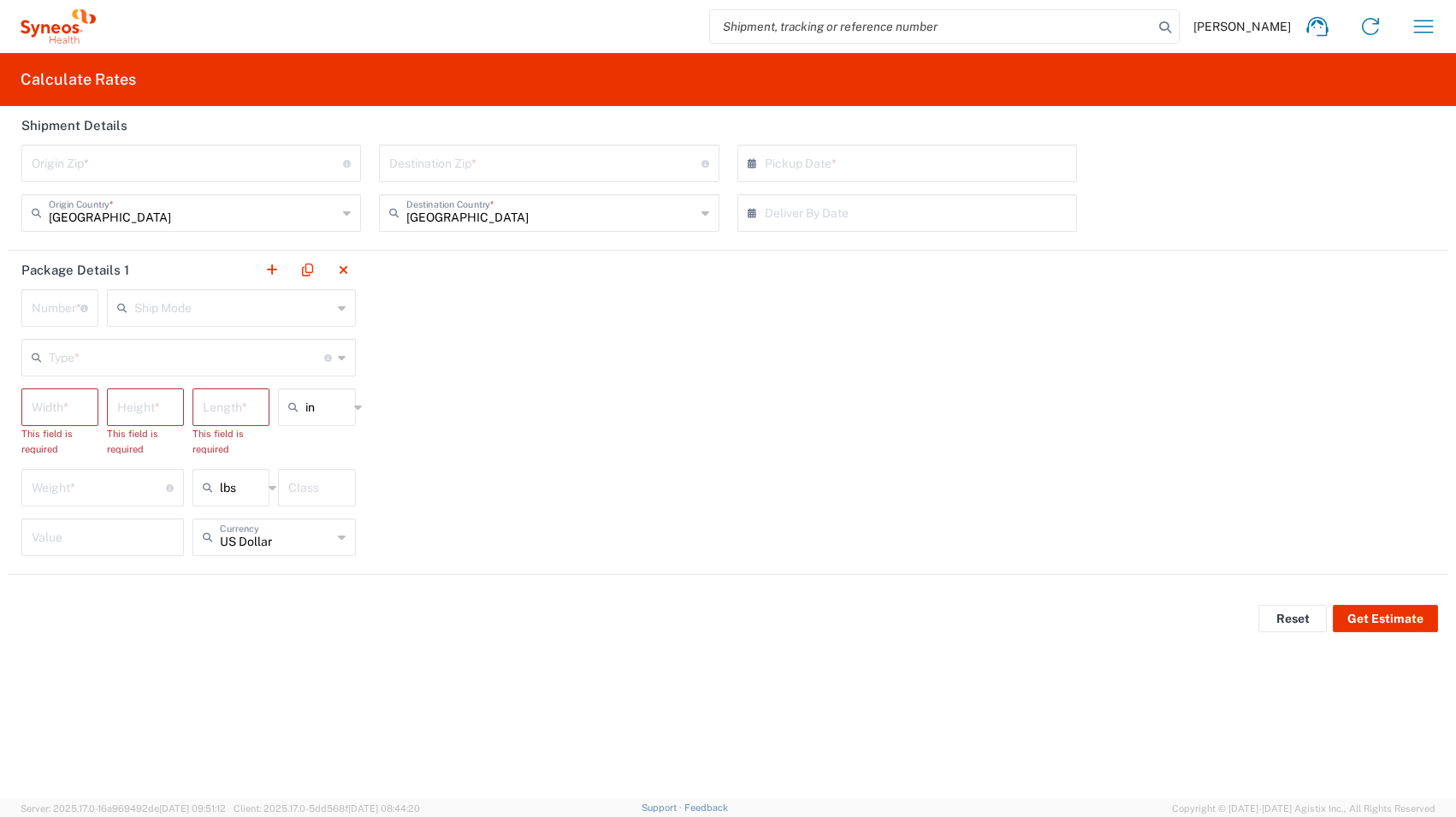
click at [618, 400] on div "Package Details 1 Number * Number of packages of specified package type and dim…" at bounding box center [728, 412] width 1439 height 324
